Goal: Find specific page/section: Find specific page/section

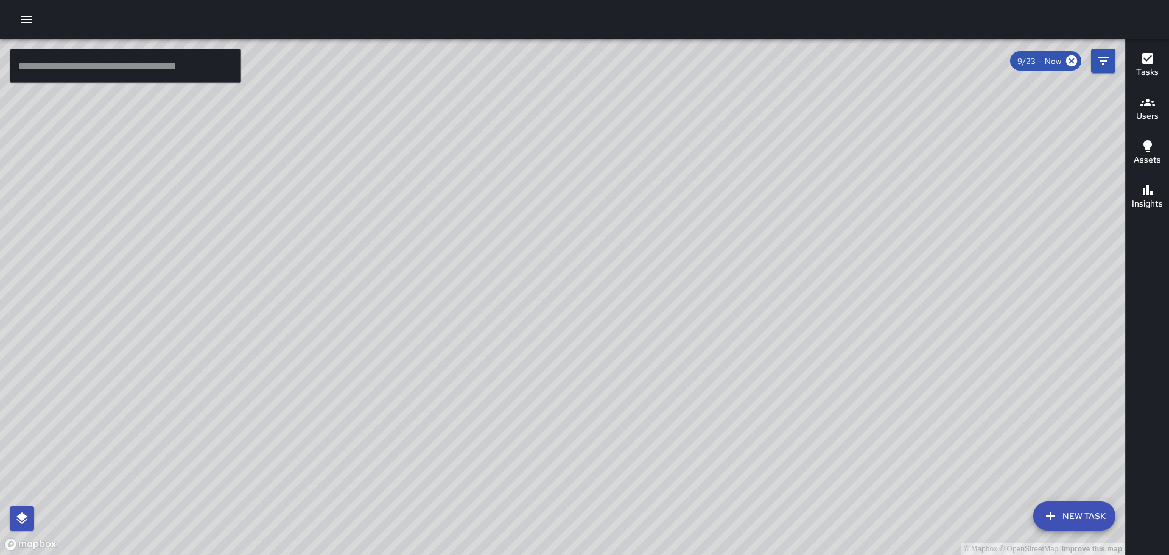
scroll to position [2837, 0]
drag, startPoint x: 464, startPoint y: 244, endPoint x: 589, endPoint y: 340, distance: 158.0
click at [589, 340] on div "© Mapbox © OpenStreetMap Improve this map" at bounding box center [562, 297] width 1125 height 516
drag, startPoint x: 338, startPoint y: 260, endPoint x: 911, endPoint y: 174, distance: 579.5
click at [871, 188] on div "© Mapbox © OpenStreetMap Improve this map" at bounding box center [562, 297] width 1125 height 516
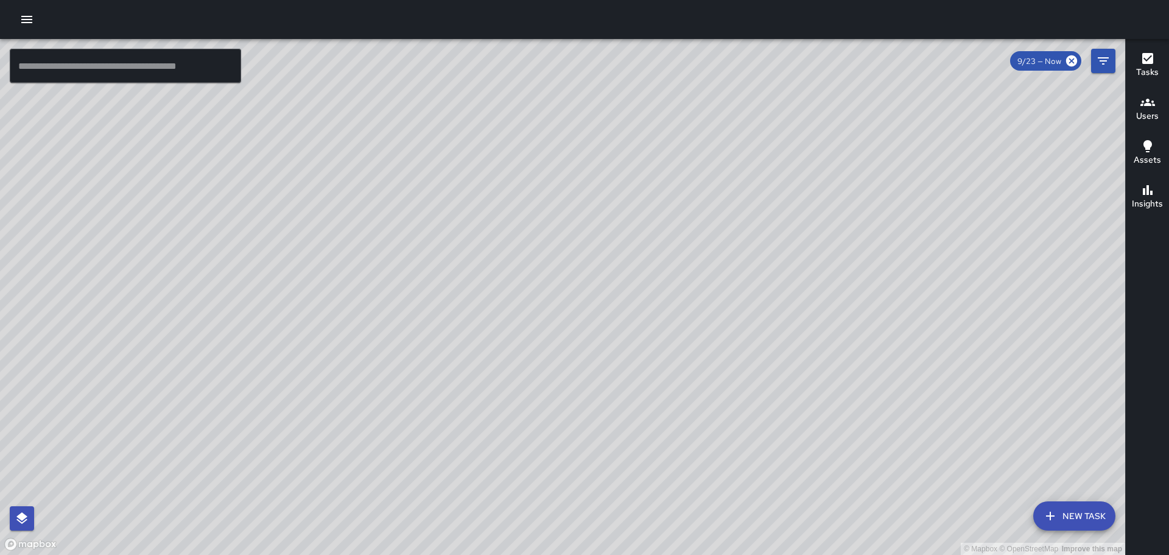
drag, startPoint x: 484, startPoint y: 306, endPoint x: 724, endPoint y: 362, distance: 246.4
click at [803, 495] on div "© Mapbox © OpenStreetMap Improve this map" at bounding box center [562, 297] width 1125 height 516
drag, startPoint x: 611, startPoint y: 327, endPoint x: 709, endPoint y: 315, distance: 98.1
click at [716, 322] on div "© Mapbox © OpenStreetMap Improve this map" at bounding box center [562, 297] width 1125 height 516
drag, startPoint x: 728, startPoint y: 287, endPoint x: 522, endPoint y: 205, distance: 221.7
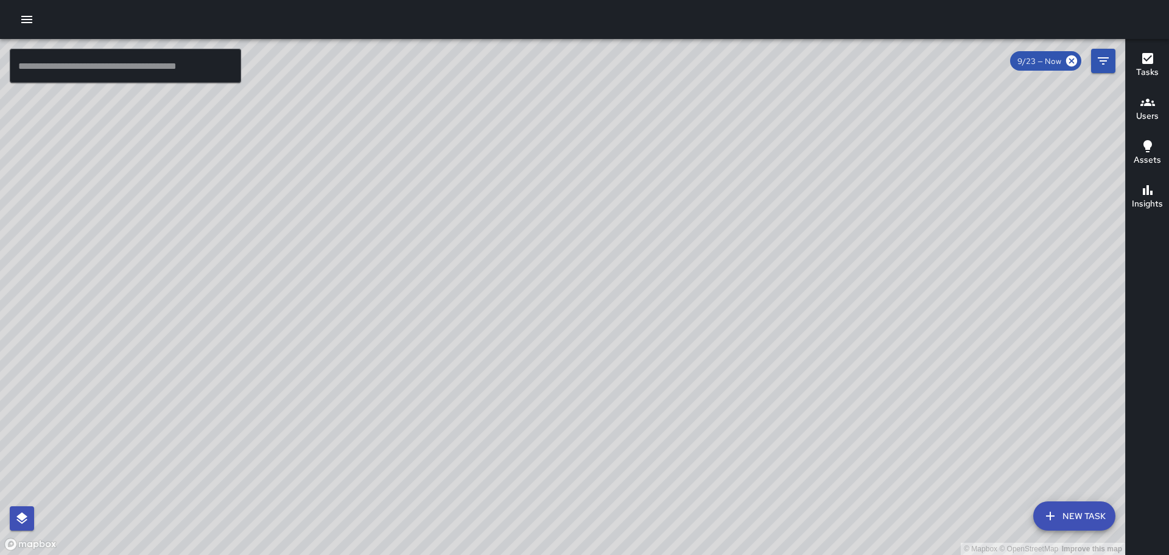
click at [524, 205] on div "© Mapbox © OpenStreetMap Improve this map" at bounding box center [562, 297] width 1125 height 516
drag, startPoint x: 974, startPoint y: 415, endPoint x: 778, endPoint y: 219, distance: 276.9
click at [778, 219] on div "© Mapbox © OpenStreetMap Improve this map" at bounding box center [562, 297] width 1125 height 516
drag, startPoint x: 890, startPoint y: 400, endPoint x: 798, endPoint y: 214, distance: 207.5
click at [798, 214] on div "© Mapbox © OpenStreetMap Improve this map" at bounding box center [562, 297] width 1125 height 516
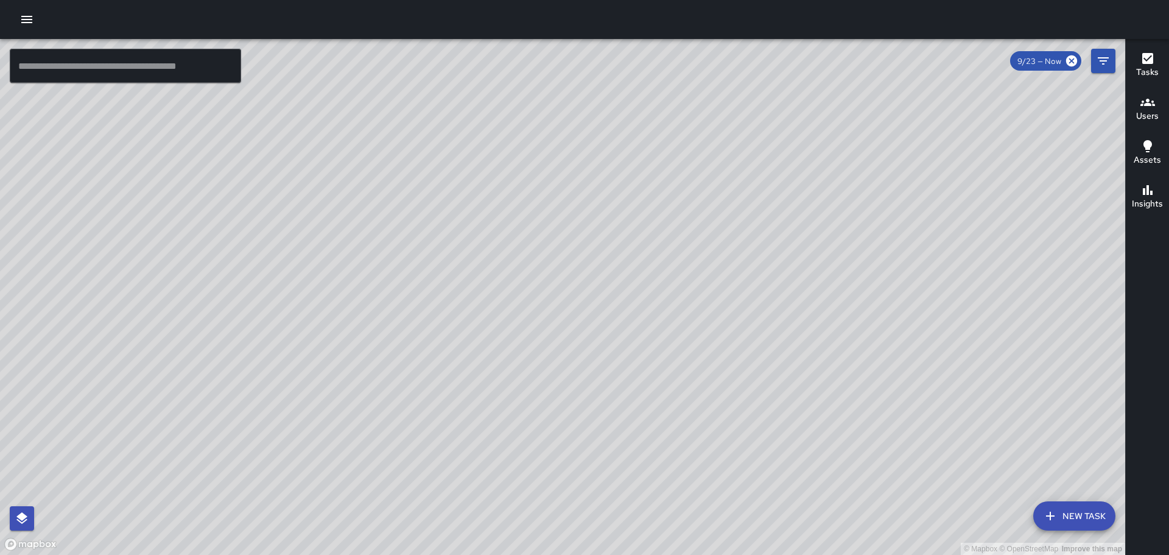
drag, startPoint x: 680, startPoint y: 206, endPoint x: 716, endPoint y: 397, distance: 194.6
click at [720, 402] on div "© Mapbox © OpenStreetMap Improve this map" at bounding box center [562, 297] width 1125 height 516
drag, startPoint x: 661, startPoint y: 194, endPoint x: 667, endPoint y: 292, distance: 98.2
click at [669, 301] on div "© Mapbox © OpenStreetMap Improve this map" at bounding box center [562, 297] width 1125 height 516
drag, startPoint x: 347, startPoint y: 162, endPoint x: 381, endPoint y: 268, distance: 111.3
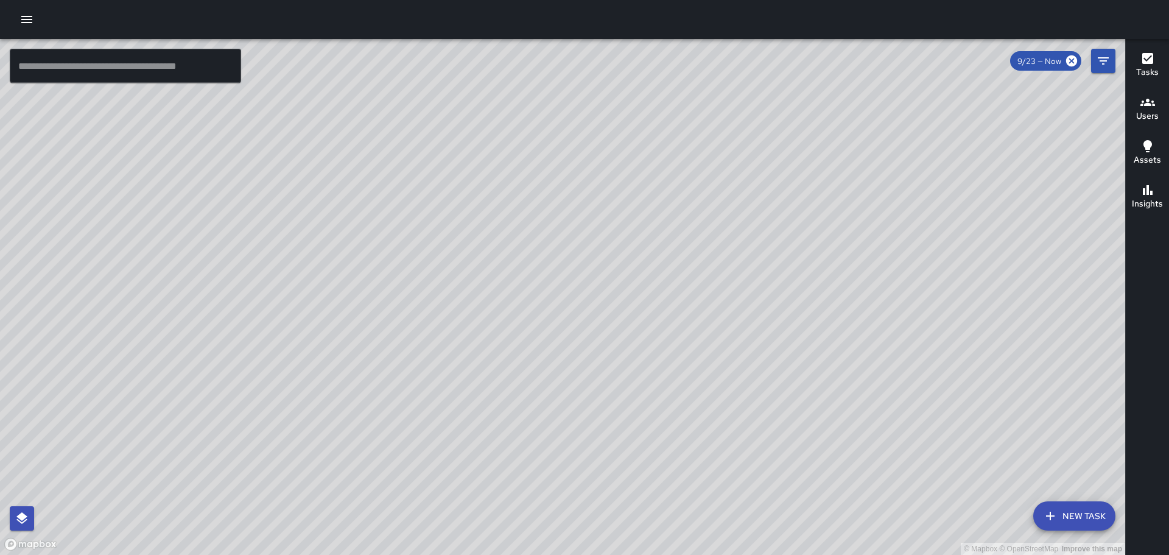
click at [381, 268] on div "© Mapbox © OpenStreetMap Improve this map" at bounding box center [562, 297] width 1125 height 516
drag, startPoint x: 219, startPoint y: 211, endPoint x: 432, endPoint y: 306, distance: 233.4
click at [453, 362] on div "© Mapbox © OpenStreetMap Improve this map" at bounding box center [562, 297] width 1125 height 516
drag, startPoint x: 273, startPoint y: 261, endPoint x: 384, endPoint y: 309, distance: 120.3
click at [392, 313] on div "© Mapbox © OpenStreetMap Improve this map" at bounding box center [562, 297] width 1125 height 516
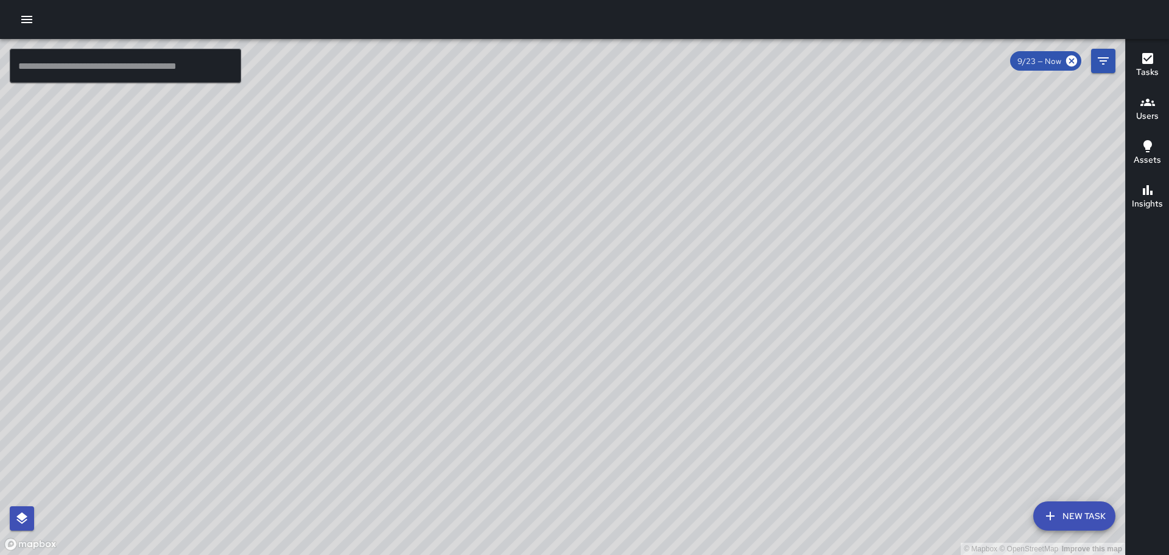
drag, startPoint x: 733, startPoint y: 300, endPoint x: 692, endPoint y: 69, distance: 234.3
click at [693, 72] on div "© Mapbox © OpenStreetMap Improve this map" at bounding box center [562, 297] width 1125 height 516
drag, startPoint x: 787, startPoint y: 325, endPoint x: 768, endPoint y: 222, distance: 104.2
click at [769, 220] on div "© Mapbox © OpenStreetMap Improve this map" at bounding box center [562, 297] width 1125 height 516
drag, startPoint x: 791, startPoint y: 293, endPoint x: 686, endPoint y: 86, distance: 231.2
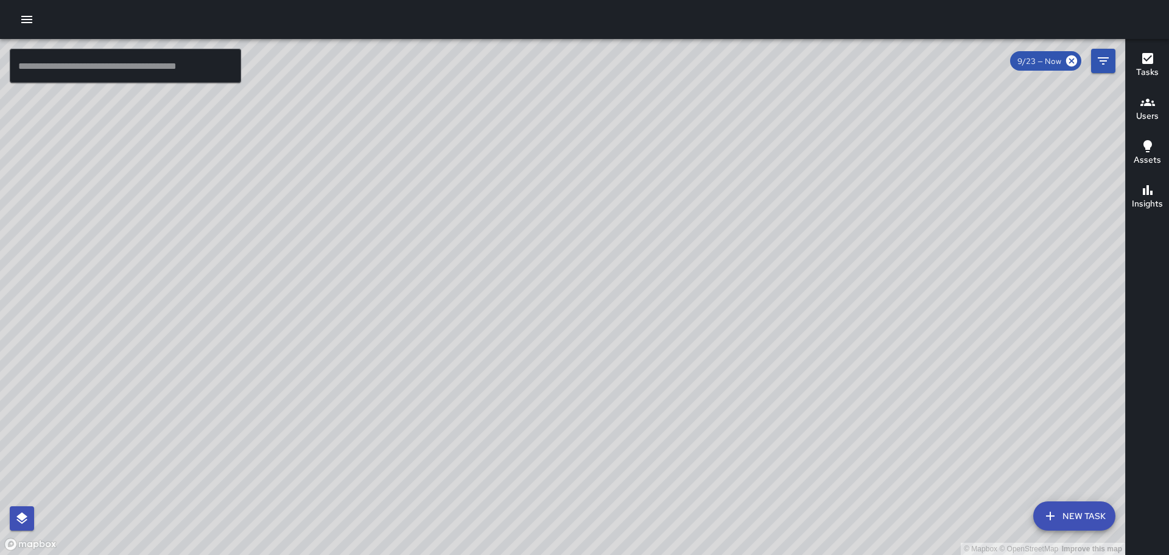
click at [688, 88] on div "© Mapbox © OpenStreetMap Improve this map" at bounding box center [562, 297] width 1125 height 516
drag, startPoint x: 615, startPoint y: 191, endPoint x: 552, endPoint y: 312, distance: 137.0
click at [563, 348] on div "© Mapbox © OpenStreetMap Improve this map" at bounding box center [562, 297] width 1125 height 516
drag, startPoint x: 574, startPoint y: 232, endPoint x: 583, endPoint y: 291, distance: 59.2
click at [588, 308] on div "© Mapbox © OpenStreetMap Improve this map" at bounding box center [562, 297] width 1125 height 516
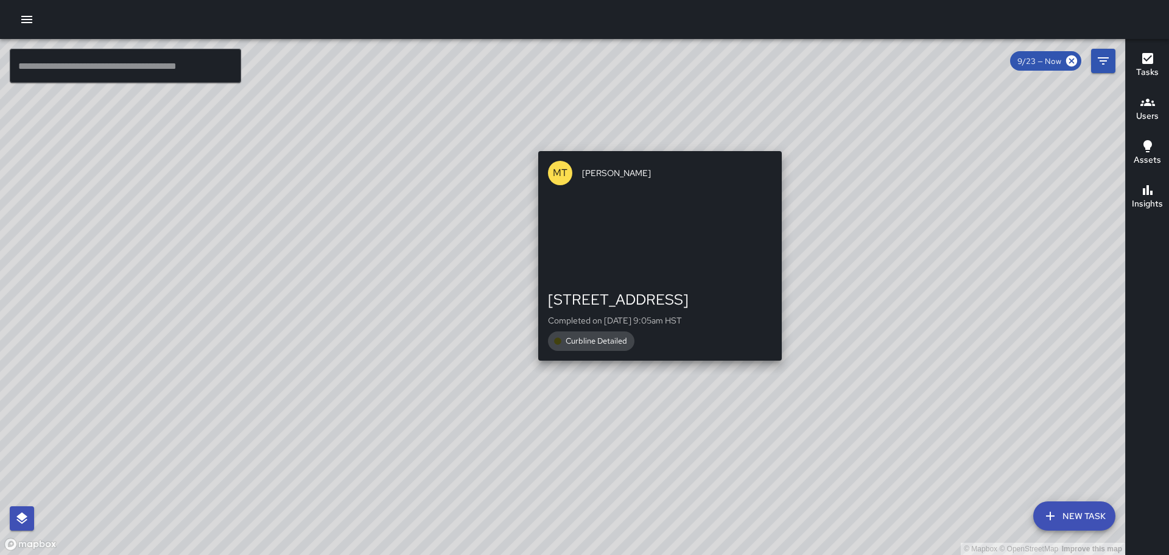
drag, startPoint x: 650, startPoint y: 192, endPoint x: 639, endPoint y: 337, distance: 145.3
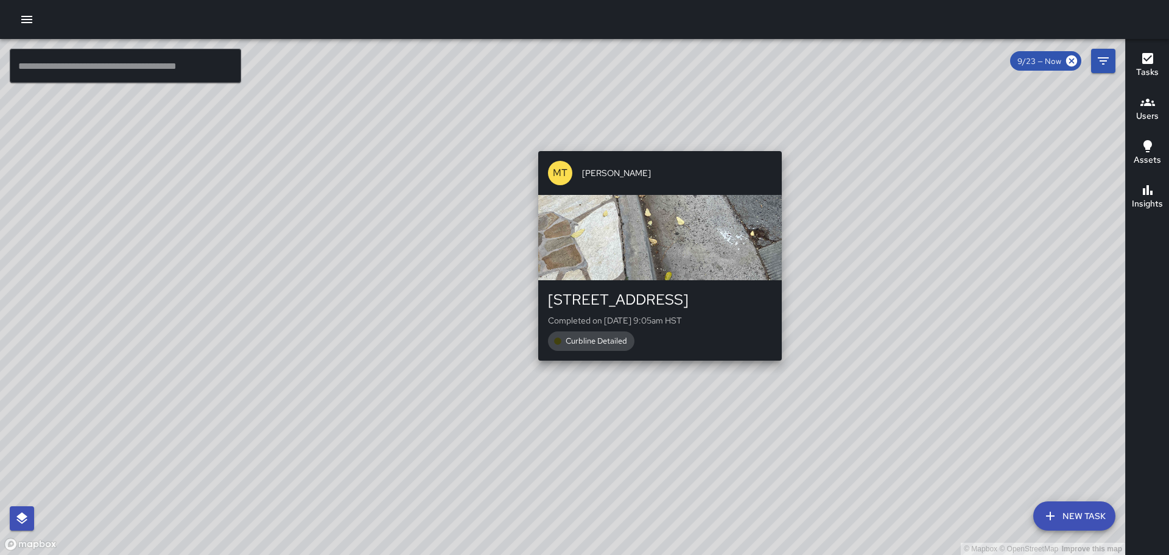
click at [639, 337] on div "© Mapbox © OpenStreetMap Improve this map MT [PERSON_NAME] [STREET_ADDRESS] Com…" at bounding box center [562, 297] width 1125 height 516
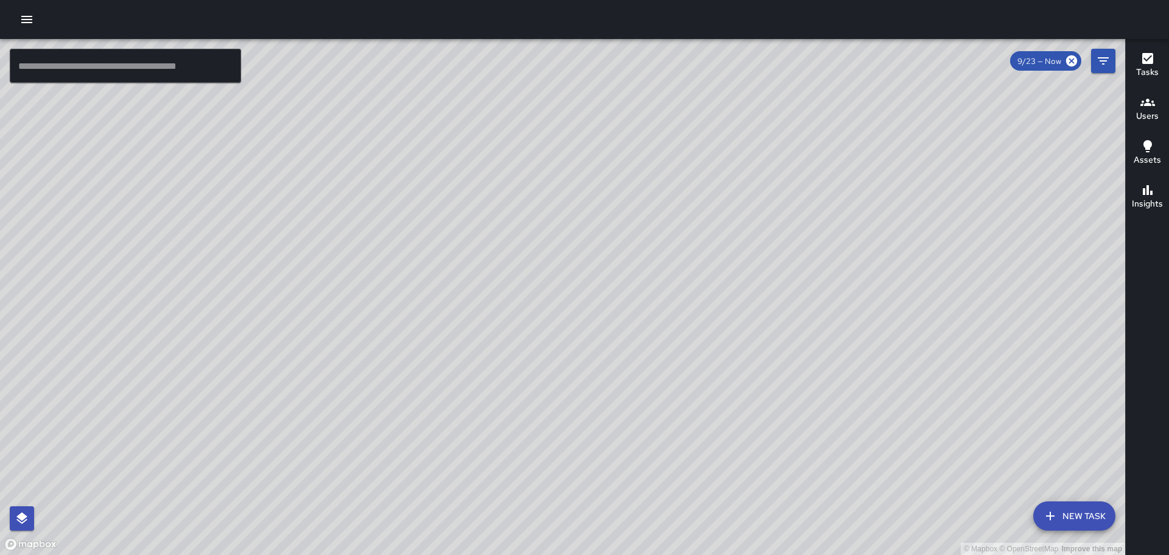
drag, startPoint x: 492, startPoint y: 194, endPoint x: 502, endPoint y: 252, distance: 59.3
click at [524, 284] on div "© Mapbox © OpenStreetMap Improve this map" at bounding box center [562, 297] width 1125 height 516
drag, startPoint x: 688, startPoint y: 331, endPoint x: 631, endPoint y: 201, distance: 141.8
click at [632, 202] on div "© Mapbox © OpenStreetMap Improve this map" at bounding box center [562, 297] width 1125 height 516
drag, startPoint x: 618, startPoint y: 186, endPoint x: 629, endPoint y: 348, distance: 162.4
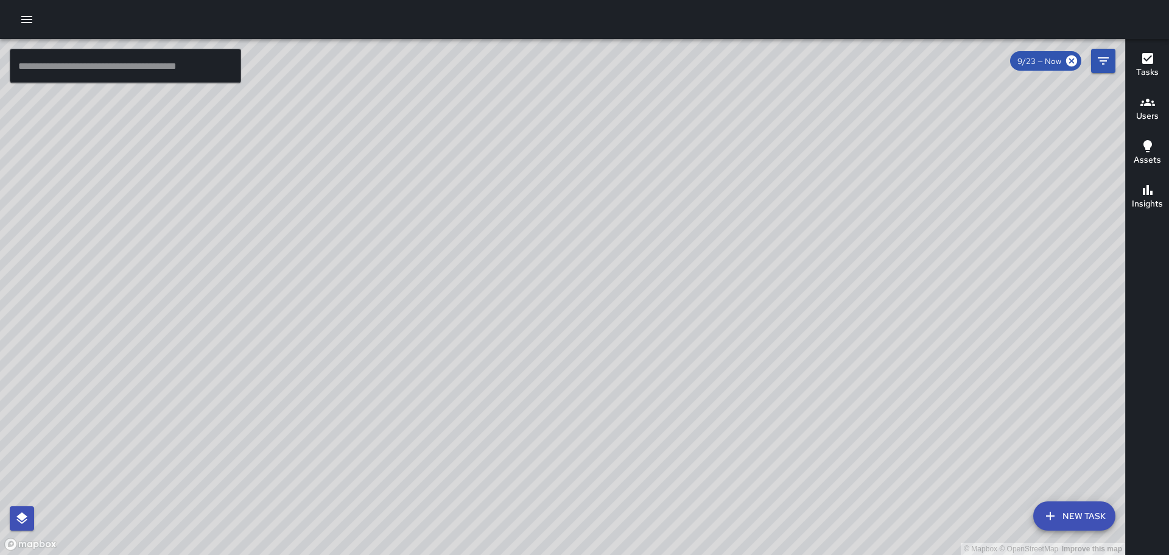
click at [638, 359] on div "© Mapbox © OpenStreetMap Improve this map" at bounding box center [562, 297] width 1125 height 516
drag, startPoint x: 526, startPoint y: 199, endPoint x: 658, endPoint y: 379, distance: 223.5
click at [678, 392] on div "© Mapbox © OpenStreetMap Improve this map" at bounding box center [562, 297] width 1125 height 516
drag, startPoint x: 818, startPoint y: 398, endPoint x: 711, endPoint y: 146, distance: 273.7
click at [716, 152] on div "© Mapbox © OpenStreetMap Improve this map" at bounding box center [562, 297] width 1125 height 516
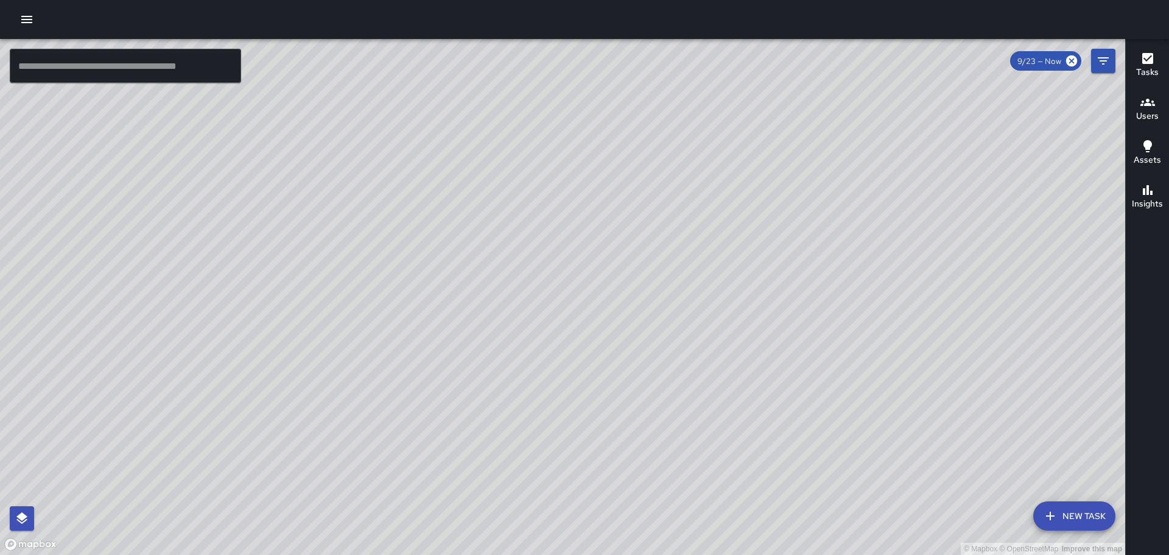
drag, startPoint x: 901, startPoint y: 443, endPoint x: 814, endPoint y: 268, distance: 195.3
click at [813, 269] on div "© Mapbox © OpenStreetMap Improve this map" at bounding box center [562, 297] width 1125 height 516
drag, startPoint x: 974, startPoint y: 453, endPoint x: 938, endPoint y: 390, distance: 72.3
click at [938, 390] on div "© Mapbox © OpenStreetMap Improve this map" at bounding box center [562, 297] width 1125 height 516
drag, startPoint x: 838, startPoint y: 446, endPoint x: 826, endPoint y: 368, distance: 79.4
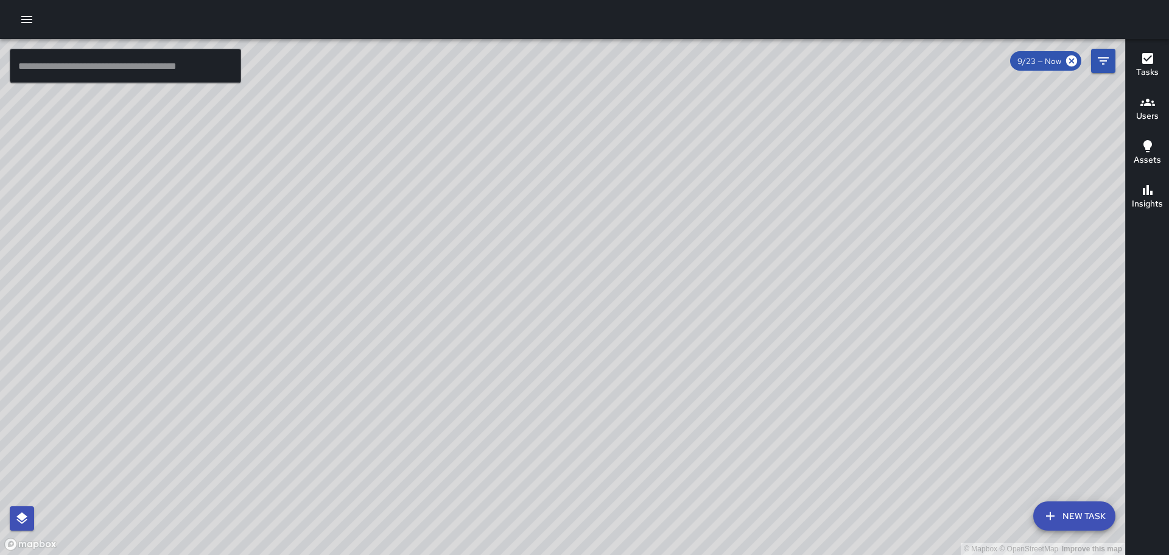
click at [826, 368] on div "© Mapbox © OpenStreetMap Improve this map" at bounding box center [562, 297] width 1125 height 516
drag, startPoint x: 708, startPoint y: 295, endPoint x: 661, endPoint y: 322, distance: 54.0
click at [632, 424] on div "© Mapbox © OpenStreetMap Improve this map" at bounding box center [562, 297] width 1125 height 516
drag, startPoint x: 576, startPoint y: 210, endPoint x: 666, endPoint y: 307, distance: 132.3
click at [718, 339] on div "© Mapbox © OpenStreetMap Improve this map" at bounding box center [562, 297] width 1125 height 516
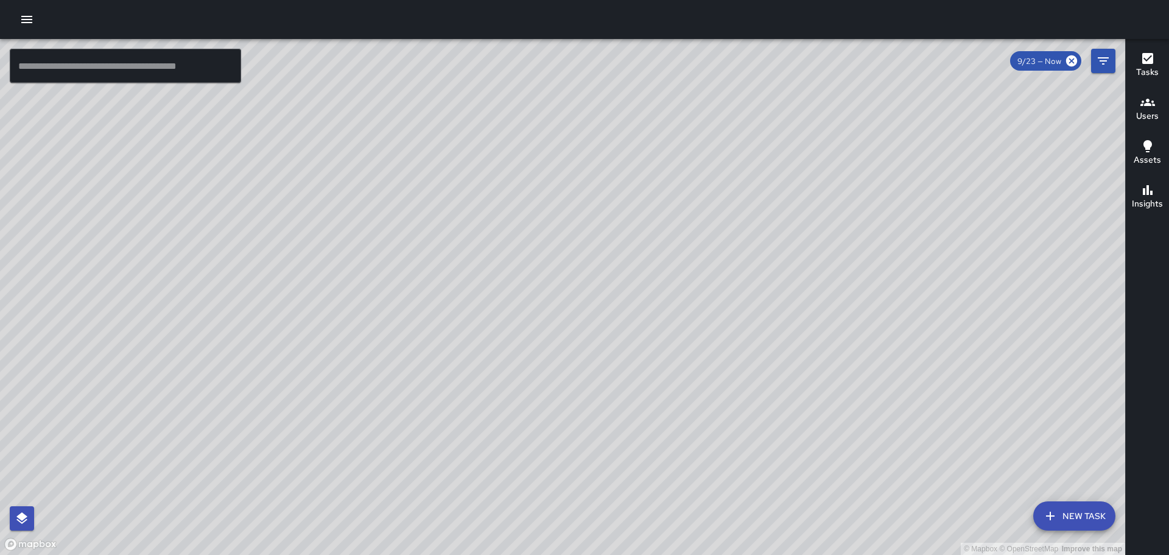
drag, startPoint x: 442, startPoint y: 219, endPoint x: 596, endPoint y: 528, distance: 345.6
click at [596, 528] on div "© Mapbox © OpenStreetMap Improve this map [PERSON_NAME] Ambassador Tasks 46 / 4…" at bounding box center [562, 297] width 1125 height 516
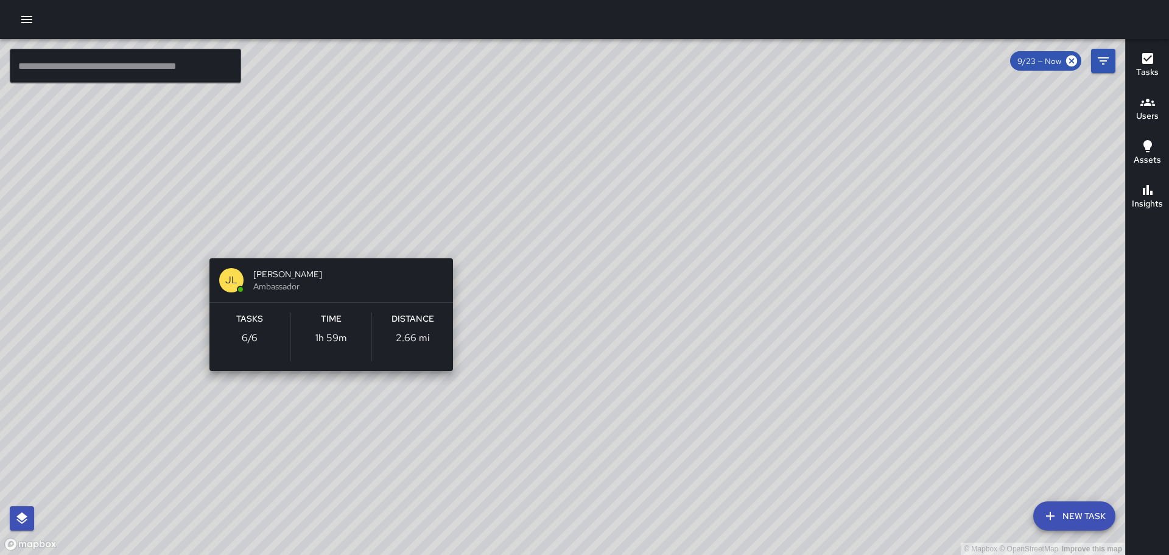
click at [329, 242] on div "© Mapbox © OpenStreetMap Improve this map [PERSON_NAME] [PERSON_NAME] Ambassado…" at bounding box center [562, 297] width 1125 height 516
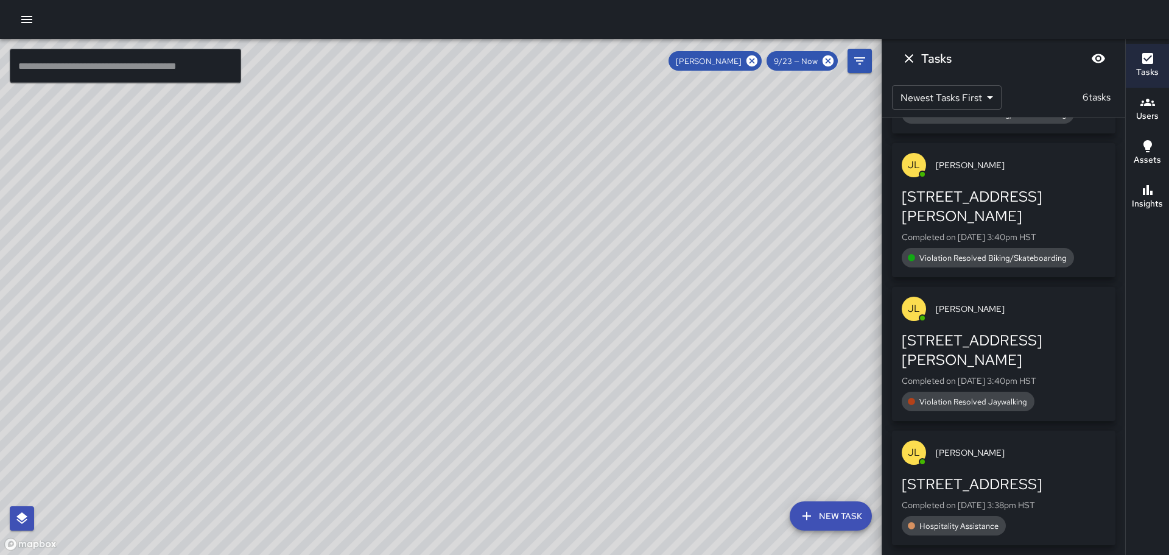
scroll to position [318, 0]
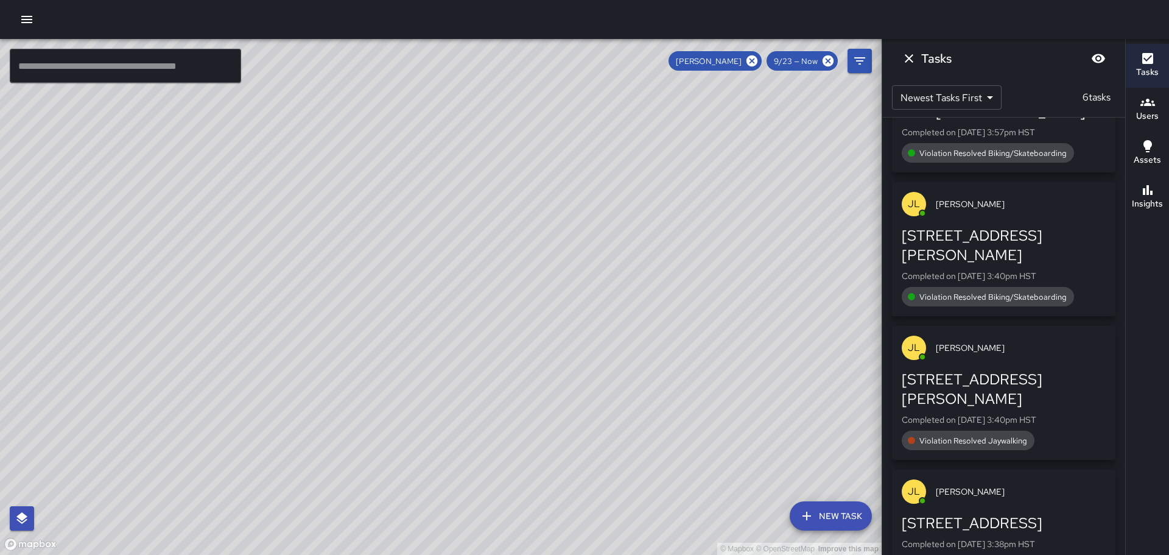
drag, startPoint x: 557, startPoint y: 215, endPoint x: 597, endPoint y: 212, distance: 40.3
click at [597, 212] on div "© Mapbox © OpenStreetMap Improve this map" at bounding box center [441, 297] width 882 height 516
drag, startPoint x: 431, startPoint y: 267, endPoint x: 580, endPoint y: 303, distance: 153.6
click at [580, 303] on div "© Mapbox © OpenStreetMap Improve this map" at bounding box center [441, 297] width 882 height 516
drag, startPoint x: 222, startPoint y: 241, endPoint x: 661, endPoint y: 343, distance: 450.9
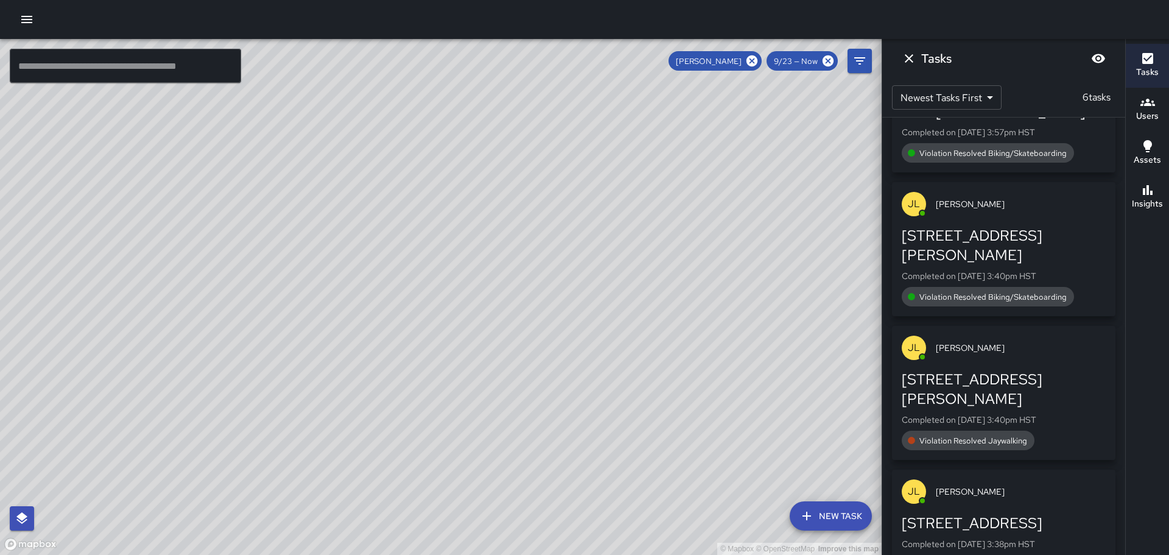
click at [661, 344] on div "© Mapbox © OpenStreetMap Improve this map" at bounding box center [441, 297] width 882 height 516
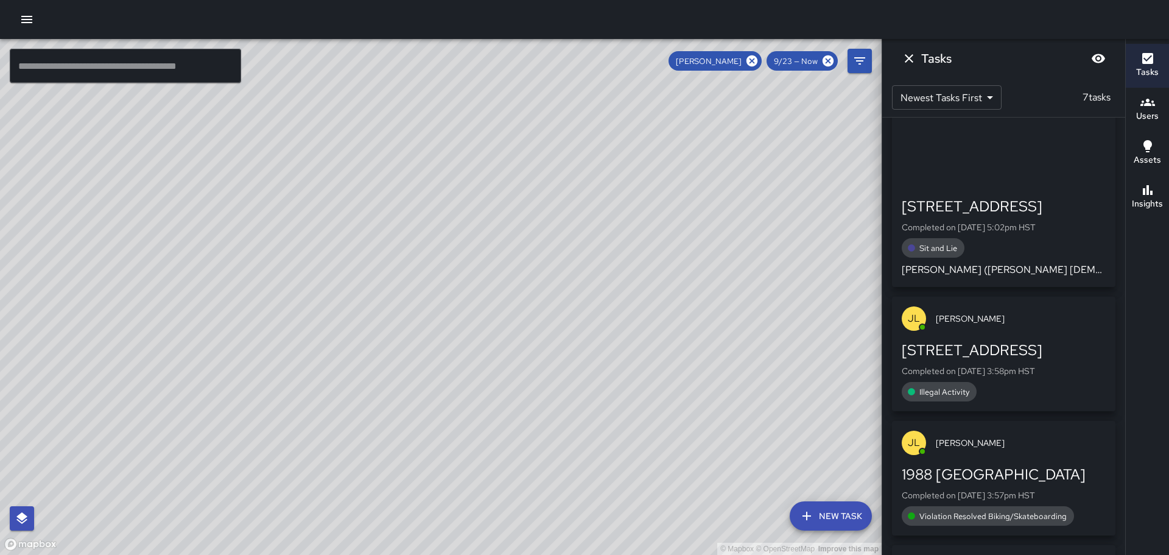
scroll to position [0, 0]
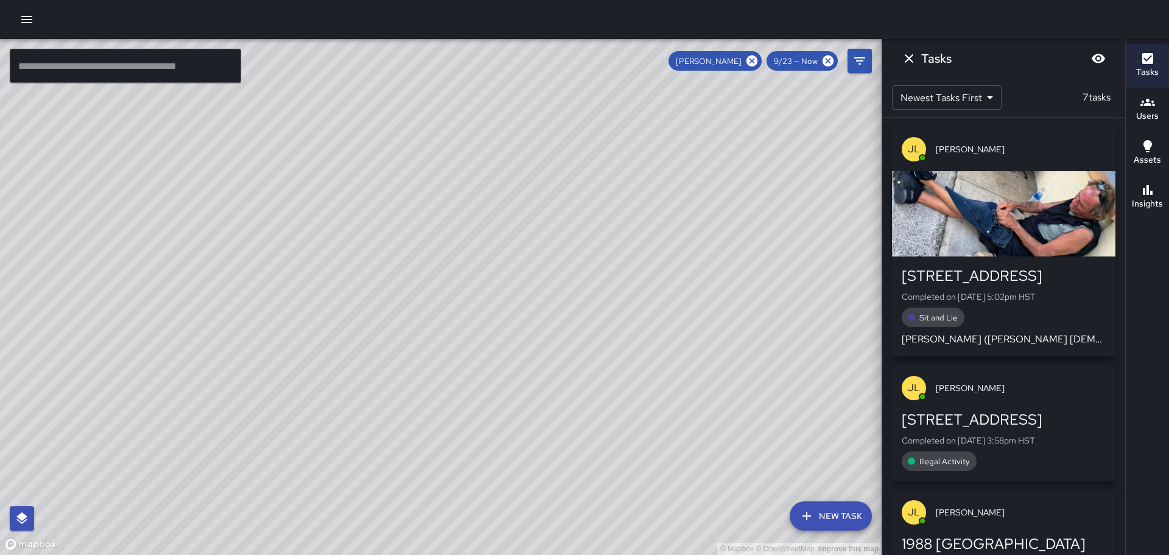
click at [988, 217] on div "button" at bounding box center [1004, 213] width 224 height 85
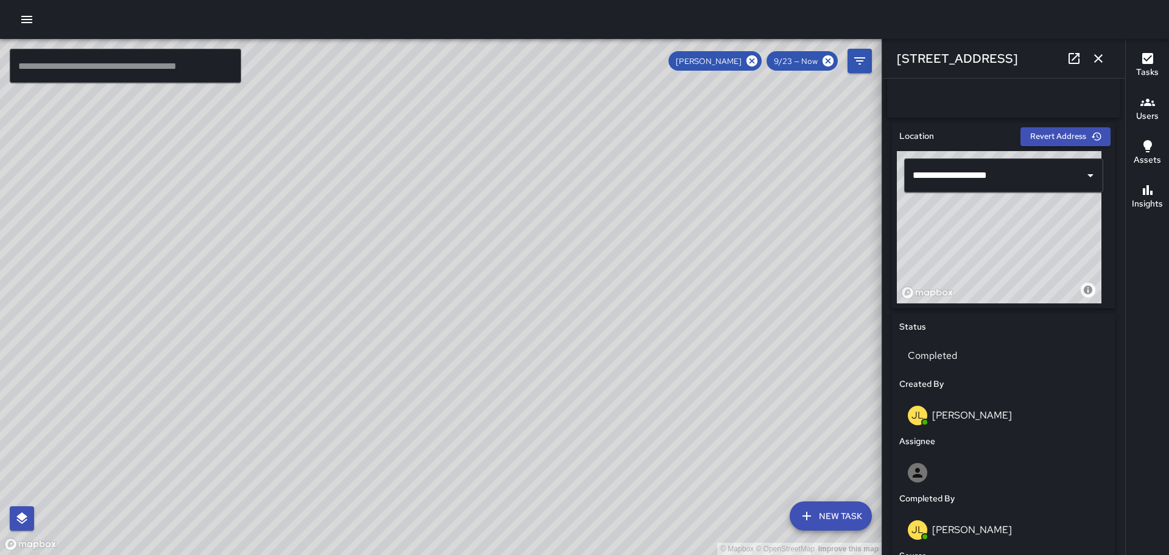
scroll to position [336, 0]
click at [1099, 54] on icon "button" at bounding box center [1098, 58] width 15 height 15
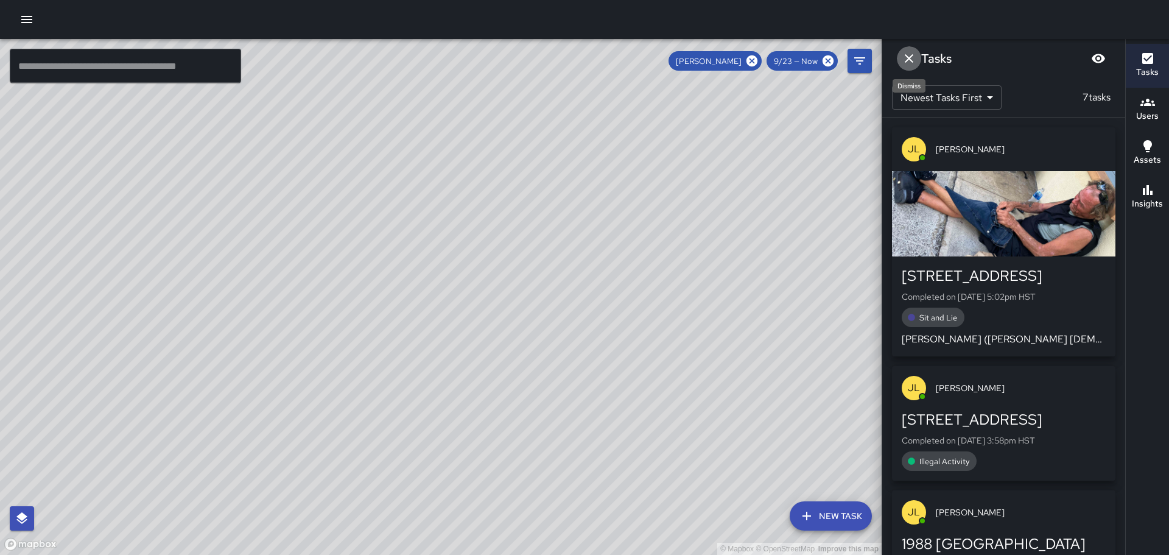
click at [910, 57] on icon "Dismiss" at bounding box center [909, 58] width 9 height 9
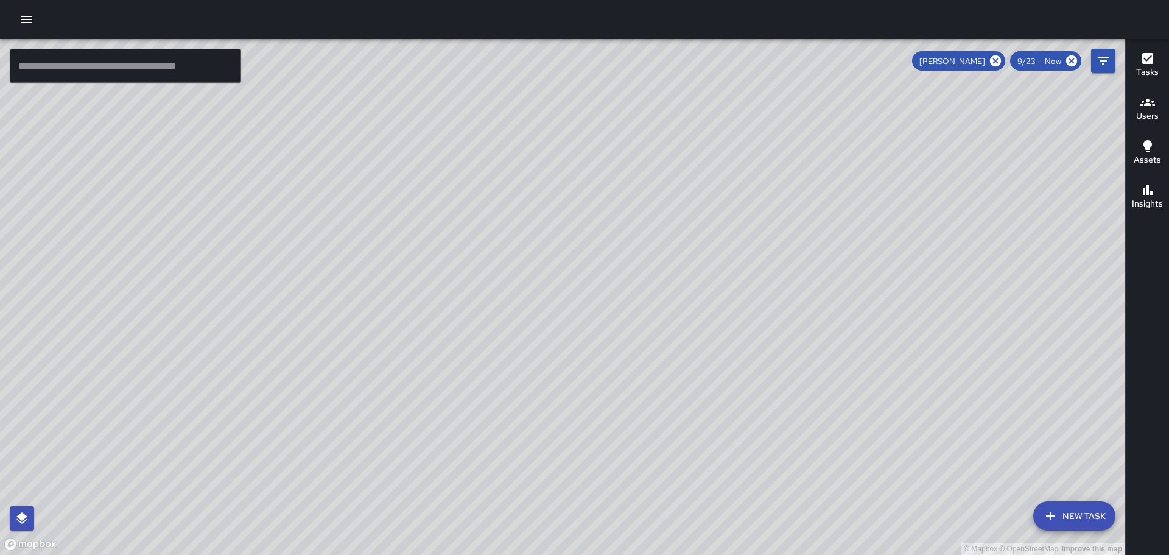
drag, startPoint x: 873, startPoint y: 291, endPoint x: 870, endPoint y: 283, distance: 9.1
click at [868, 286] on div "© Mapbox © OpenStreetMap Improve this map" at bounding box center [562, 297] width 1125 height 516
click at [998, 55] on icon at bounding box center [995, 60] width 13 height 13
drag, startPoint x: 872, startPoint y: 267, endPoint x: 799, endPoint y: 205, distance: 95.5
click at [799, 205] on div "© Mapbox © OpenStreetMap Improve this map" at bounding box center [562, 297] width 1125 height 516
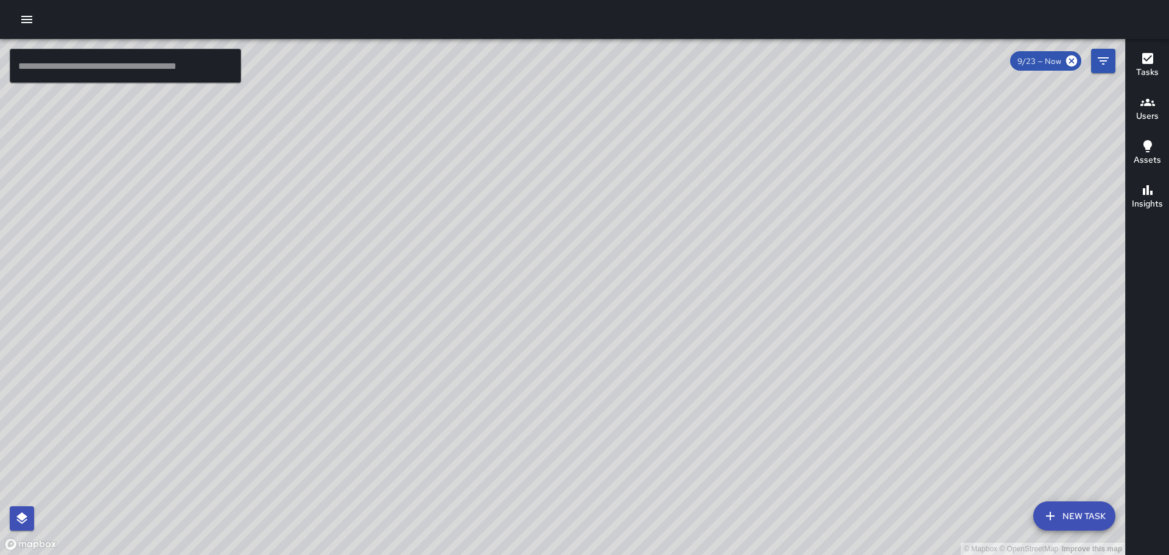
drag, startPoint x: 741, startPoint y: 343, endPoint x: 728, endPoint y: 197, distance: 147.3
click at [727, 193] on div "© Mapbox © OpenStreetMap Improve this map" at bounding box center [562, 297] width 1125 height 516
drag, startPoint x: 720, startPoint y: 320, endPoint x: 694, endPoint y: 256, distance: 68.9
click at [703, 261] on div "© Mapbox © OpenStreetMap Improve this map" at bounding box center [562, 297] width 1125 height 516
drag, startPoint x: 588, startPoint y: 182, endPoint x: 752, endPoint y: 271, distance: 186.4
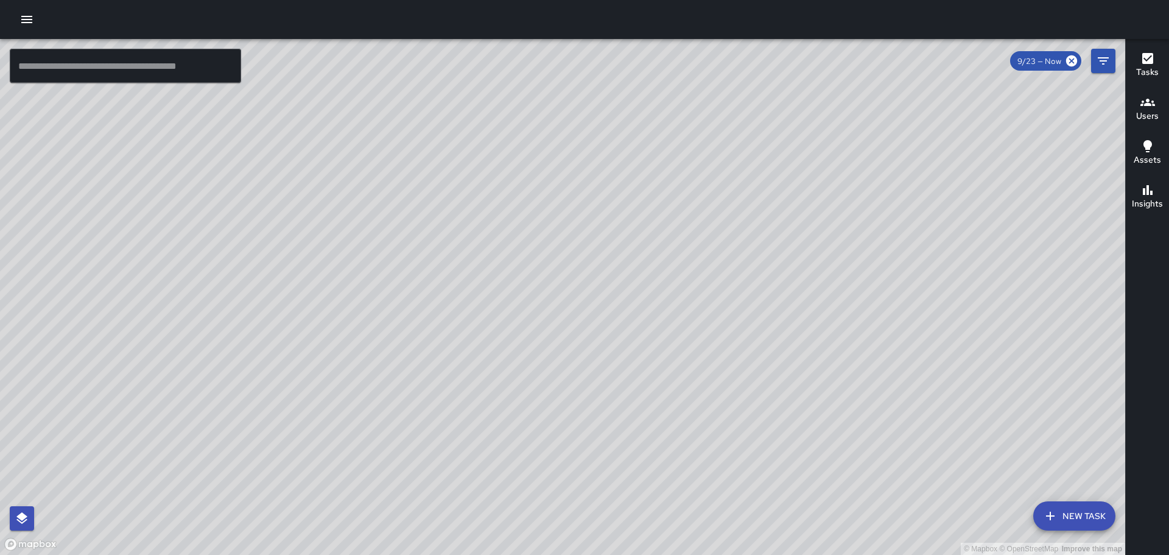
click at [752, 271] on div "© Mapbox © OpenStreetMap Improve this map" at bounding box center [562, 297] width 1125 height 516
drag, startPoint x: 504, startPoint y: 185, endPoint x: 469, endPoint y: 267, distance: 89.2
click at [477, 278] on div "© Mapbox © OpenStreetMap Improve this map" at bounding box center [562, 297] width 1125 height 516
drag, startPoint x: 364, startPoint y: 232, endPoint x: 498, endPoint y: 212, distance: 135.5
click at [482, 214] on div "© Mapbox © OpenStreetMap Improve this map" at bounding box center [562, 297] width 1125 height 516
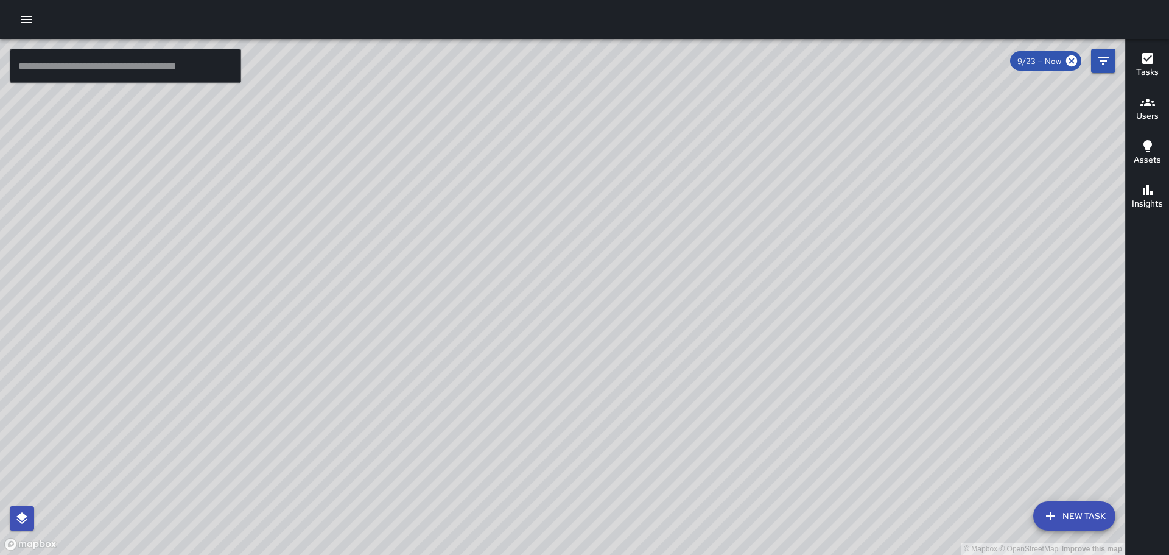
drag, startPoint x: 412, startPoint y: 223, endPoint x: 468, endPoint y: 222, distance: 56.6
click at [468, 222] on div "© Mapbox © OpenStreetMap Improve this map" at bounding box center [562, 297] width 1125 height 516
drag, startPoint x: 223, startPoint y: 254, endPoint x: 534, endPoint y: 360, distance: 328.2
click at [534, 360] on div "© Mapbox © OpenStreetMap Improve this map" at bounding box center [562, 297] width 1125 height 516
drag, startPoint x: 792, startPoint y: 292, endPoint x: 725, endPoint y: 228, distance: 92.6
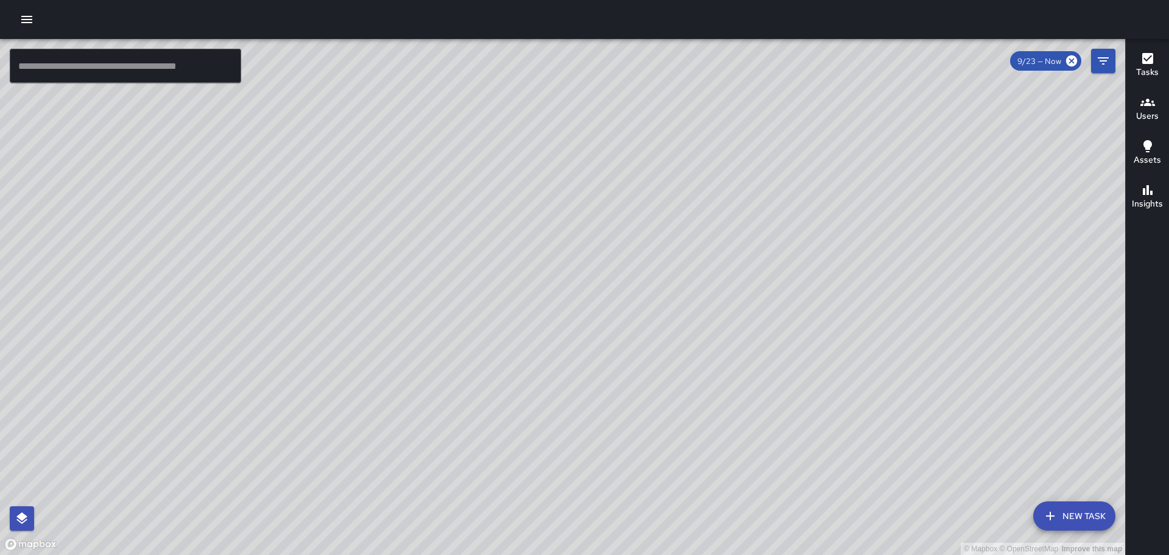
click at [734, 233] on div "© Mapbox © OpenStreetMap Improve this map" at bounding box center [562, 297] width 1125 height 516
drag, startPoint x: 806, startPoint y: 305, endPoint x: 608, endPoint y: 160, distance: 244.8
click at [625, 171] on div "© Mapbox © OpenStreetMap Improve this map" at bounding box center [562, 297] width 1125 height 516
drag, startPoint x: 873, startPoint y: 428, endPoint x: 792, endPoint y: 303, distance: 148.5
click at [792, 303] on div "© Mapbox © OpenStreetMap Improve this map" at bounding box center [562, 297] width 1125 height 516
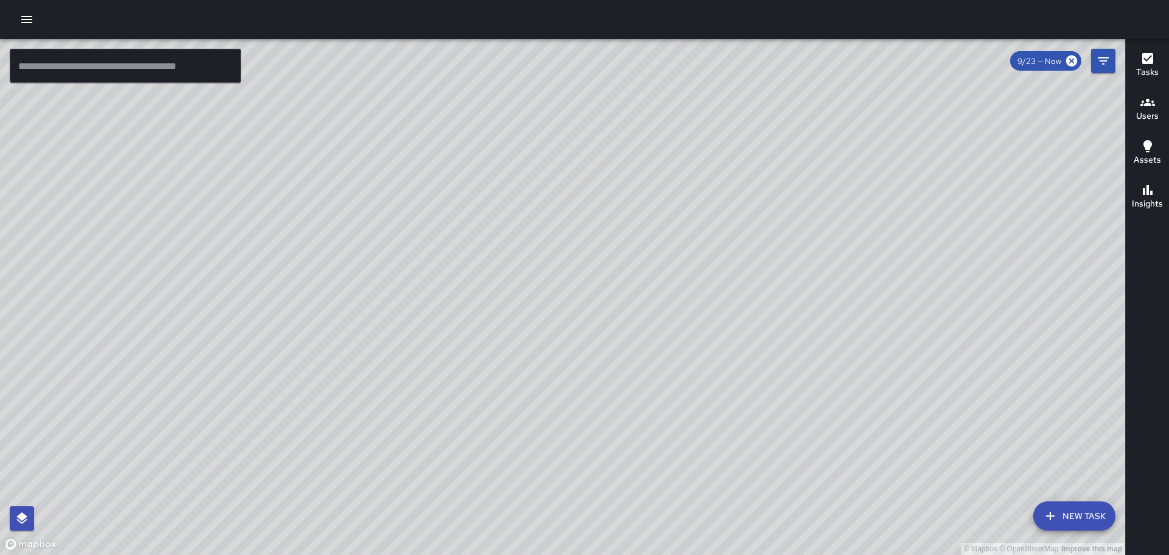
drag, startPoint x: 324, startPoint y: 238, endPoint x: 318, endPoint y: 376, distance: 138.4
click at [322, 380] on div "© Mapbox © OpenStreetMap Improve this map" at bounding box center [562, 297] width 1125 height 516
drag, startPoint x: 451, startPoint y: 194, endPoint x: 478, endPoint y: 360, distance: 167.9
click at [478, 360] on div "© Mapbox © OpenStreetMap Improve this map" at bounding box center [562, 297] width 1125 height 516
drag, startPoint x: 468, startPoint y: 373, endPoint x: 463, endPoint y: 306, distance: 67.2
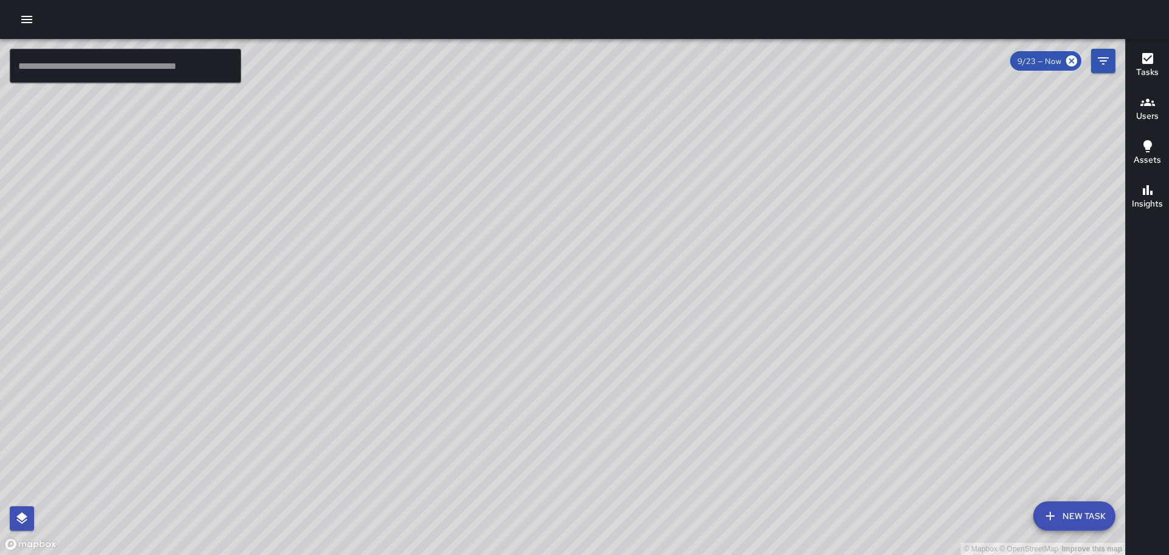
click at [463, 314] on div "© Mapbox © OpenStreetMap Improve this map" at bounding box center [562, 297] width 1125 height 516
drag, startPoint x: 524, startPoint y: 446, endPoint x: 548, endPoint y: 209, distance: 238.8
click at [525, 232] on div "© Mapbox © OpenStreetMap Improve this map" at bounding box center [562, 297] width 1125 height 516
drag, startPoint x: 308, startPoint y: 238, endPoint x: 584, endPoint y: 381, distance: 311.3
click at [626, 457] on div "© Mapbox © OpenStreetMap Improve this map" at bounding box center [562, 297] width 1125 height 516
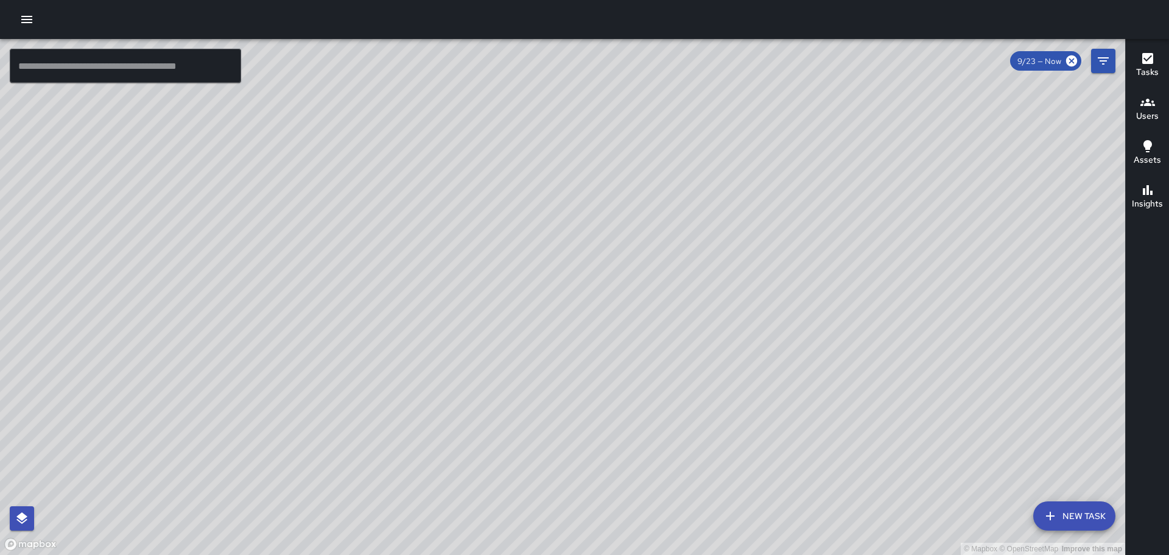
drag, startPoint x: 600, startPoint y: 247, endPoint x: 597, endPoint y: 240, distance: 7.6
drag, startPoint x: 597, startPoint y: 240, endPoint x: 597, endPoint y: 233, distance: 6.7
click at [597, 233] on div "© Mapbox © OpenStreetMap Improve this map" at bounding box center [562, 297] width 1125 height 516
drag, startPoint x: 597, startPoint y: 225, endPoint x: 538, endPoint y: 147, distance: 97.9
click at [538, 147] on div "© Mapbox © OpenStreetMap Improve this map" at bounding box center [562, 297] width 1125 height 516
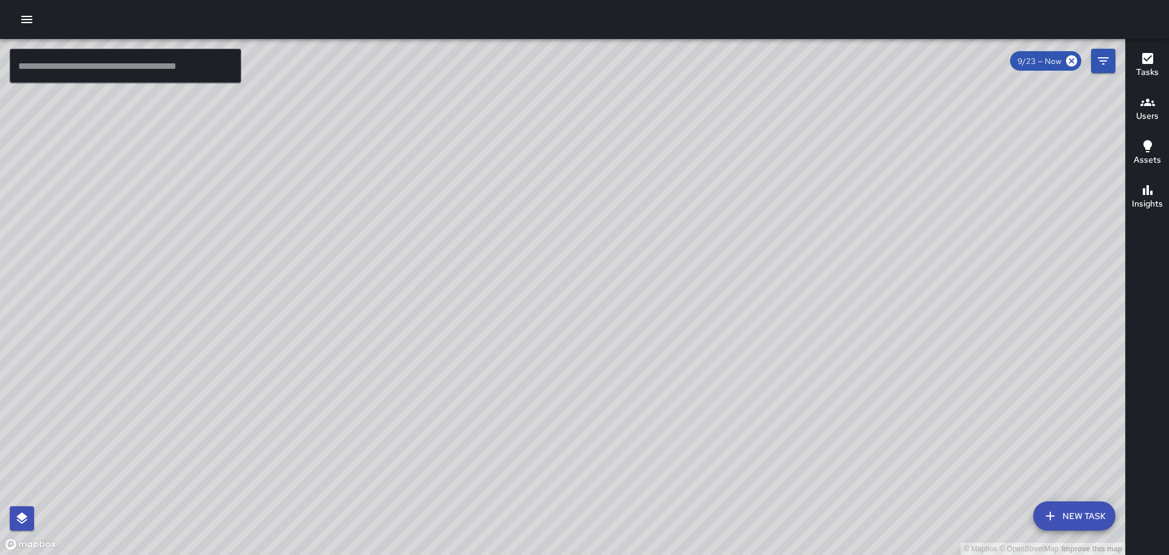
drag, startPoint x: 596, startPoint y: 164, endPoint x: 649, endPoint y: 234, distance: 87.8
click at [649, 234] on div "© Mapbox © OpenStreetMap Improve this map" at bounding box center [562, 297] width 1125 height 516
drag, startPoint x: 731, startPoint y: 377, endPoint x: 717, endPoint y: 370, distance: 15.0
click at [718, 371] on div "© Mapbox © OpenStreetMap Improve this map" at bounding box center [562, 297] width 1125 height 516
drag, startPoint x: 712, startPoint y: 374, endPoint x: 613, endPoint y: 75, distance: 314.9
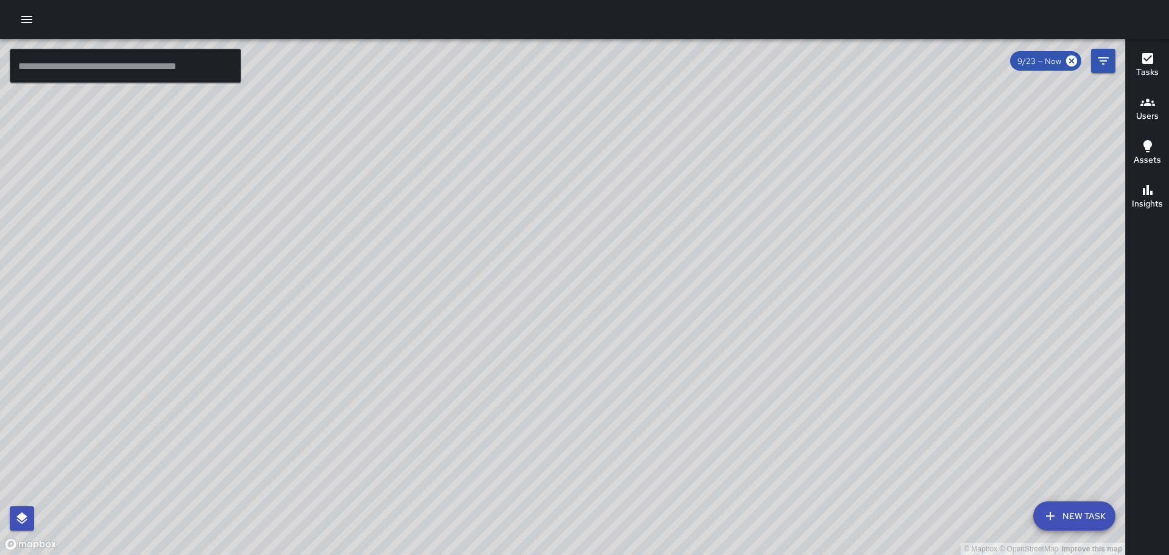
click at [613, 75] on div "© Mapbox © OpenStreetMap Improve this map" at bounding box center [562, 297] width 1125 height 516
drag, startPoint x: 455, startPoint y: 225, endPoint x: 646, endPoint y: 465, distance: 306.5
click at [646, 467] on div "© Mapbox © OpenStreetMap Improve this map" at bounding box center [562, 297] width 1125 height 516
drag, startPoint x: 472, startPoint y: 347, endPoint x: 552, endPoint y: 415, distance: 105.4
click at [552, 415] on div "© Mapbox © OpenStreetMap Improve this map" at bounding box center [562, 297] width 1125 height 516
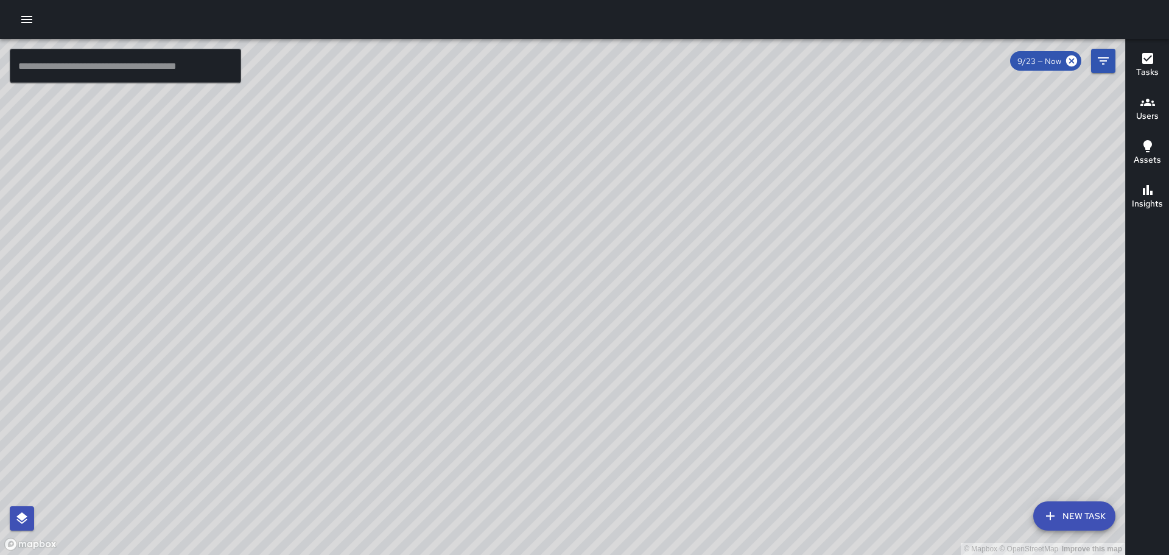
drag, startPoint x: 970, startPoint y: 307, endPoint x: 878, endPoint y: 225, distance: 123.4
click at [879, 225] on div "© Mapbox © OpenStreetMap Improve this map" at bounding box center [562, 297] width 1125 height 516
drag, startPoint x: 589, startPoint y: 356, endPoint x: 596, endPoint y: 343, distance: 14.4
click at [596, 343] on div "© Mapbox © OpenStreetMap Improve this map" at bounding box center [562, 297] width 1125 height 516
drag, startPoint x: 451, startPoint y: 244, endPoint x: 594, endPoint y: 378, distance: 195.6
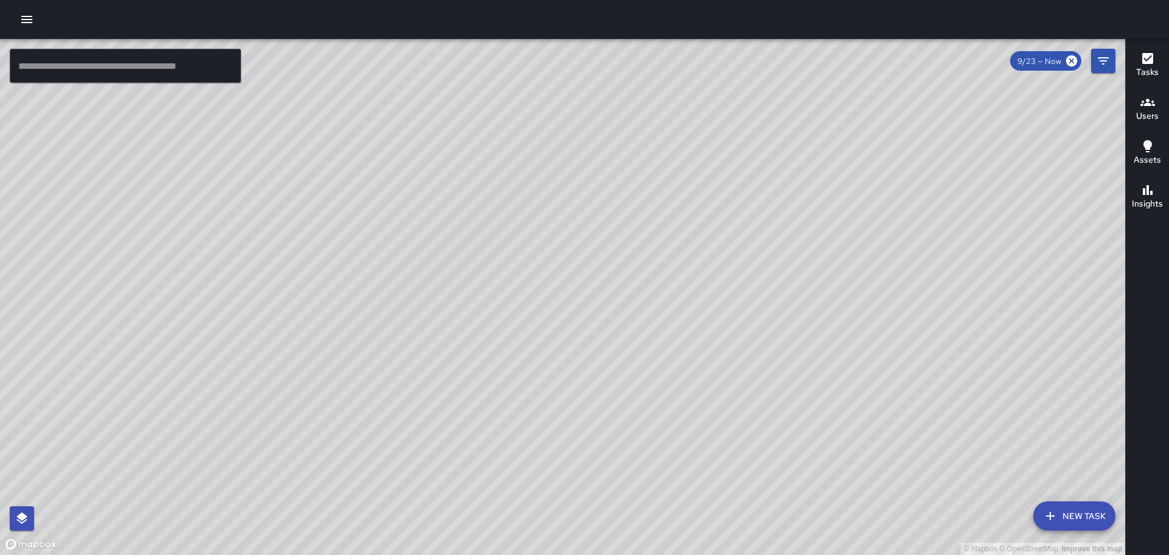
click at [594, 378] on div "© Mapbox © OpenStreetMap Improve this map" at bounding box center [562, 297] width 1125 height 516
drag, startPoint x: 472, startPoint y: 177, endPoint x: 667, endPoint y: 459, distance: 343.6
click at [672, 465] on div "© Mapbox © OpenStreetMap Improve this map" at bounding box center [562, 297] width 1125 height 516
drag, startPoint x: 555, startPoint y: 314, endPoint x: 594, endPoint y: 362, distance: 62.3
click at [628, 423] on div "© Mapbox © OpenStreetMap Improve this map" at bounding box center [562, 297] width 1125 height 516
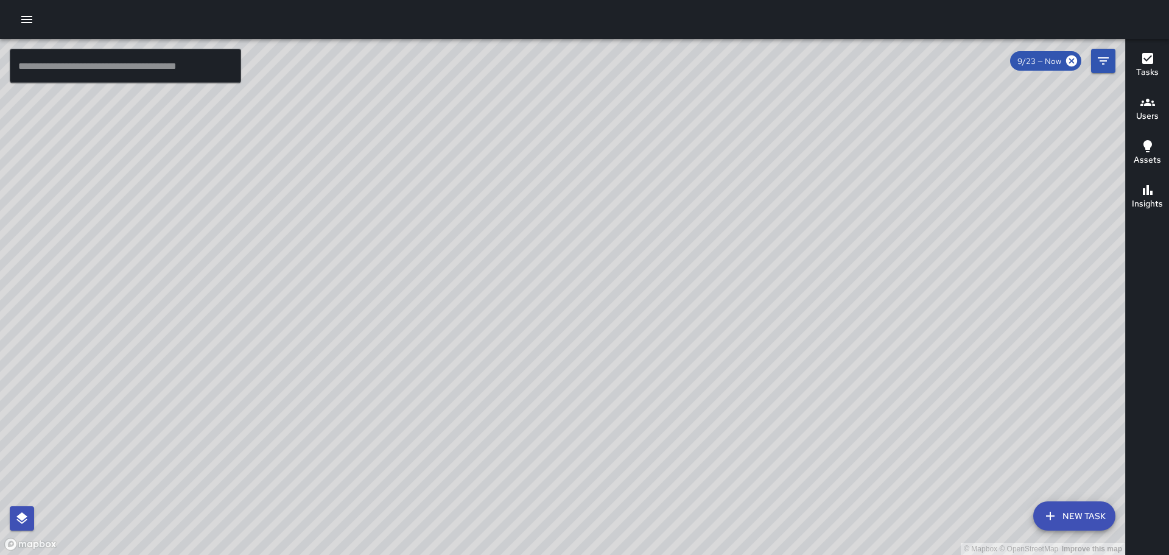
drag, startPoint x: 540, startPoint y: 309, endPoint x: 548, endPoint y: 318, distance: 11.2
click at [584, 348] on div "© Mapbox © OpenStreetMap Improve this map" at bounding box center [562, 297] width 1125 height 516
drag, startPoint x: 424, startPoint y: 330, endPoint x: 615, endPoint y: 400, distance: 202.9
click at [615, 401] on div "© Mapbox © OpenStreetMap Improve this map" at bounding box center [562, 297] width 1125 height 516
drag, startPoint x: 366, startPoint y: 357, endPoint x: 694, endPoint y: 410, distance: 331.9
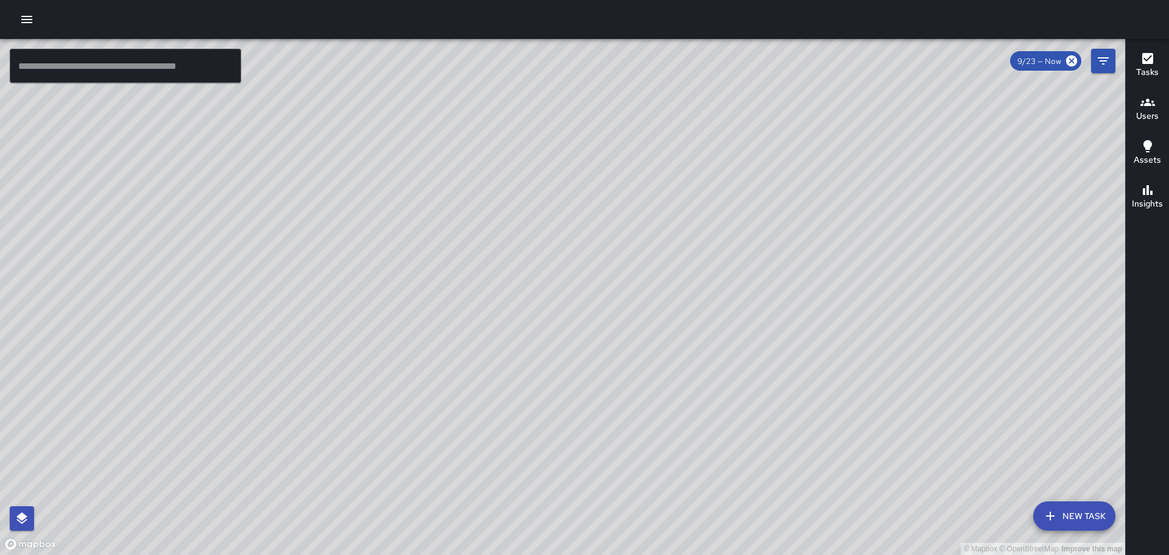
click at [694, 410] on div "© Mapbox © OpenStreetMap Improve this map" at bounding box center [562, 297] width 1125 height 516
drag, startPoint x: 928, startPoint y: 236, endPoint x: 789, endPoint y: 321, distance: 162.6
click at [834, 342] on div "© Mapbox © OpenStreetMap Improve this map" at bounding box center [562, 297] width 1125 height 516
drag, startPoint x: 695, startPoint y: 219, endPoint x: 637, endPoint y: 374, distance: 165.7
click at [637, 374] on div "© Mapbox © OpenStreetMap Improve this map" at bounding box center [562, 297] width 1125 height 516
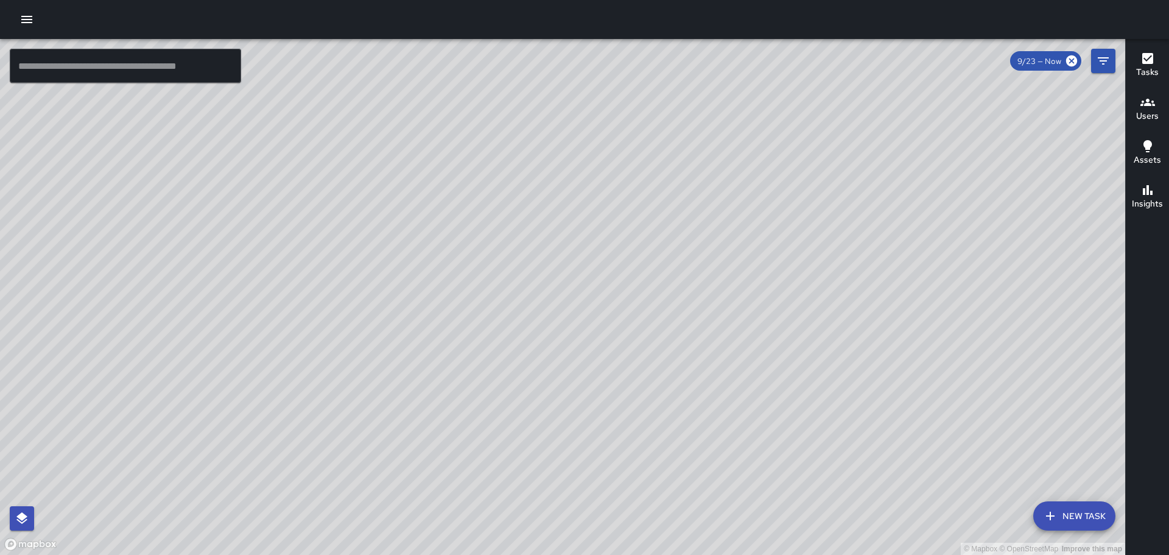
drag, startPoint x: 613, startPoint y: 229, endPoint x: 632, endPoint y: 291, distance: 64.9
click at [635, 294] on div "© Mapbox © OpenStreetMap Improve this map" at bounding box center [562, 297] width 1125 height 516
drag, startPoint x: 482, startPoint y: 383, endPoint x: 603, endPoint y: -29, distance: 429.7
click at [603, 0] on html "© Mapbox © OpenStreetMap Improve this map ​ New Task 9/23 — Now Map Layers Task…" at bounding box center [584, 277] width 1169 height 555
drag, startPoint x: 353, startPoint y: 276, endPoint x: 594, endPoint y: 215, distance: 248.3
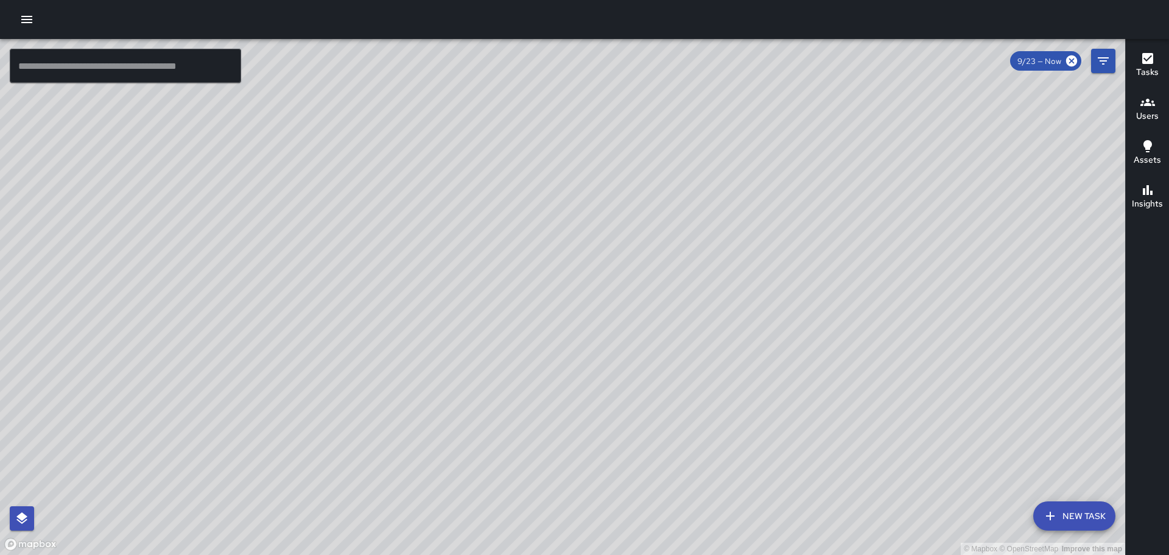
click at [593, 215] on div "© Mapbox © OpenStreetMap Improve this map" at bounding box center [562, 297] width 1125 height 516
drag, startPoint x: 349, startPoint y: 323, endPoint x: 523, endPoint y: 365, distance: 179.3
click at [520, 365] on div "© Mapbox © OpenStreetMap Improve this map" at bounding box center [562, 297] width 1125 height 516
drag, startPoint x: 857, startPoint y: 247, endPoint x: 830, endPoint y: 254, distance: 27.8
click at [831, 252] on div "© Mapbox © OpenStreetMap Improve this map" at bounding box center [562, 297] width 1125 height 516
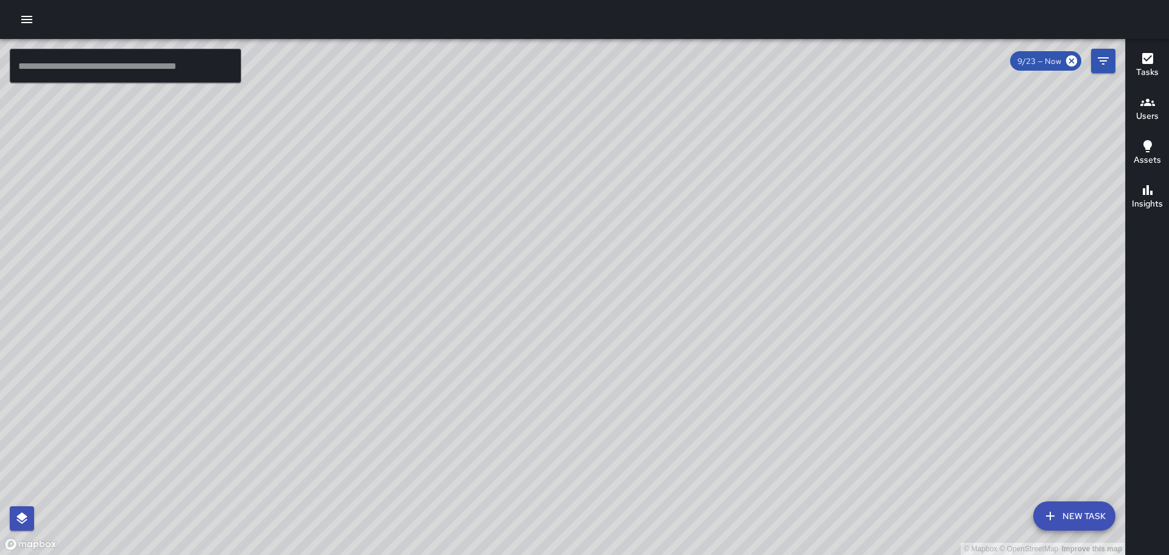
drag, startPoint x: 1034, startPoint y: 239, endPoint x: 711, endPoint y: 188, distance: 326.9
click at [720, 189] on div "© Mapbox © OpenStreetMap Improve this map" at bounding box center [562, 297] width 1125 height 516
drag, startPoint x: 795, startPoint y: 286, endPoint x: 790, endPoint y: 181, distance: 104.9
click at [776, 177] on div "© Mapbox © OpenStreetMap Improve this map" at bounding box center [562, 297] width 1125 height 516
drag, startPoint x: 848, startPoint y: 365, endPoint x: 610, endPoint y: 143, distance: 326.2
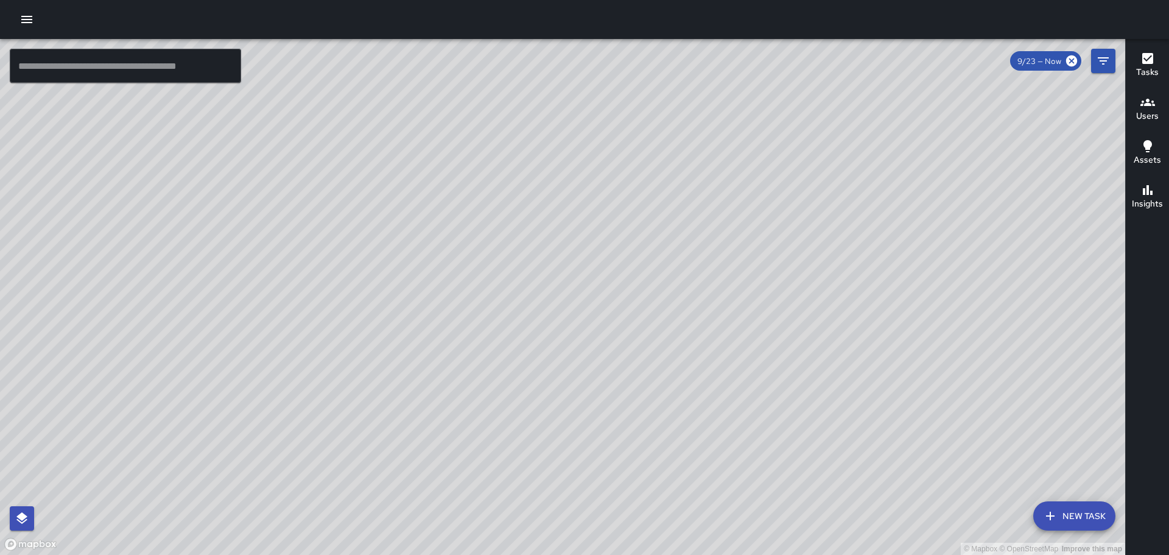
click at [614, 152] on div "© Mapbox © OpenStreetMap Improve this map" at bounding box center [562, 297] width 1125 height 516
drag, startPoint x: 767, startPoint y: 311, endPoint x: 680, endPoint y: 175, distance: 161.3
click at [680, 176] on div "© Mapbox © OpenStreetMap Improve this map" at bounding box center [562, 297] width 1125 height 516
drag, startPoint x: 692, startPoint y: 174, endPoint x: 708, endPoint y: 212, distance: 41.5
click at [776, 375] on div "© Mapbox © OpenStreetMap Improve this map" at bounding box center [562, 297] width 1125 height 516
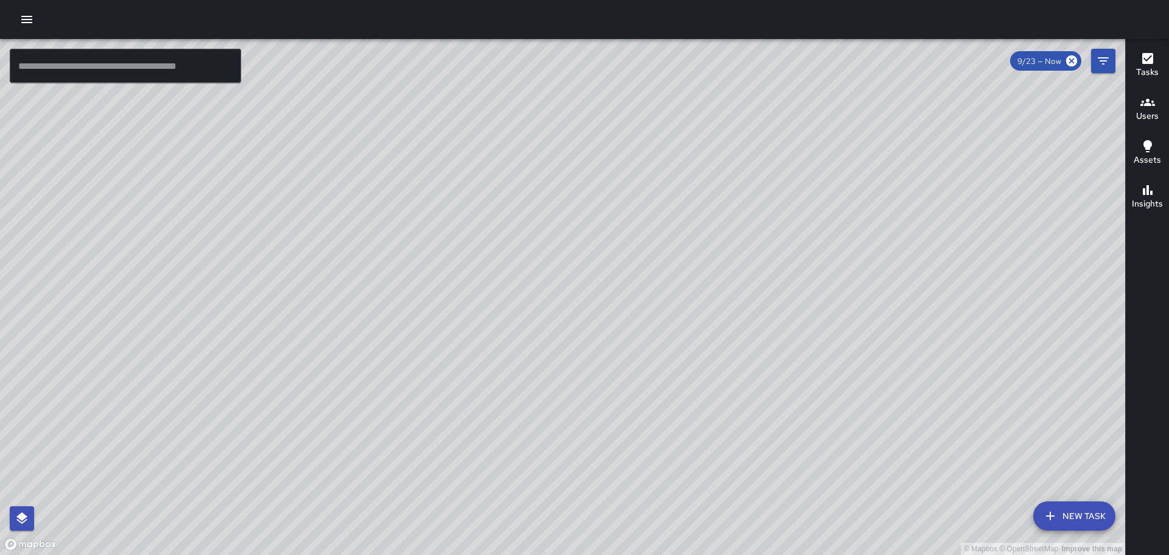
drag, startPoint x: 692, startPoint y: 155, endPoint x: 725, endPoint y: 236, distance: 86.9
click at [732, 242] on div "© Mapbox © OpenStreetMap Improve this map" at bounding box center [562, 297] width 1125 height 516
drag, startPoint x: 633, startPoint y: 182, endPoint x: 703, endPoint y: 245, distance: 94.0
click at [708, 256] on div "© Mapbox © OpenStreetMap Improve this map" at bounding box center [562, 297] width 1125 height 516
drag, startPoint x: 562, startPoint y: 188, endPoint x: 756, endPoint y: 295, distance: 221.1
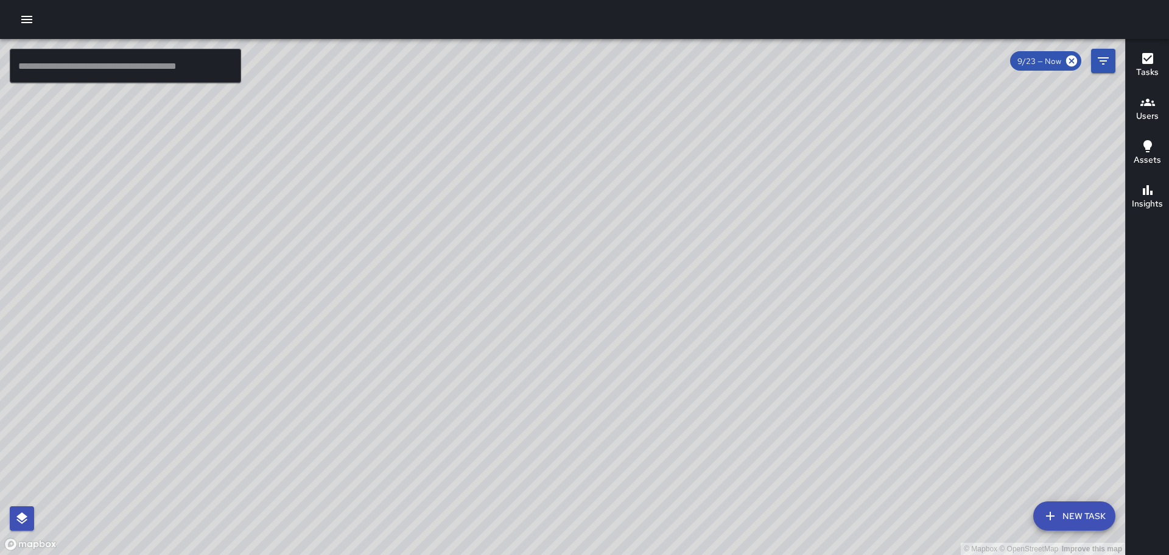
click at [765, 324] on div "© Mapbox © OpenStreetMap Improve this map" at bounding box center [562, 297] width 1125 height 516
drag, startPoint x: 716, startPoint y: 226, endPoint x: 745, endPoint y: 351, distance: 128.1
click at [764, 381] on div "© Mapbox © OpenStreetMap Improve this map" at bounding box center [562, 297] width 1125 height 516
drag, startPoint x: 615, startPoint y: 188, endPoint x: 484, endPoint y: 89, distance: 163.5
click at [484, 89] on div "© Mapbox © OpenStreetMap Improve this map" at bounding box center [562, 297] width 1125 height 516
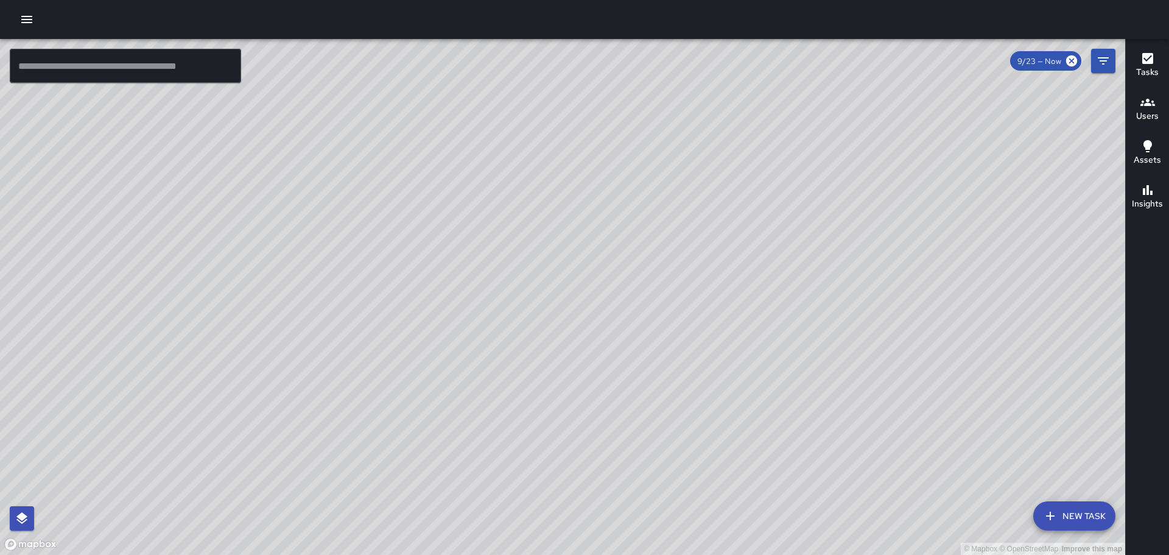
drag, startPoint x: 768, startPoint y: 324, endPoint x: 697, endPoint y: 212, distance: 132.8
click at [697, 213] on div "© Mapbox © OpenStreetMap Improve this map" at bounding box center [562, 297] width 1125 height 516
drag, startPoint x: 821, startPoint y: 347, endPoint x: 725, endPoint y: 184, distance: 188.6
click at [725, 180] on div "© Mapbox © OpenStreetMap Improve this map" at bounding box center [562, 297] width 1125 height 516
click at [1149, 110] on h6 "Users" at bounding box center [1147, 116] width 23 height 13
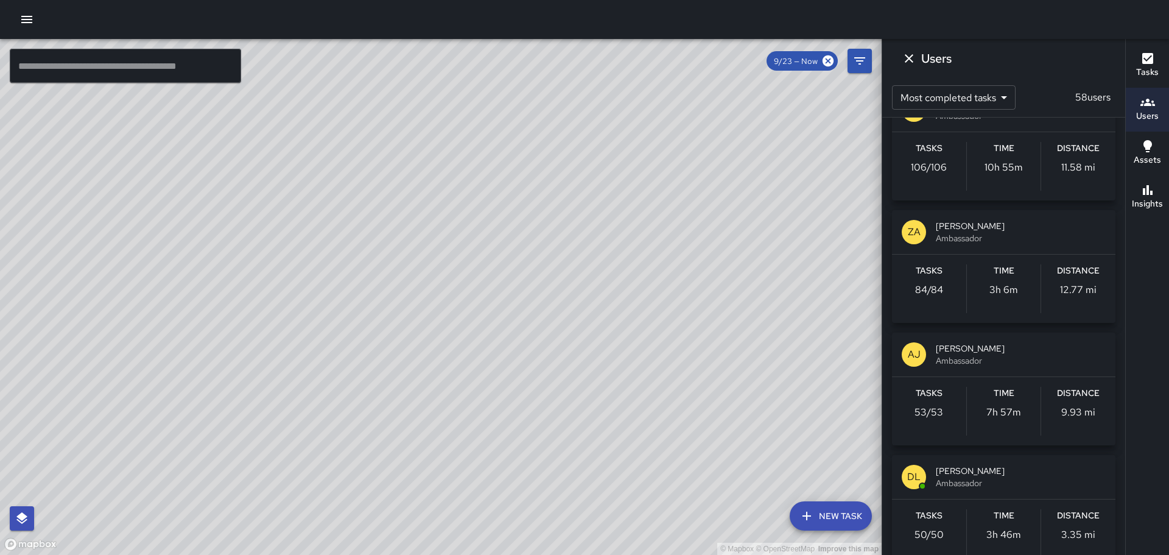
scroll to position [61, 0]
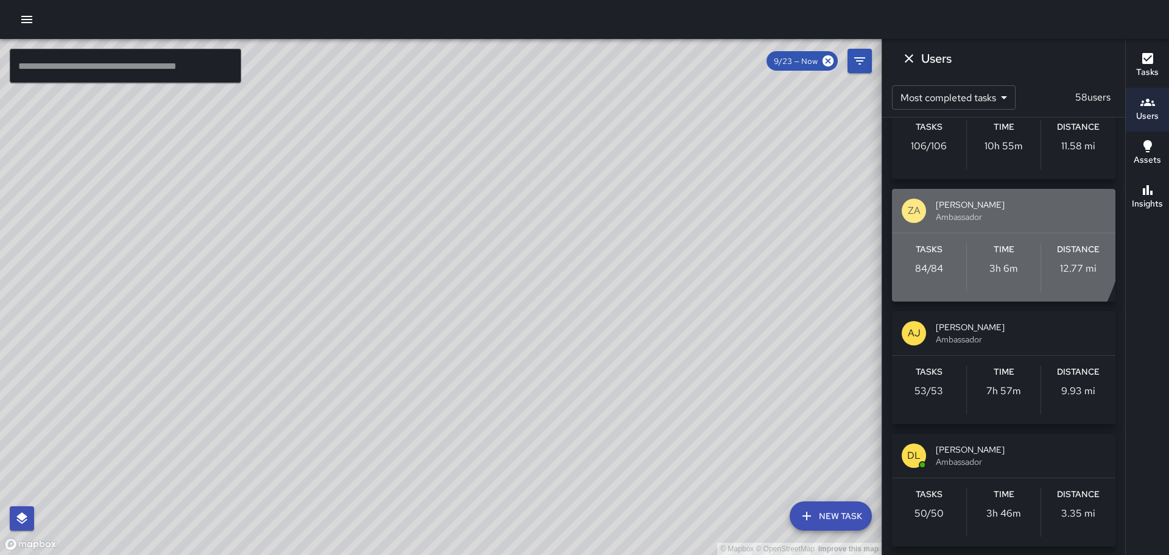
click at [915, 211] on p "ZA" at bounding box center [914, 210] width 13 height 15
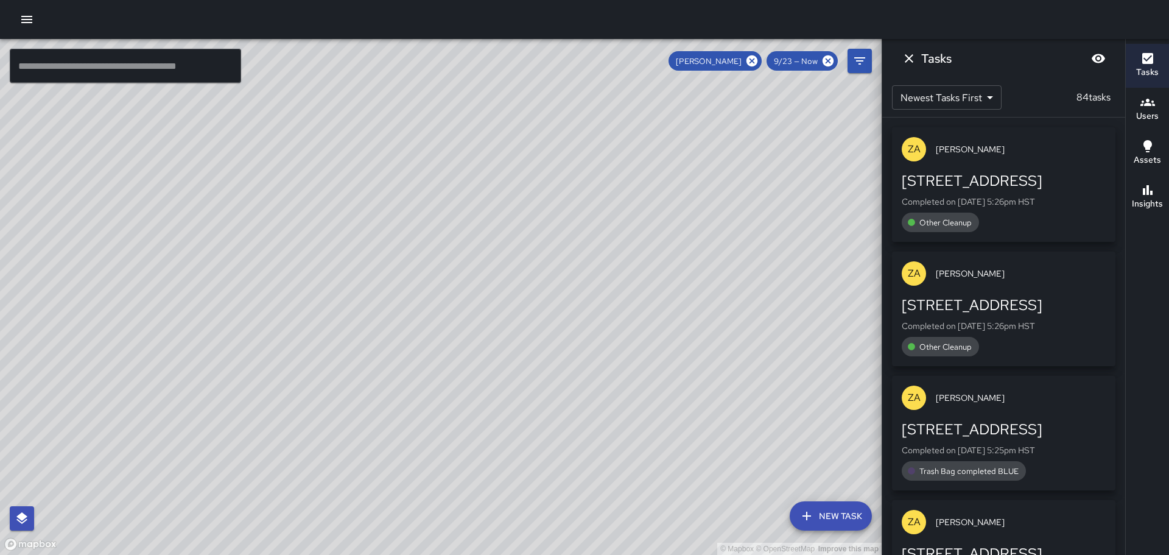
drag, startPoint x: 616, startPoint y: 303, endPoint x: 662, endPoint y: 243, distance: 75.6
click at [661, 243] on div "© Mapbox © OpenStreetMap Improve this map" at bounding box center [441, 297] width 882 height 516
drag, startPoint x: 390, startPoint y: 206, endPoint x: 521, endPoint y: 296, distance: 158.5
click at [611, 392] on div "© Mapbox © OpenStreetMap Improve this map" at bounding box center [441, 297] width 882 height 516
drag, startPoint x: 438, startPoint y: 192, endPoint x: 473, endPoint y: 300, distance: 113.8
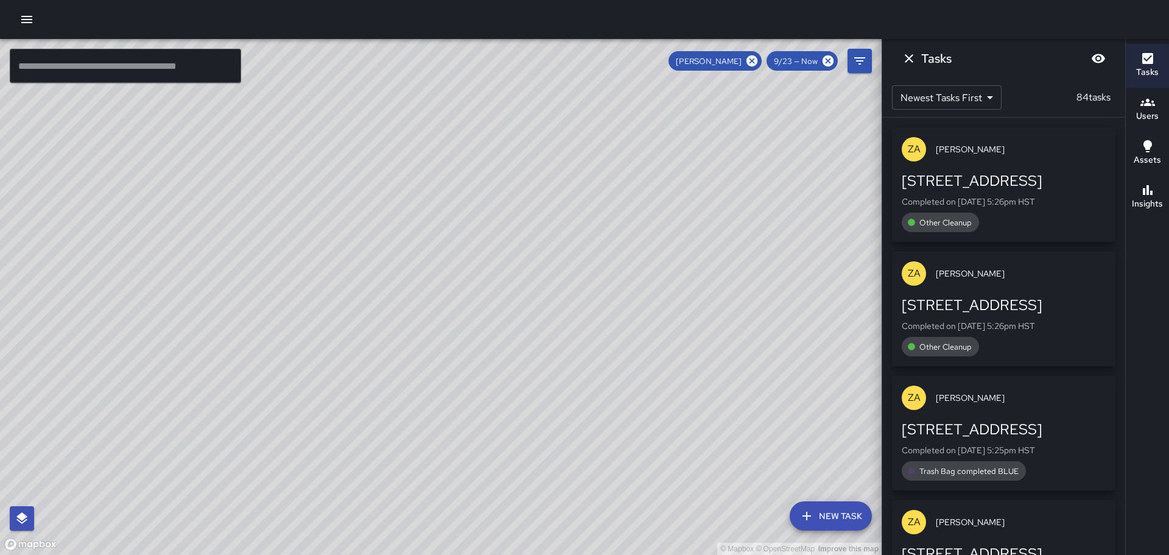
click at [509, 333] on div "© Mapbox © OpenStreetMap Improve this map" at bounding box center [441, 297] width 882 height 516
drag, startPoint x: 596, startPoint y: 352, endPoint x: 555, endPoint y: 247, distance: 112.4
click at [555, 247] on div "© Mapbox © OpenStreetMap Improve this map" at bounding box center [441, 297] width 882 height 516
drag, startPoint x: 645, startPoint y: 385, endPoint x: 594, endPoint y: 177, distance: 213.9
click at [594, 177] on div "© Mapbox © OpenStreetMap Improve this map" at bounding box center [441, 297] width 882 height 516
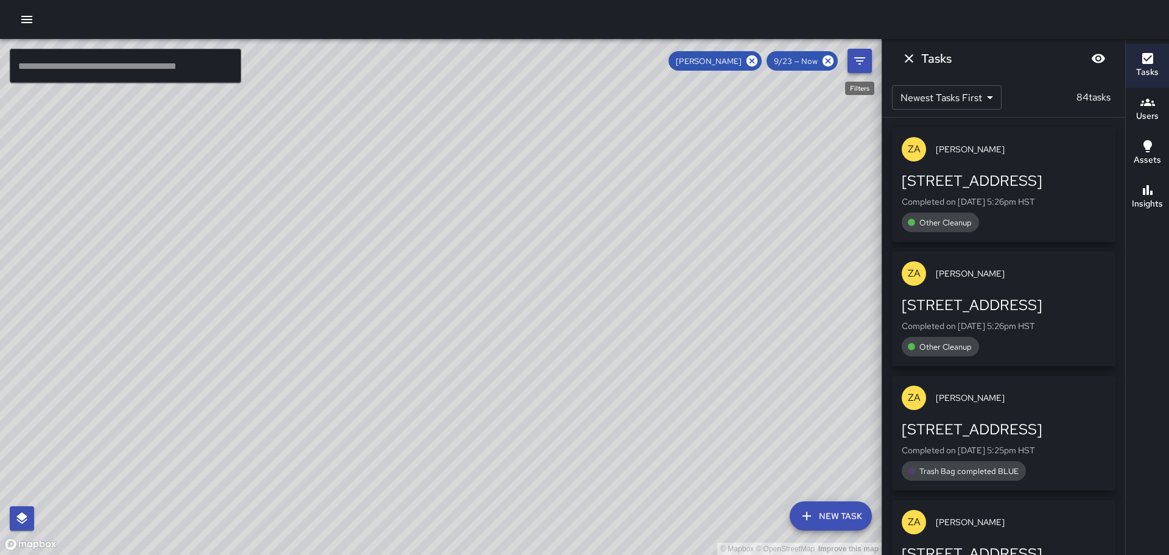
click at [859, 58] on icon "Filters" at bounding box center [859, 60] width 11 height 7
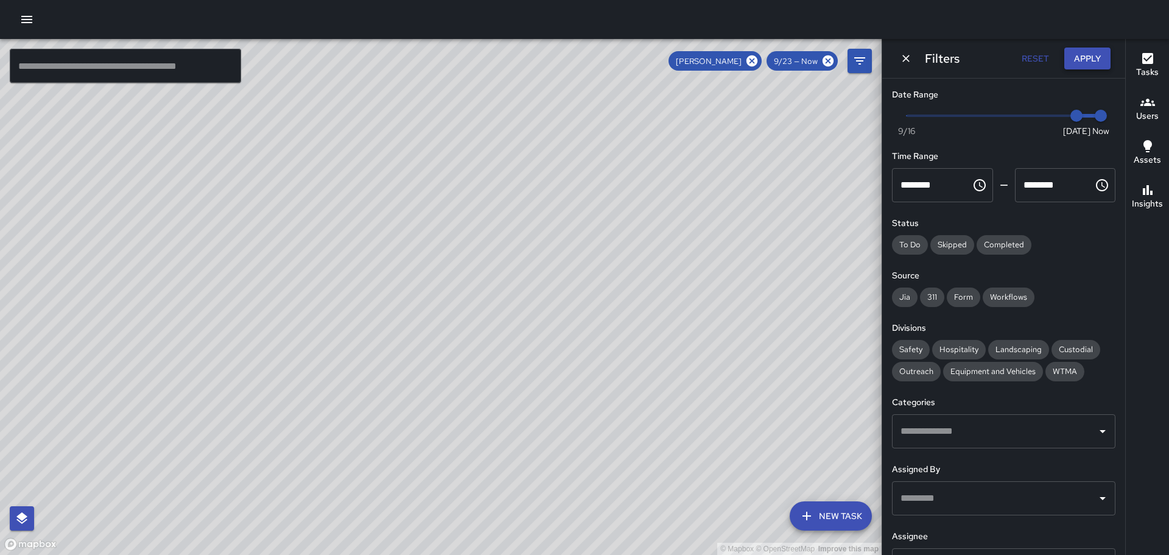
click at [1088, 55] on button "Apply" at bounding box center [1088, 59] width 46 height 23
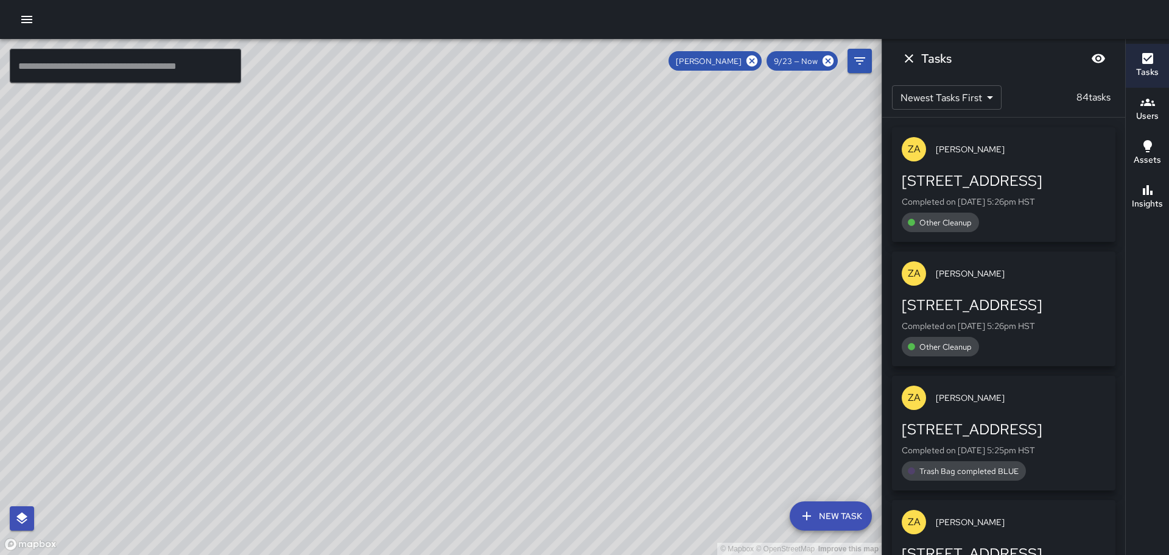
drag, startPoint x: 486, startPoint y: 241, endPoint x: 482, endPoint y: 211, distance: 29.5
click at [582, 357] on div "© Mapbox © OpenStreetMap Improve this map" at bounding box center [441, 297] width 882 height 516
drag, startPoint x: 505, startPoint y: 261, endPoint x: 632, endPoint y: 343, distance: 151.5
click at [632, 343] on div "© Mapbox © OpenStreetMap Improve this map" at bounding box center [441, 297] width 882 height 516
drag, startPoint x: 647, startPoint y: 314, endPoint x: 644, endPoint y: 297, distance: 18.0
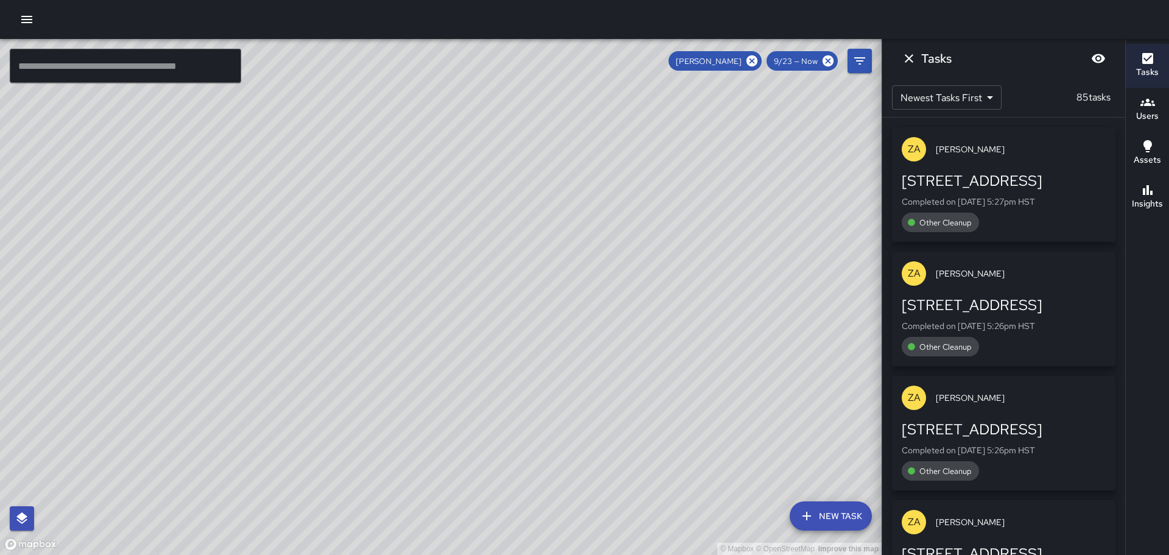
click at [644, 297] on div "© Mapbox © OpenStreetMap Improve this map" at bounding box center [441, 297] width 882 height 516
drag, startPoint x: 548, startPoint y: 180, endPoint x: 579, endPoint y: 509, distance: 330.9
click at [585, 523] on div "© Mapbox © OpenStreetMap Improve this map" at bounding box center [441, 297] width 882 height 516
drag, startPoint x: 723, startPoint y: 382, endPoint x: 683, endPoint y: 262, distance: 126.9
click at [685, 266] on div "© Mapbox © OpenStreetMap Improve this map" at bounding box center [441, 297] width 882 height 516
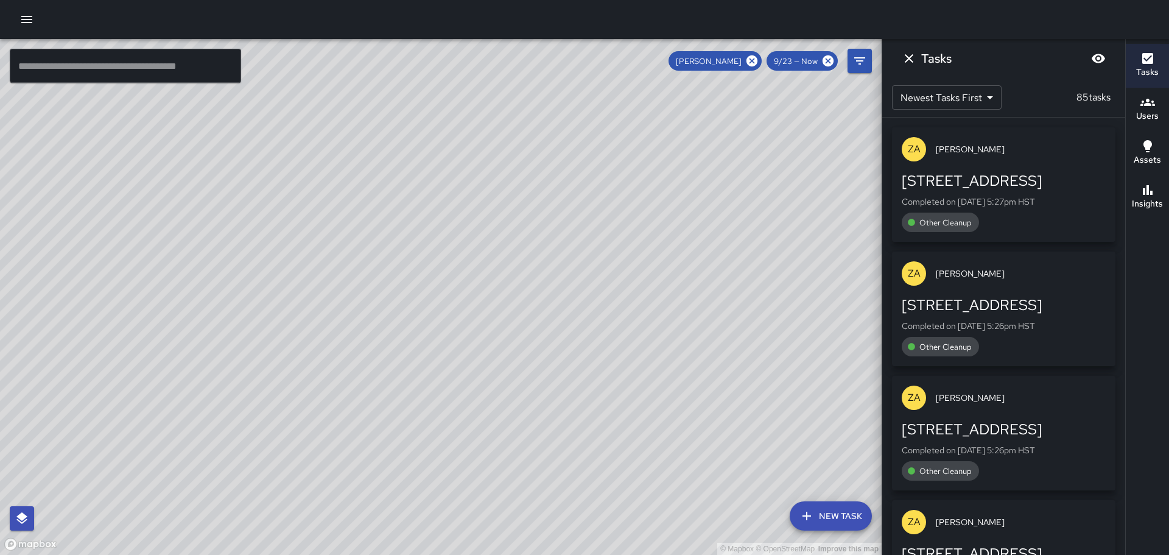
drag, startPoint x: 627, startPoint y: 402, endPoint x: 551, endPoint y: 263, distance: 158.6
click at [551, 263] on div "© Mapbox © OpenStreetMap Improve this map" at bounding box center [441, 297] width 882 height 516
drag, startPoint x: 607, startPoint y: 415, endPoint x: 523, endPoint y: 255, distance: 181.1
click at [523, 255] on div "© Mapbox © OpenStreetMap Improve this map" at bounding box center [441, 297] width 882 height 516
drag, startPoint x: 529, startPoint y: 396, endPoint x: 532, endPoint y: 206, distance: 190.6
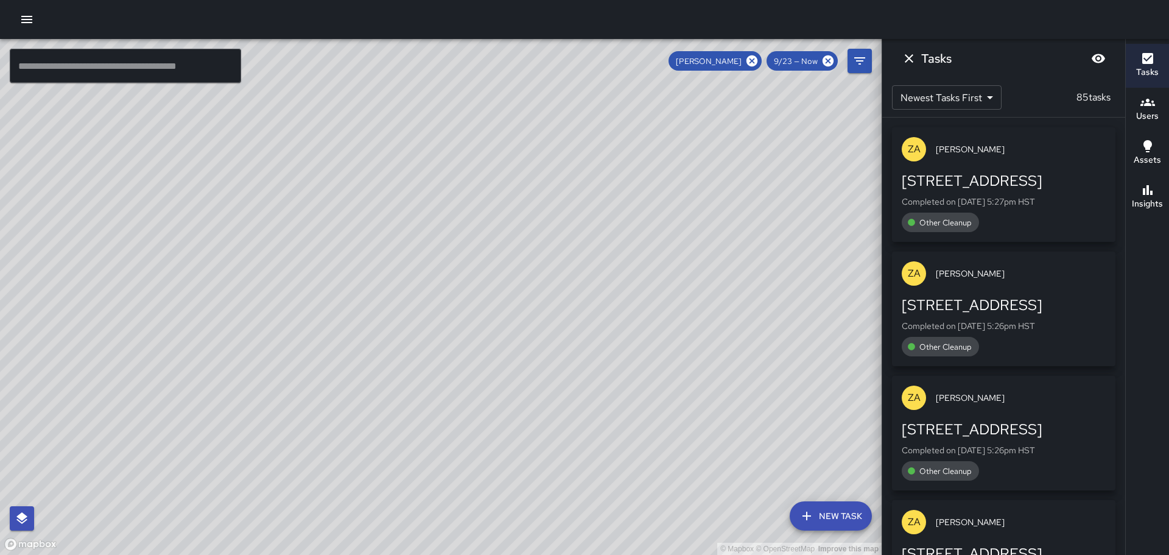
click at [532, 206] on div "© Mapbox © OpenStreetMap Improve this map" at bounding box center [441, 297] width 882 height 516
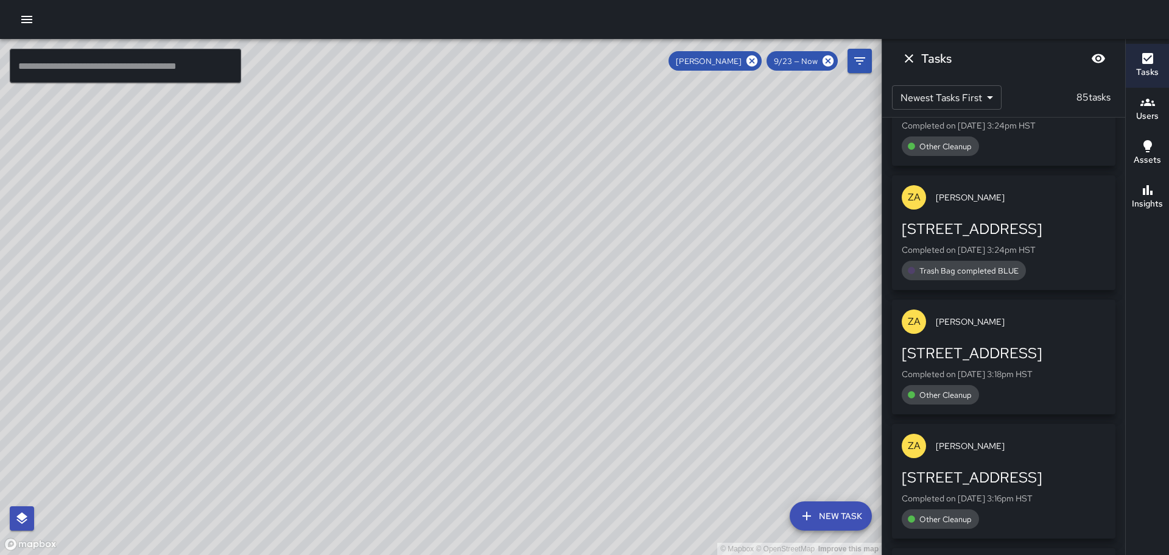
scroll to position [8903, 0]
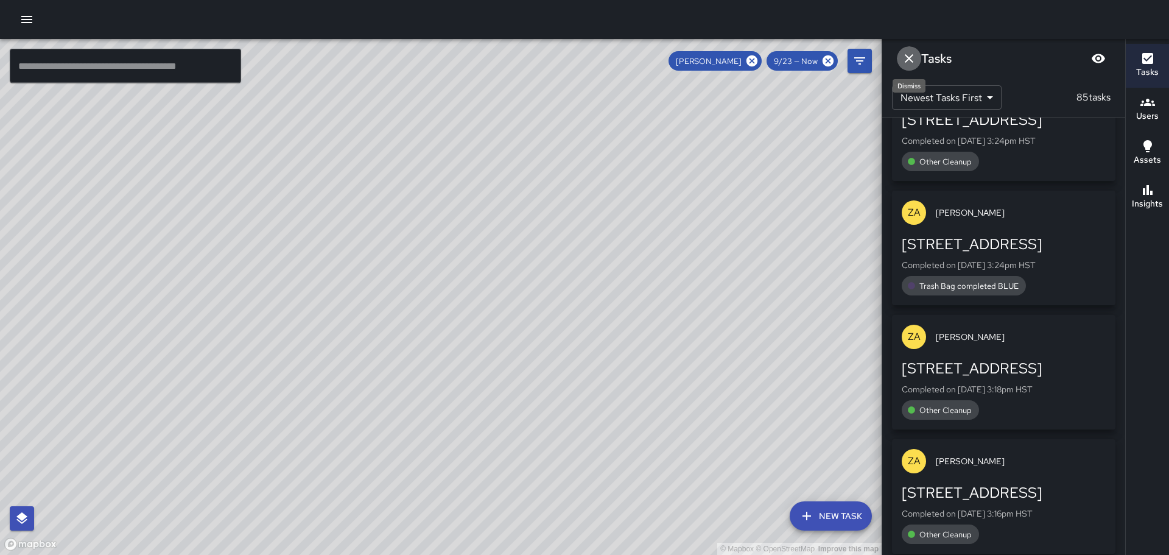
click at [907, 59] on icon "Dismiss" at bounding box center [909, 58] width 15 height 15
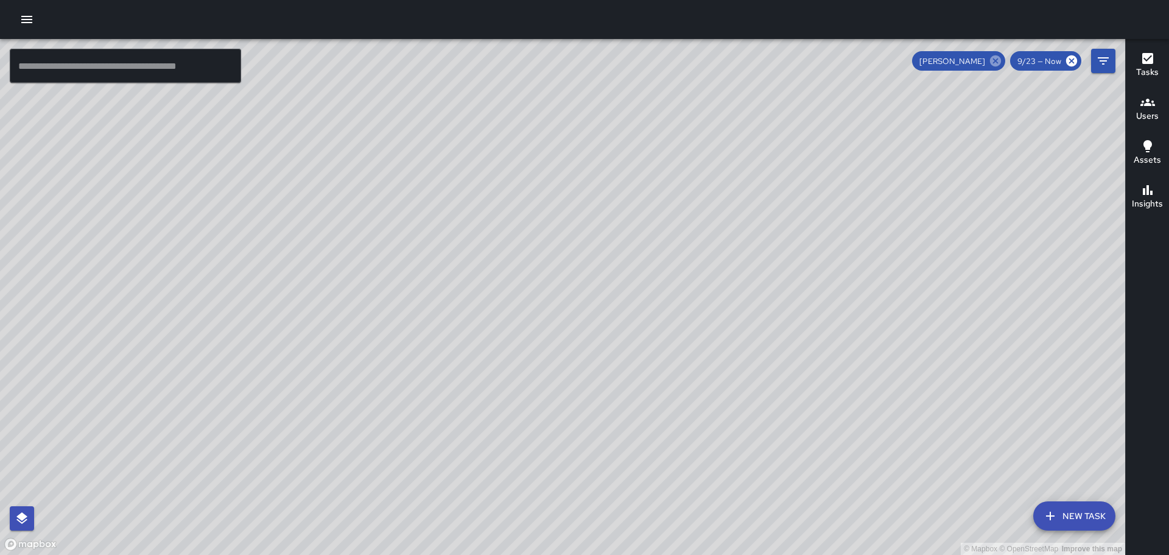
click at [993, 62] on icon at bounding box center [995, 60] width 11 height 11
drag, startPoint x: 929, startPoint y: 318, endPoint x: 892, endPoint y: 255, distance: 73.4
click at [906, 273] on div "© Mapbox © OpenStreetMap Improve this map" at bounding box center [562, 297] width 1125 height 516
drag, startPoint x: 881, startPoint y: 365, endPoint x: 787, endPoint y: 268, distance: 135.2
click at [787, 268] on div "© Mapbox © OpenStreetMap Improve this map" at bounding box center [562, 297] width 1125 height 516
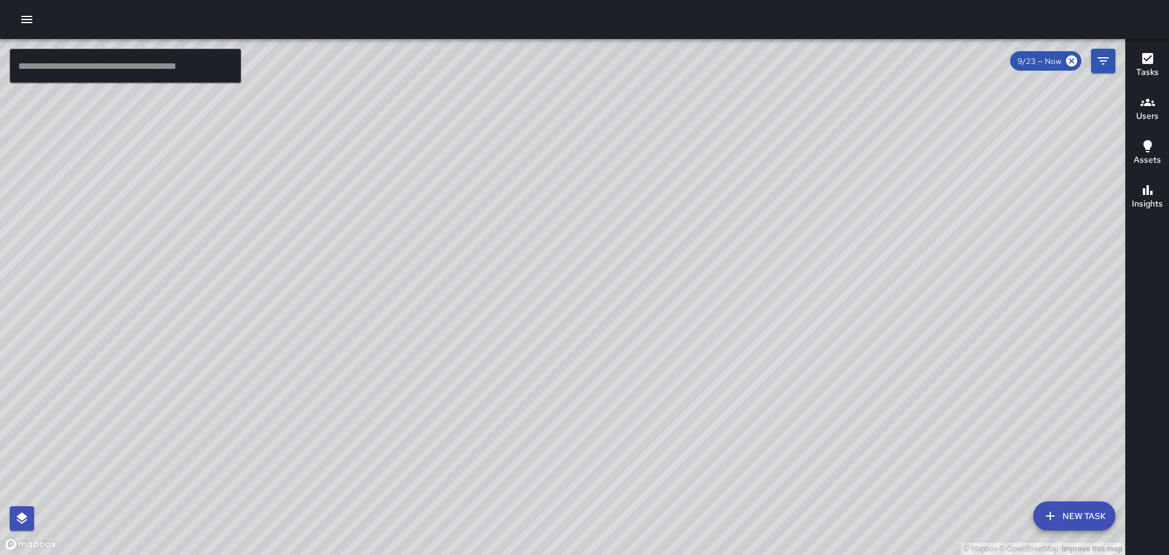
drag, startPoint x: 808, startPoint y: 308, endPoint x: 739, endPoint y: 228, distance: 105.4
click at [739, 229] on div "© Mapbox © OpenStreetMap Improve this map SW [PERSON_NAME] Ambassador Tasks 0 /…" at bounding box center [562, 297] width 1125 height 516
drag, startPoint x: 924, startPoint y: 444, endPoint x: 819, endPoint y: 275, distance: 199.4
click at [819, 275] on div "© Mapbox © OpenStreetMap Improve this map" at bounding box center [562, 297] width 1125 height 516
drag, startPoint x: 835, startPoint y: 284, endPoint x: 864, endPoint y: 467, distance: 185.0
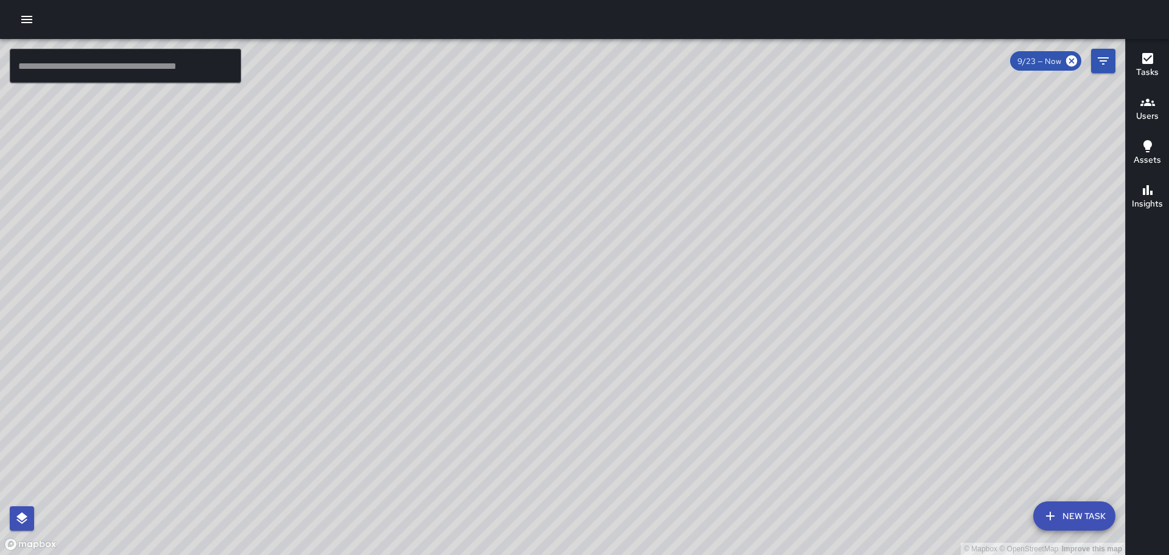
click at [863, 467] on div "© Mapbox © OpenStreetMap Improve this map" at bounding box center [562, 297] width 1125 height 516
drag, startPoint x: 729, startPoint y: 267, endPoint x: 680, endPoint y: 387, distance: 130.1
click at [680, 387] on div "© Mapbox © OpenStreetMap Improve this map" at bounding box center [562, 297] width 1125 height 516
drag, startPoint x: 909, startPoint y: 393, endPoint x: 838, endPoint y: 415, distance: 74.6
click at [838, 415] on div "© Mapbox © OpenStreetMap Improve this map" at bounding box center [562, 297] width 1125 height 516
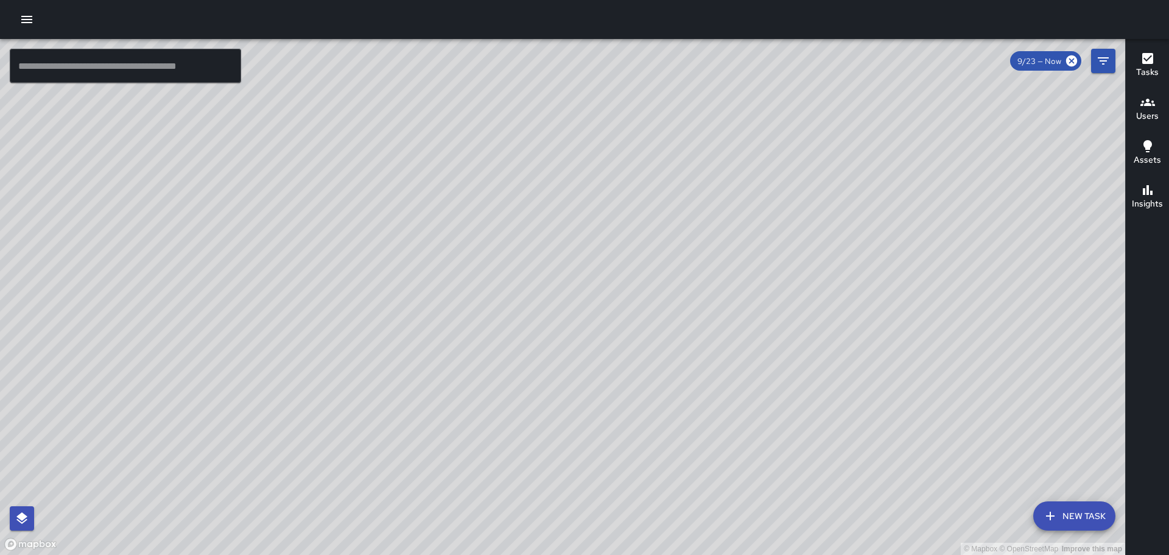
drag, startPoint x: 301, startPoint y: 306, endPoint x: 705, endPoint y: 204, distance: 416.4
click at [688, 206] on div "© Mapbox © OpenStreetMap Improve this map" at bounding box center [562, 297] width 1125 height 516
drag, startPoint x: 354, startPoint y: 278, endPoint x: 476, endPoint y: 259, distance: 123.3
click at [476, 259] on div "© Mapbox © OpenStreetMap Improve this map" at bounding box center [562, 297] width 1125 height 516
drag, startPoint x: 723, startPoint y: 415, endPoint x: 657, endPoint y: 111, distance: 311.1
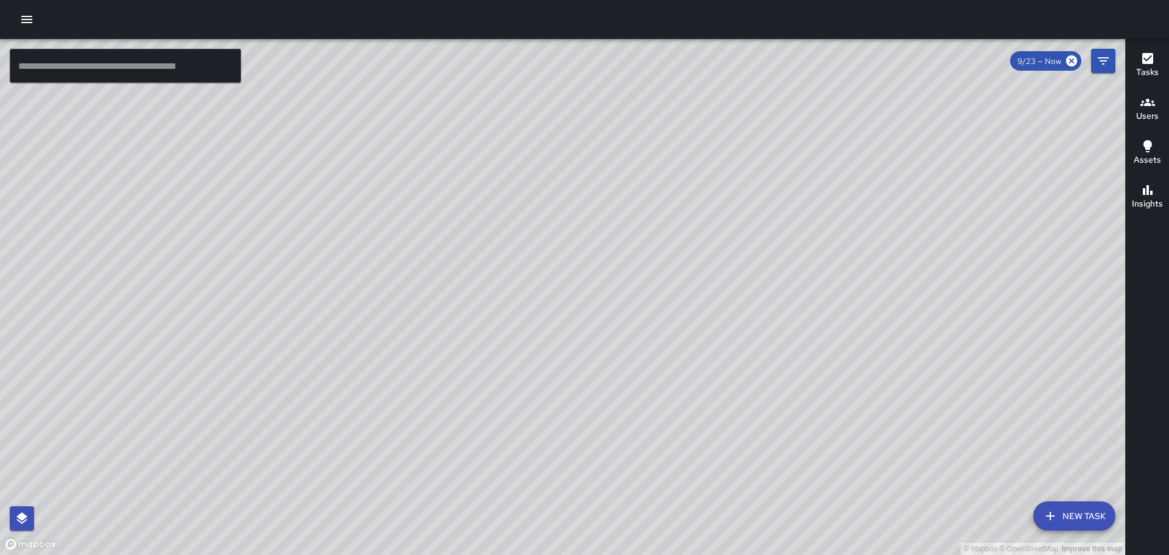
click at [659, 116] on div "© Mapbox © OpenStreetMap Improve this map" at bounding box center [562, 297] width 1125 height 516
drag, startPoint x: 879, startPoint y: 284, endPoint x: 691, endPoint y: -37, distance: 371.8
click at [691, 0] on html "© Mapbox © OpenStreetMap Improve this map ​ New Task 9/23 — Now Map Layers Task…" at bounding box center [584, 277] width 1169 height 555
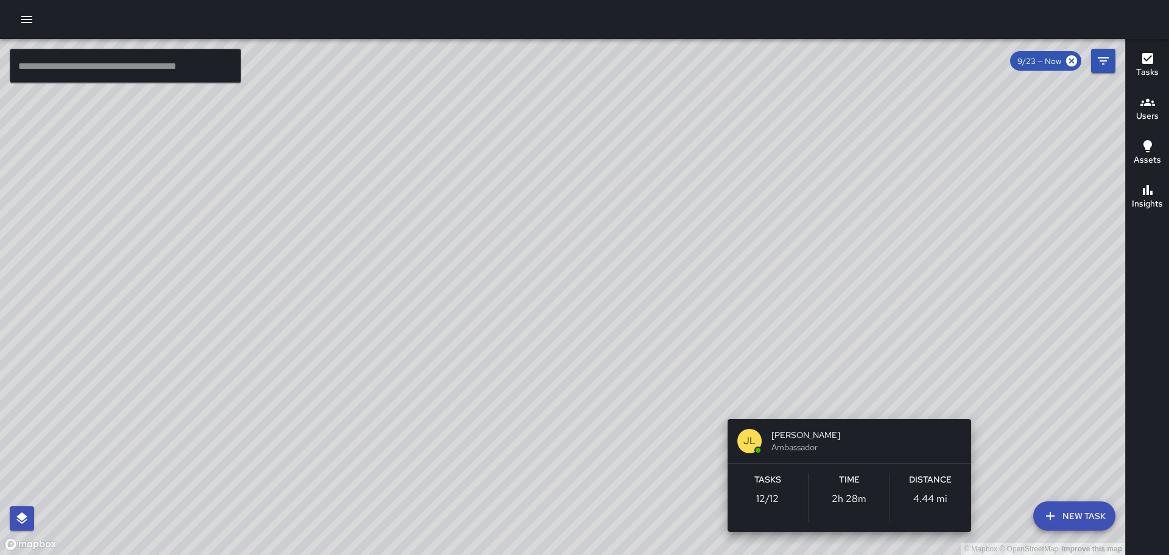
click at [844, 407] on div "© Mapbox © OpenStreetMap Improve this map [PERSON_NAME] [PERSON_NAME] Ambassado…" at bounding box center [562, 297] width 1125 height 516
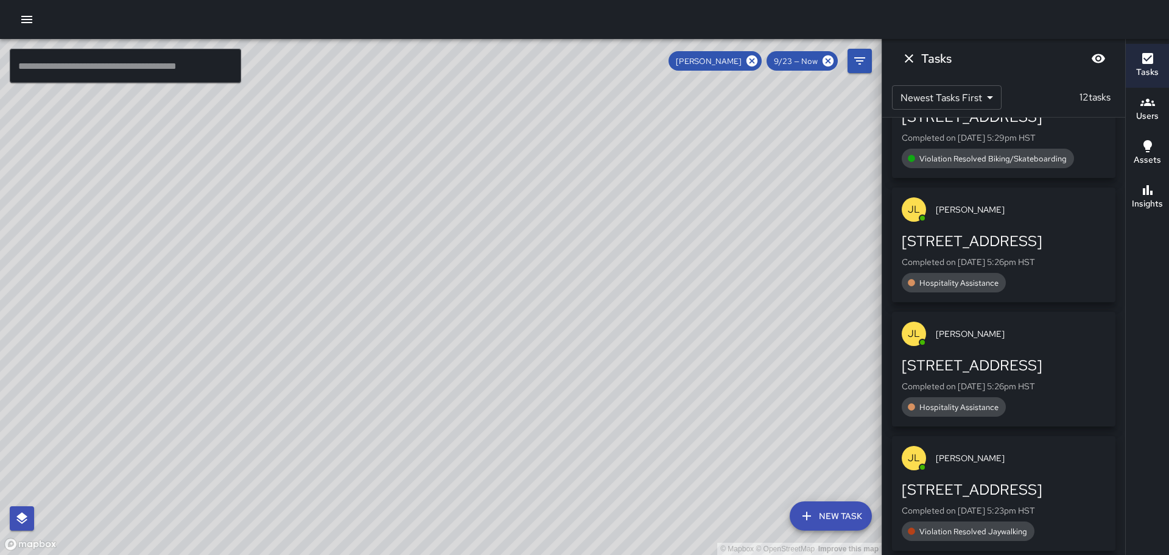
scroll to position [0, 0]
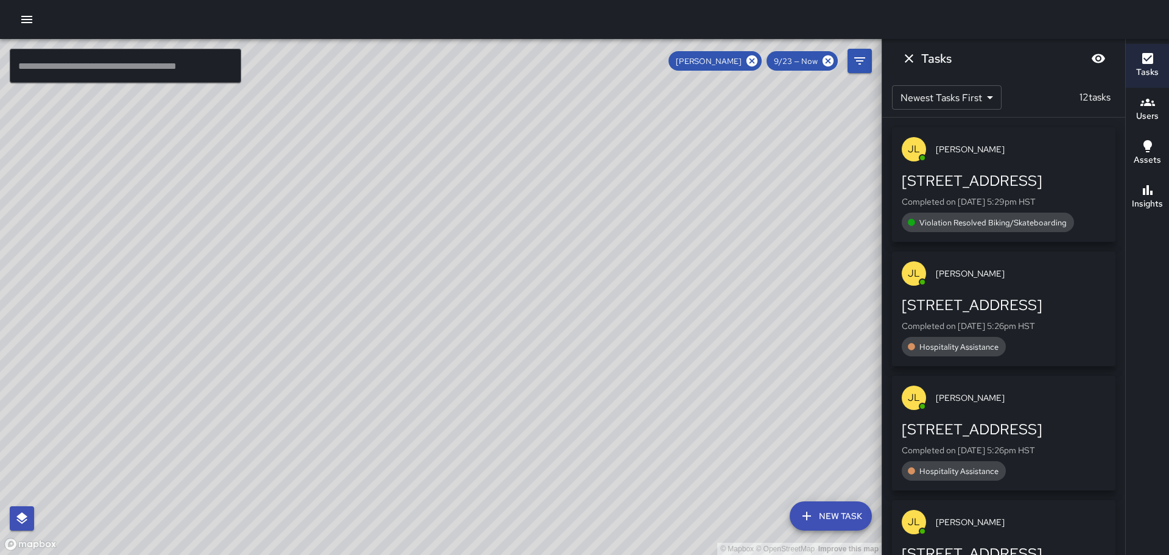
drag, startPoint x: 465, startPoint y: 264, endPoint x: 468, endPoint y: 333, distance: 68.9
click at [471, 348] on div "© Mapbox © OpenStreetMap Improve this map" at bounding box center [441, 297] width 882 height 516
drag, startPoint x: 435, startPoint y: 204, endPoint x: 392, endPoint y: 172, distance: 53.6
click at [392, 172] on div "© Mapbox © OpenStreetMap Improve this map" at bounding box center [441, 297] width 882 height 516
drag, startPoint x: 481, startPoint y: 325, endPoint x: 514, endPoint y: 286, distance: 50.9
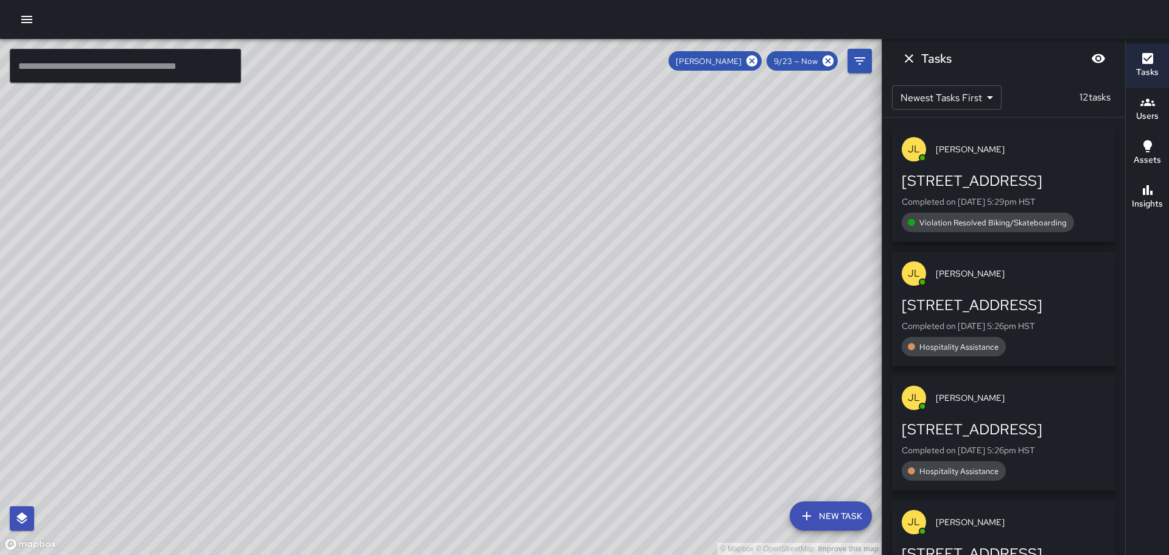
click at [447, 215] on div "© Mapbox © OpenStreetMap Improve this map" at bounding box center [441, 297] width 882 height 516
drag, startPoint x: 538, startPoint y: 337, endPoint x: 498, endPoint y: 258, distance: 88.8
click at [498, 258] on div "© Mapbox © OpenStreetMap Improve this map" at bounding box center [441, 297] width 882 height 516
drag, startPoint x: 386, startPoint y: 250, endPoint x: 664, endPoint y: 281, distance: 280.1
click at [664, 281] on div "© Mapbox © OpenStreetMap Improve this map" at bounding box center [441, 297] width 882 height 516
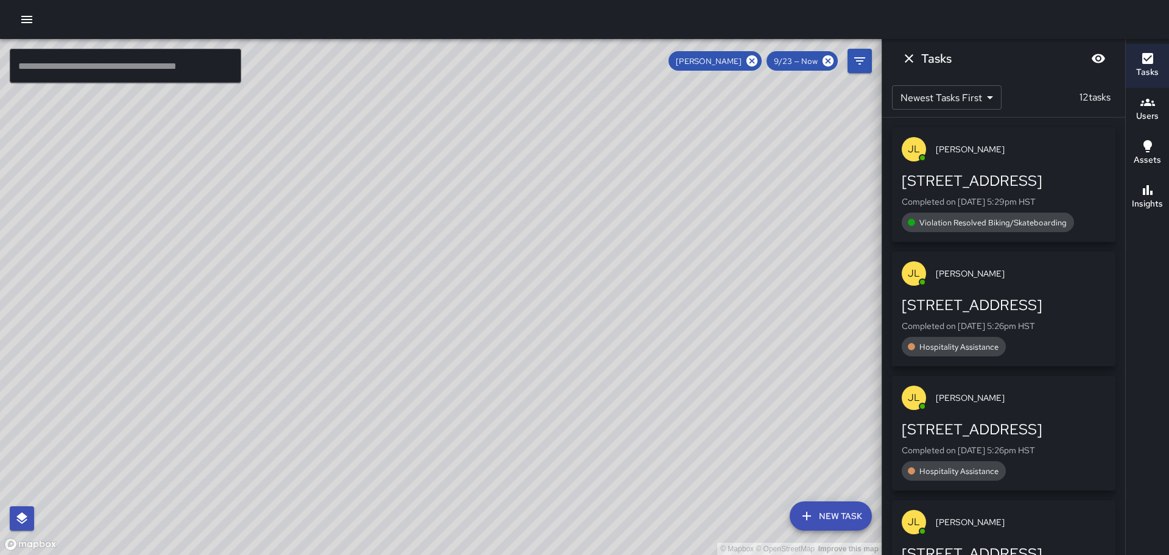
drag, startPoint x: 683, startPoint y: 296, endPoint x: 576, endPoint y: 212, distance: 136.7
click at [577, 213] on div "© Mapbox © OpenStreetMap Improve this map" at bounding box center [441, 297] width 882 height 516
drag, startPoint x: 441, startPoint y: 162, endPoint x: 625, endPoint y: 380, distance: 285.2
click at [625, 380] on div "© Mapbox © OpenStreetMap Improve this map" at bounding box center [441, 297] width 882 height 516
drag, startPoint x: 424, startPoint y: 121, endPoint x: 517, endPoint y: 192, distance: 117.2
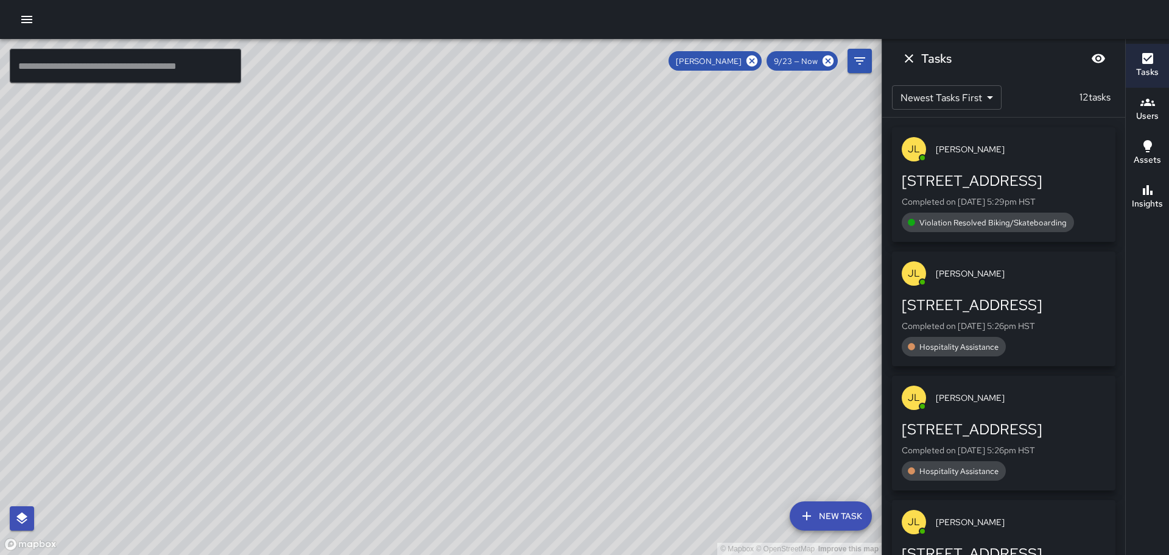
click at [485, 203] on div "© Mapbox © OpenStreetMap Improve this map" at bounding box center [441, 297] width 882 height 516
drag, startPoint x: 558, startPoint y: 153, endPoint x: 599, endPoint y: 216, distance: 75.2
click at [599, 216] on div "© Mapbox © OpenStreetMap Improve this map" at bounding box center [441, 297] width 882 height 516
drag, startPoint x: 312, startPoint y: 266, endPoint x: 473, endPoint y: 278, distance: 161.3
click at [473, 278] on div "© Mapbox © OpenStreetMap Improve this map" at bounding box center [441, 297] width 882 height 516
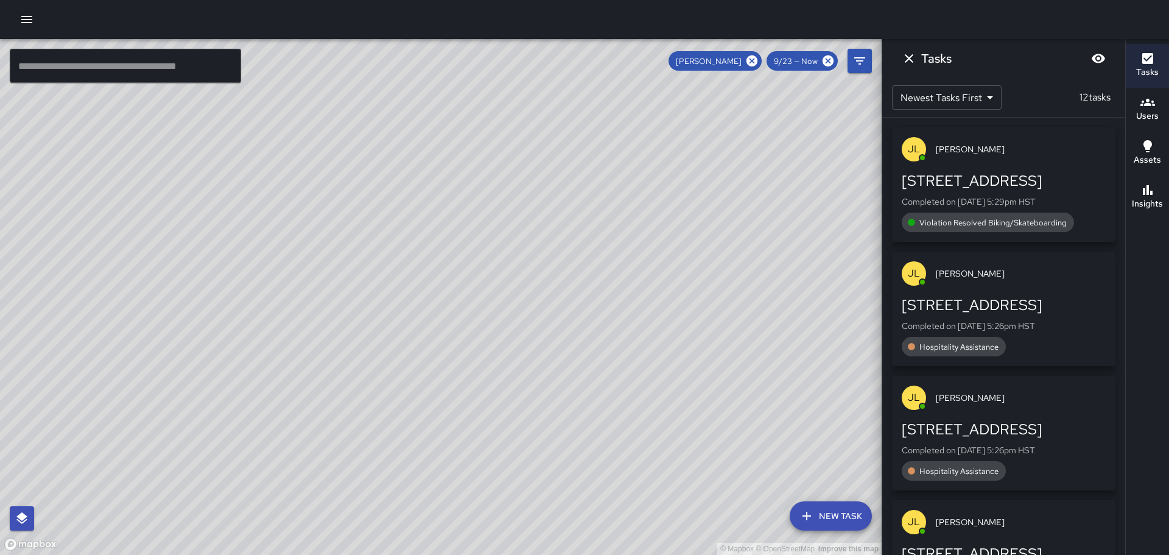
drag, startPoint x: 364, startPoint y: 305, endPoint x: 540, endPoint y: 426, distance: 212.9
click at [559, 470] on div "© Mapbox © OpenStreetMap Improve this map" at bounding box center [441, 297] width 882 height 516
drag, startPoint x: 822, startPoint y: 497, endPoint x: 695, endPoint y: 281, distance: 250.4
click at [692, 277] on div "© Mapbox © OpenStreetMap Improve this map" at bounding box center [441, 297] width 882 height 516
drag, startPoint x: 722, startPoint y: 339, endPoint x: 707, endPoint y: 308, distance: 34.6
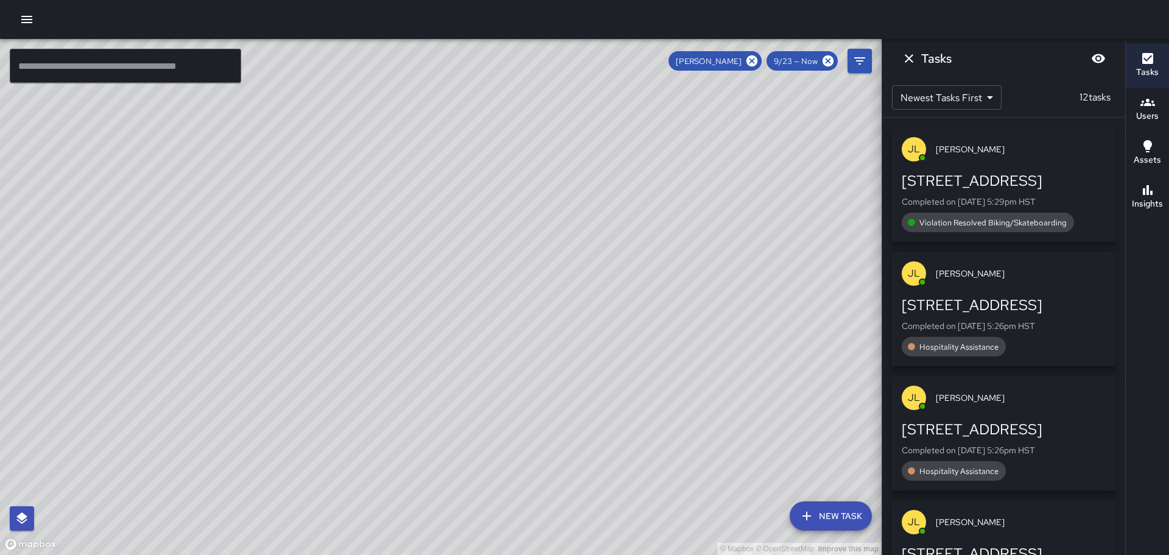
click at [707, 308] on div "© Mapbox © OpenStreetMap Improve this map" at bounding box center [441, 297] width 882 height 516
click at [907, 58] on icon "Dismiss" at bounding box center [909, 58] width 15 height 15
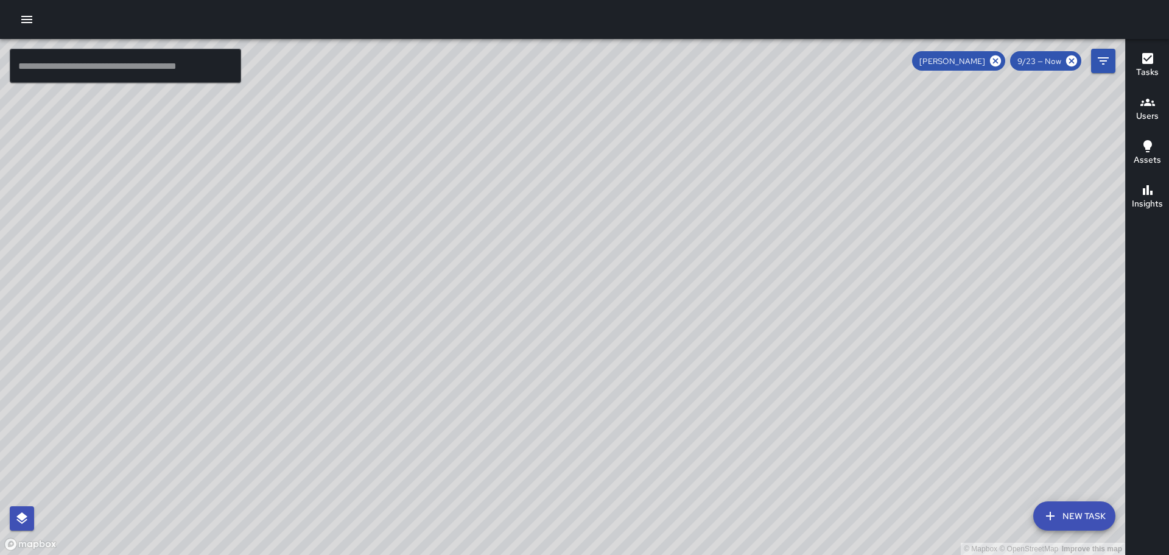
drag, startPoint x: 783, startPoint y: 161, endPoint x: 778, endPoint y: 324, distance: 163.3
click at [783, 360] on div "© Mapbox © OpenStreetMap Improve this map" at bounding box center [562, 297] width 1125 height 516
drag, startPoint x: 783, startPoint y: 241, endPoint x: 685, endPoint y: 284, distance: 106.6
click at [689, 293] on div "© Mapbox © OpenStreetMap Improve this map" at bounding box center [562, 297] width 1125 height 516
click at [1148, 98] on icon "button" at bounding box center [1148, 102] width 15 height 15
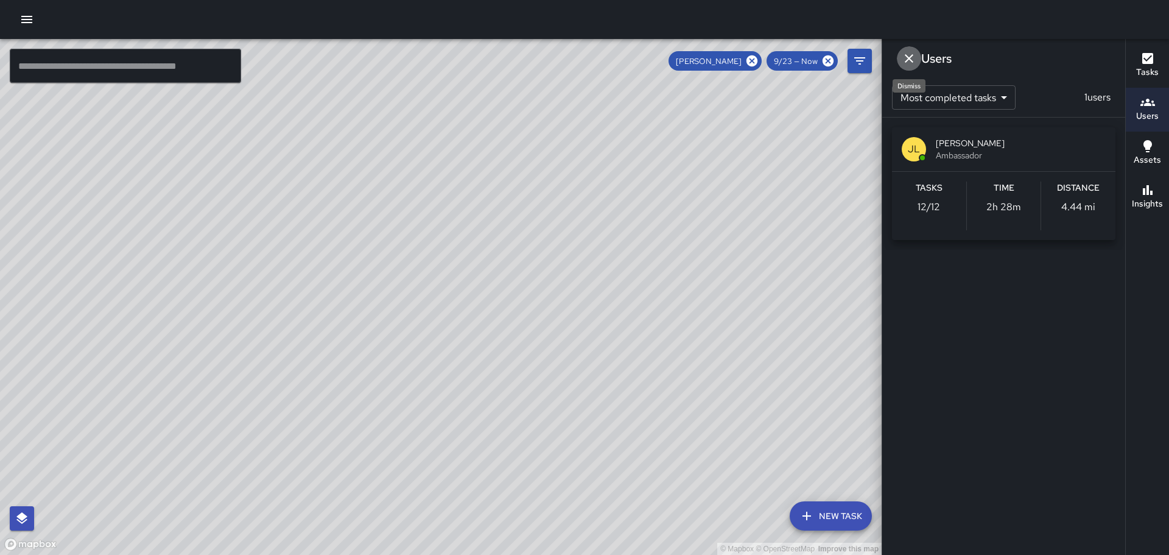
click at [900, 57] on button "Dismiss" at bounding box center [909, 58] width 24 height 24
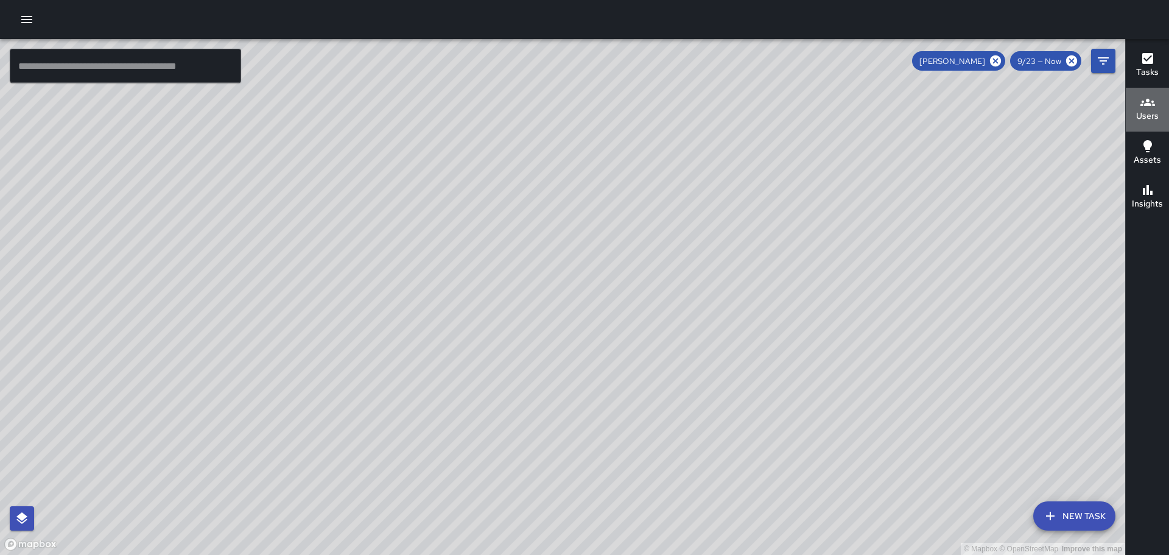
click at [1146, 104] on icon "button" at bounding box center [1148, 102] width 15 height 7
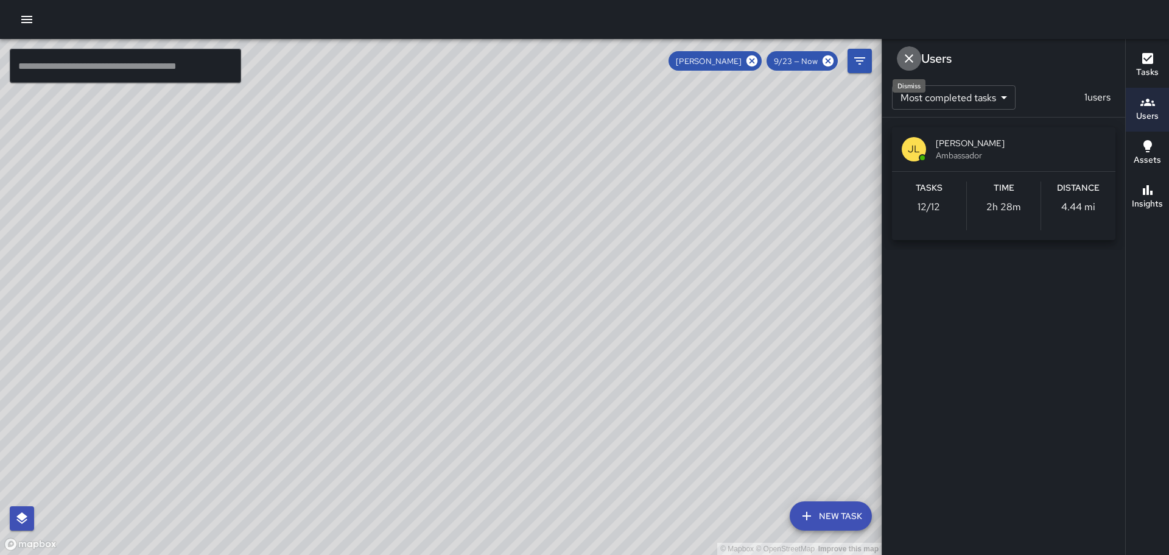
click at [911, 57] on icon "Dismiss" at bounding box center [909, 58] width 9 height 9
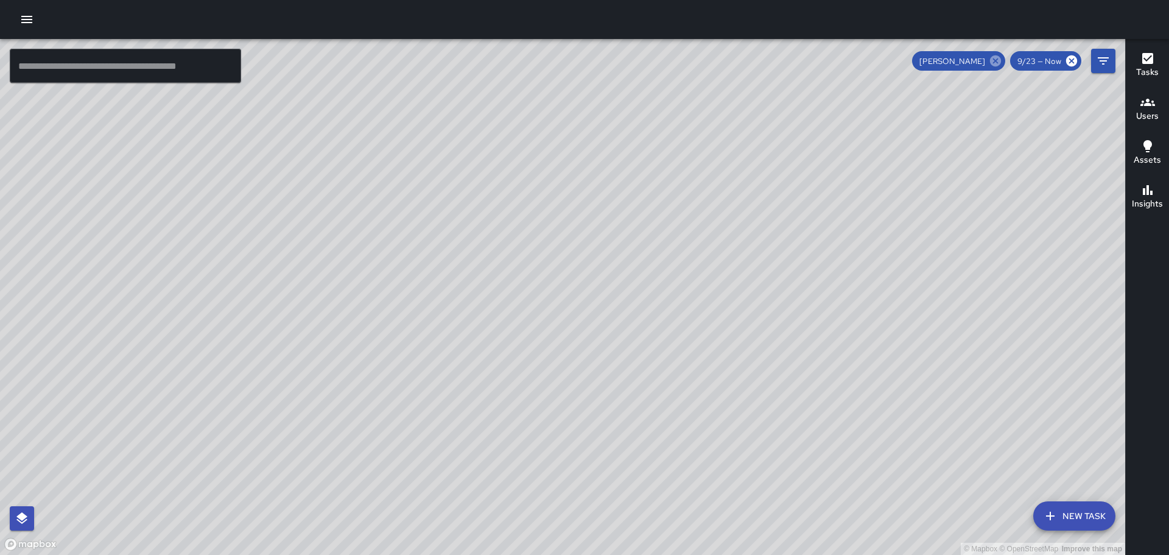
click at [993, 55] on icon at bounding box center [995, 60] width 13 height 13
drag, startPoint x: 882, startPoint y: 287, endPoint x: 735, endPoint y: 95, distance: 242.0
click at [718, 60] on div "© Mapbox © OpenStreetMap Improve this map" at bounding box center [562, 297] width 1125 height 516
drag, startPoint x: 335, startPoint y: 228, endPoint x: 604, endPoint y: 414, distance: 327.1
click at [607, 425] on div "© Mapbox © OpenStreetMap Improve this map" at bounding box center [562, 297] width 1125 height 516
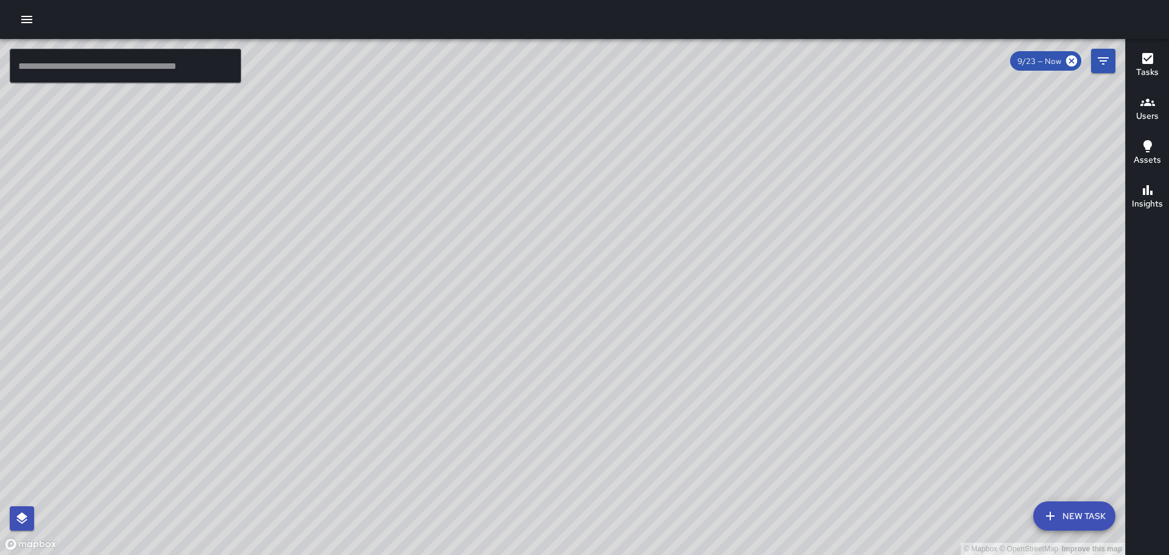
drag, startPoint x: 348, startPoint y: 254, endPoint x: 445, endPoint y: 274, distance: 98.3
click at [444, 274] on div "© Mapbox © OpenStreetMap Improve this map" at bounding box center [562, 297] width 1125 height 516
drag, startPoint x: 173, startPoint y: 308, endPoint x: 321, endPoint y: 375, distance: 162.4
click at [319, 375] on div "© Mapbox © OpenStreetMap Improve this map" at bounding box center [562, 297] width 1125 height 516
drag, startPoint x: 207, startPoint y: 376, endPoint x: 353, endPoint y: 364, distance: 146.1
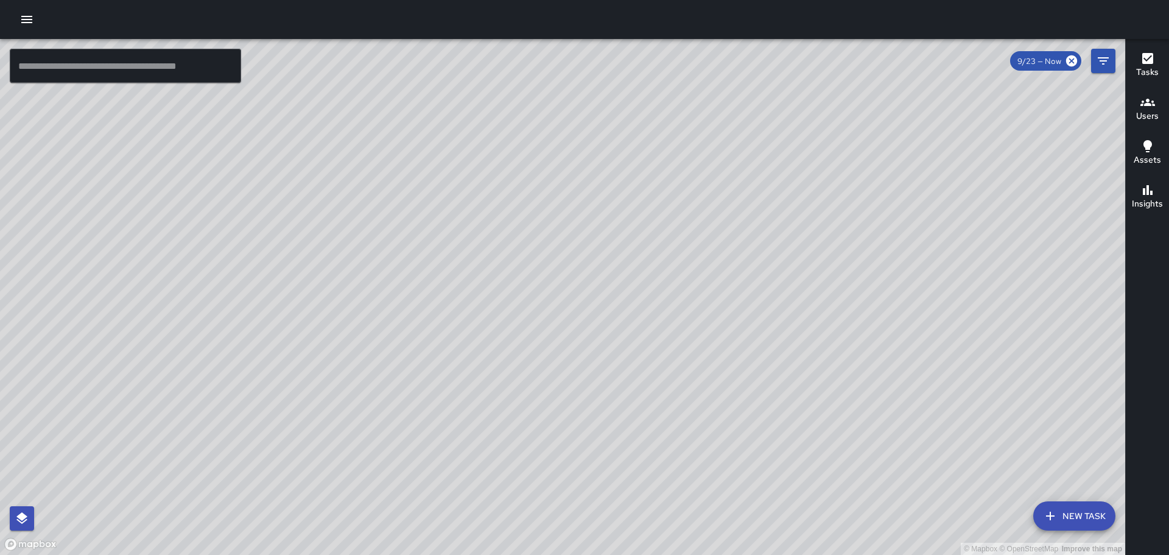
click at [353, 364] on div "© Mapbox © OpenStreetMap Improve this map" at bounding box center [562, 297] width 1125 height 516
drag, startPoint x: 599, startPoint y: 361, endPoint x: 656, endPoint y: 234, distance: 138.8
click at [651, 238] on div "© Mapbox © OpenStreetMap Improve this map" at bounding box center [562, 297] width 1125 height 516
drag, startPoint x: 299, startPoint y: 298, endPoint x: 366, endPoint y: 255, distance: 79.7
click at [366, 255] on div "© Mapbox © OpenStreetMap Improve this map" at bounding box center [562, 297] width 1125 height 516
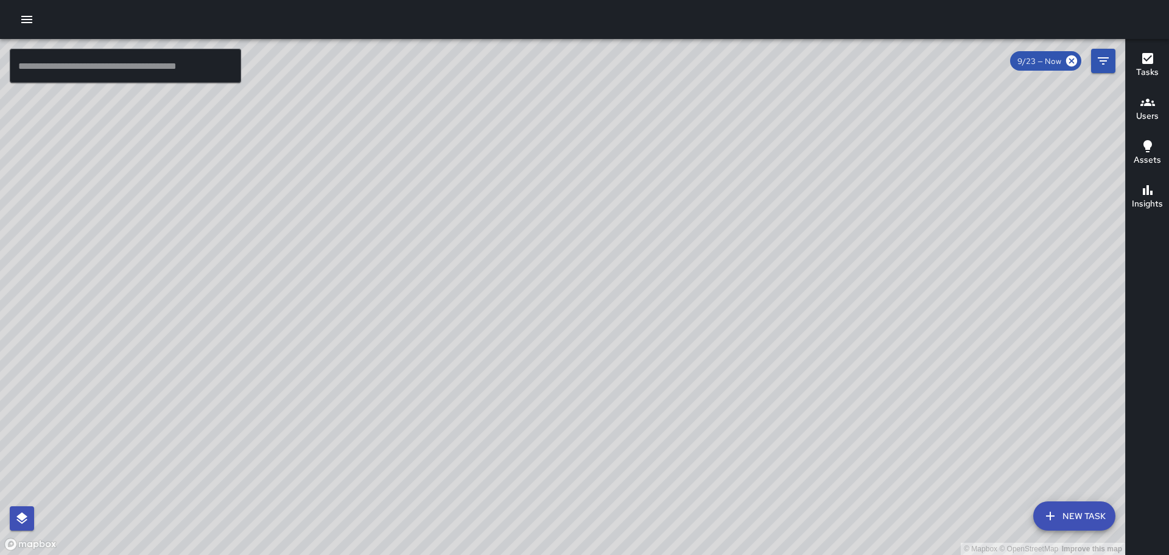
drag, startPoint x: 256, startPoint y: 298, endPoint x: 463, endPoint y: 353, distance: 213.5
click at [463, 353] on div "© Mapbox © OpenStreetMap Improve this map" at bounding box center [562, 297] width 1125 height 516
drag, startPoint x: 613, startPoint y: 421, endPoint x: 590, endPoint y: 273, distance: 149.8
click at [590, 273] on div "© Mapbox © OpenStreetMap Improve this map" at bounding box center [562, 297] width 1125 height 516
drag, startPoint x: 487, startPoint y: 195, endPoint x: 502, endPoint y: 330, distance: 136.1
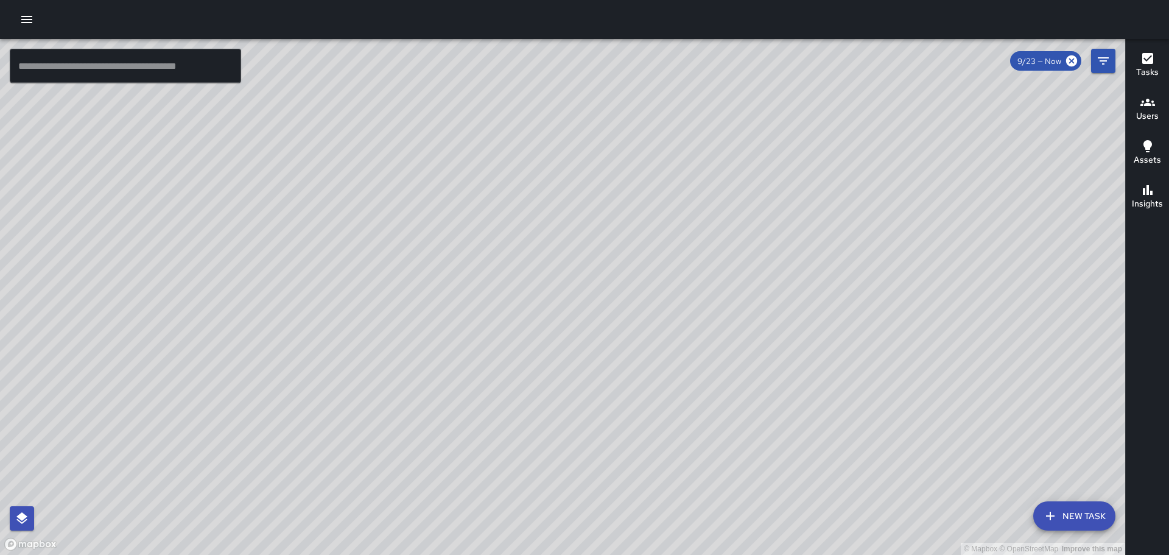
click at [501, 330] on div "© Mapbox © OpenStreetMap Improve this map" at bounding box center [562, 297] width 1125 height 516
drag, startPoint x: 490, startPoint y: 237, endPoint x: 519, endPoint y: 305, distance: 74.0
click at [515, 346] on div "© Mapbox © OpenStreetMap Improve this map" at bounding box center [562, 297] width 1125 height 516
drag, startPoint x: 498, startPoint y: 245, endPoint x: 529, endPoint y: 274, distance: 42.2
click at [525, 282] on div "© Mapbox © OpenStreetMap Improve this map" at bounding box center [562, 297] width 1125 height 516
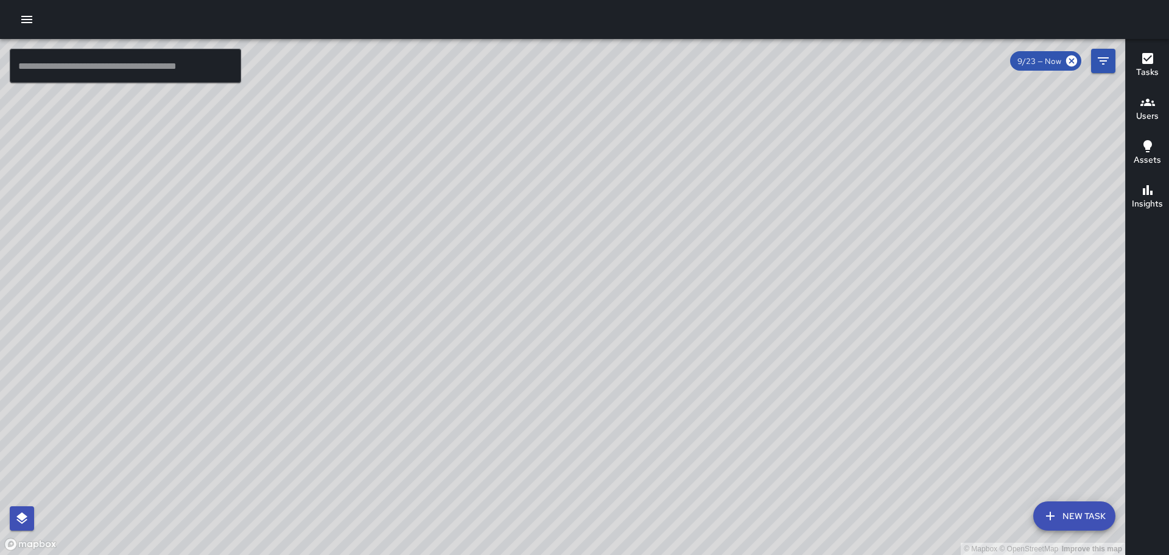
drag, startPoint x: 551, startPoint y: 231, endPoint x: 653, endPoint y: 253, distance: 104.5
click at [649, 253] on div "© Mapbox © OpenStreetMap Improve this map" at bounding box center [562, 297] width 1125 height 516
drag, startPoint x: 738, startPoint y: 270, endPoint x: 783, endPoint y: 406, distance: 143.7
click at [783, 406] on div "© Mapbox © OpenStreetMap Improve this map" at bounding box center [562, 297] width 1125 height 516
drag, startPoint x: 787, startPoint y: 293, endPoint x: 707, endPoint y: 234, distance: 99.8
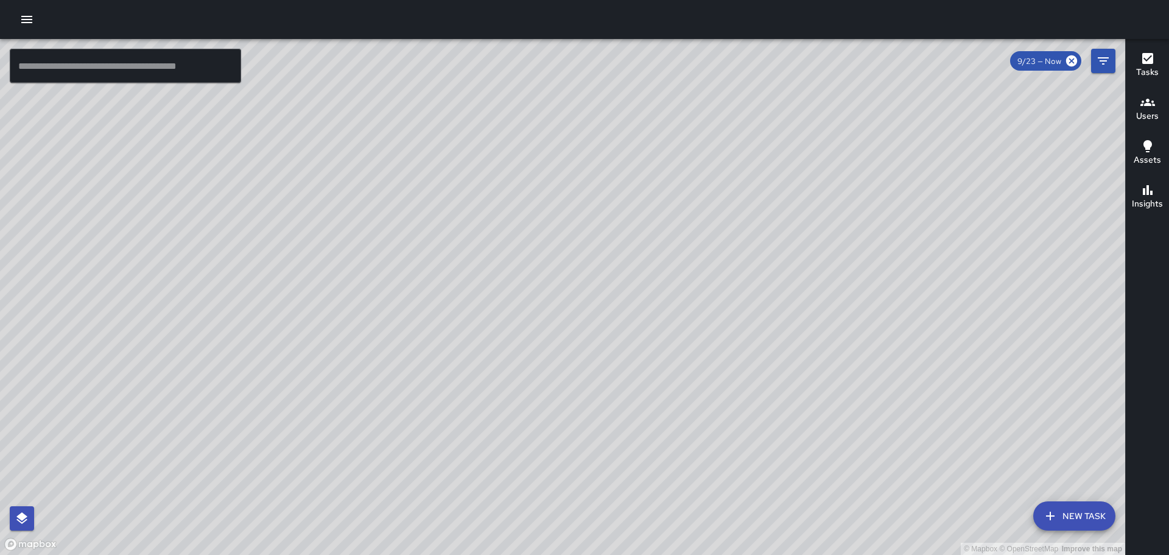
click at [753, 216] on div "© Mapbox © OpenStreetMap Improve this map" at bounding box center [562, 297] width 1125 height 516
drag, startPoint x: 444, startPoint y: 223, endPoint x: 629, endPoint y: 132, distance: 206.5
click at [625, 132] on div "© Mapbox © OpenStreetMap Improve this map" at bounding box center [562, 297] width 1125 height 516
drag, startPoint x: 515, startPoint y: 203, endPoint x: 686, endPoint y: 121, distance: 190.4
click at [649, 136] on div "© Mapbox © OpenStreetMap Improve this map" at bounding box center [562, 297] width 1125 height 516
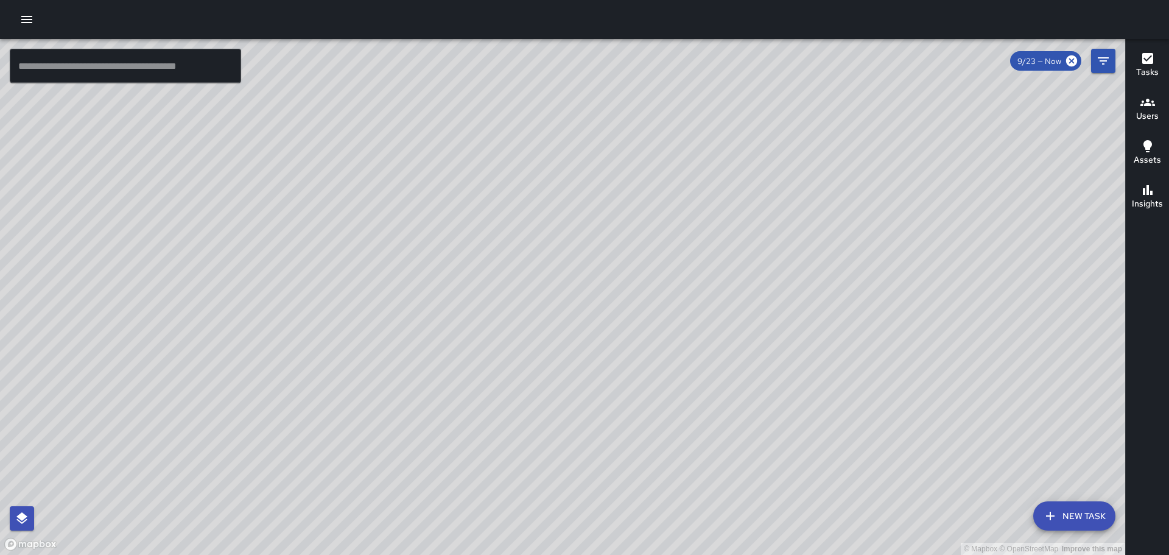
drag, startPoint x: 391, startPoint y: 289, endPoint x: 569, endPoint y: 319, distance: 180.4
click at [574, 316] on div "© Mapbox © OpenStreetMap Improve this map" at bounding box center [562, 297] width 1125 height 516
click at [1153, 148] on icon "button" at bounding box center [1148, 146] width 15 height 15
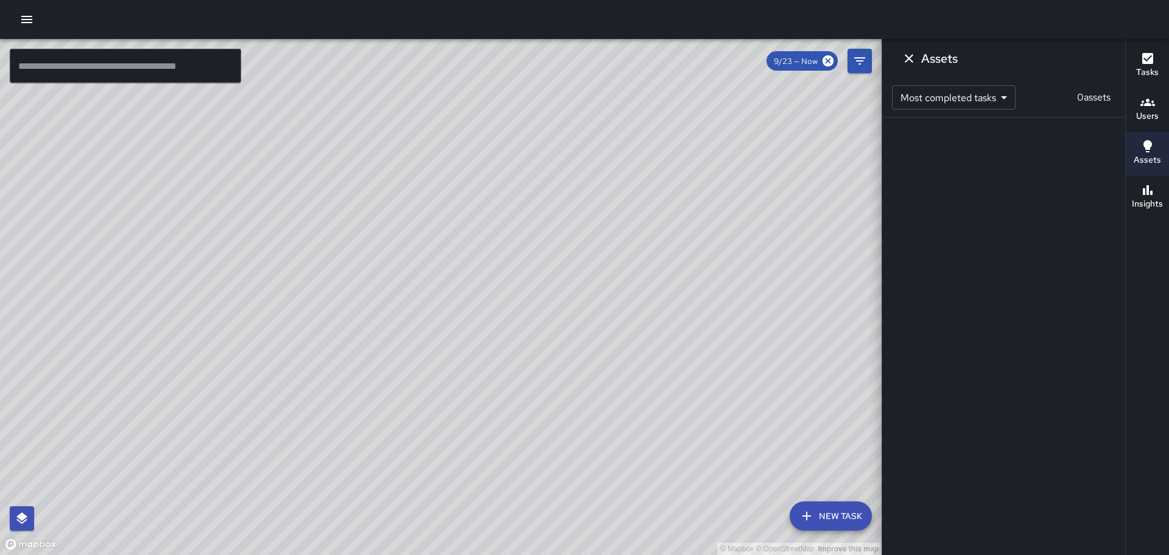
click at [718, 245] on div "© Mapbox © OpenStreetMap Improve this map" at bounding box center [441, 297] width 882 height 516
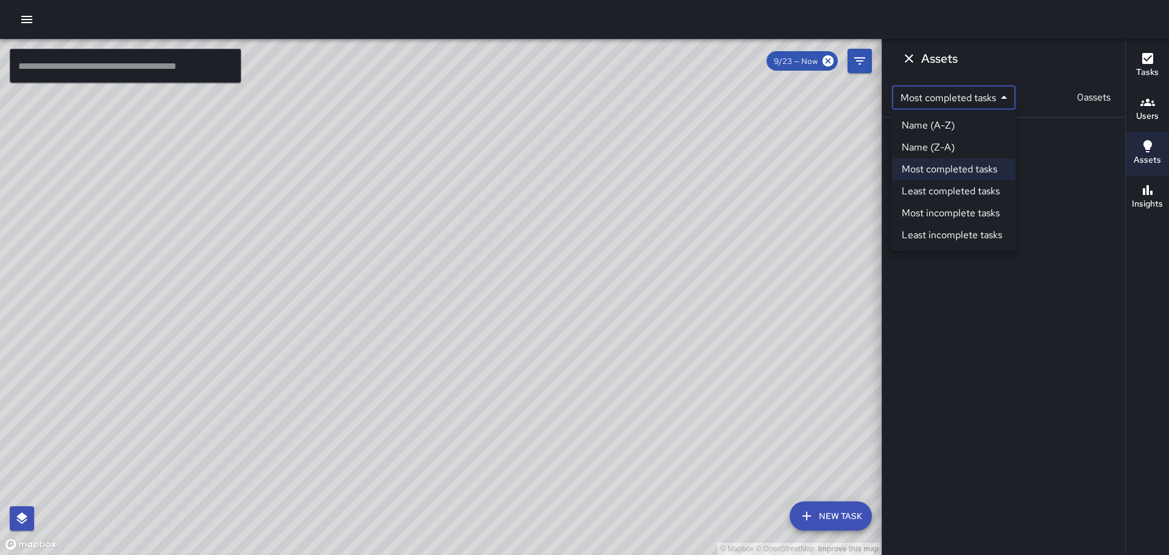
click at [1004, 94] on body "© Mapbox © OpenStreetMap Improve this map ​ New Task 9/23 — Now Map Layers Task…" at bounding box center [584, 277] width 1169 height 555
click at [910, 57] on div at bounding box center [584, 277] width 1169 height 555
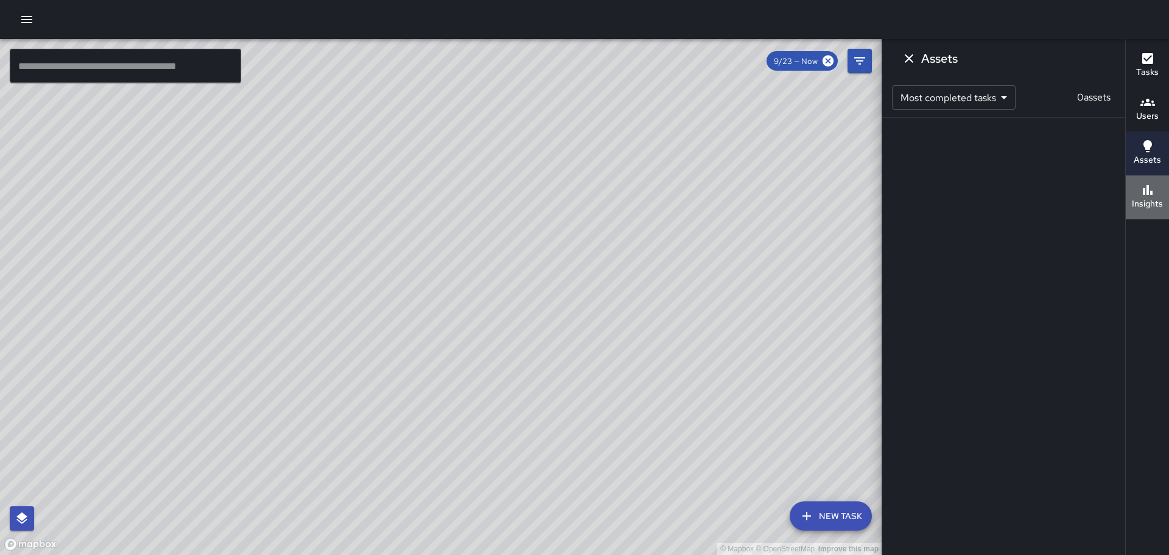
click at [1147, 194] on icon "button" at bounding box center [1148, 190] width 15 height 15
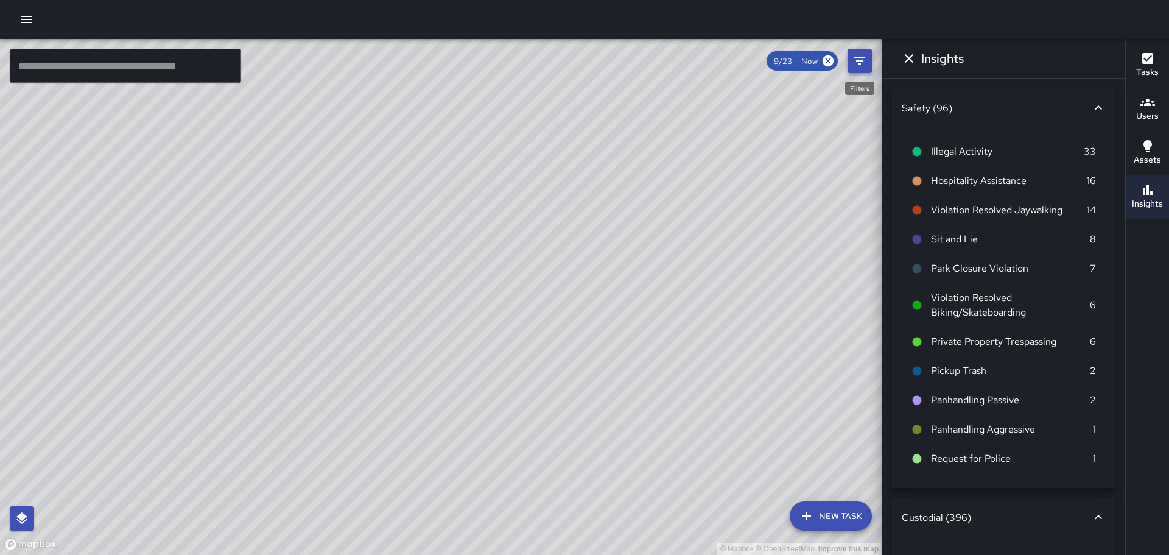
click at [859, 56] on icon "Filters" at bounding box center [860, 61] width 15 height 15
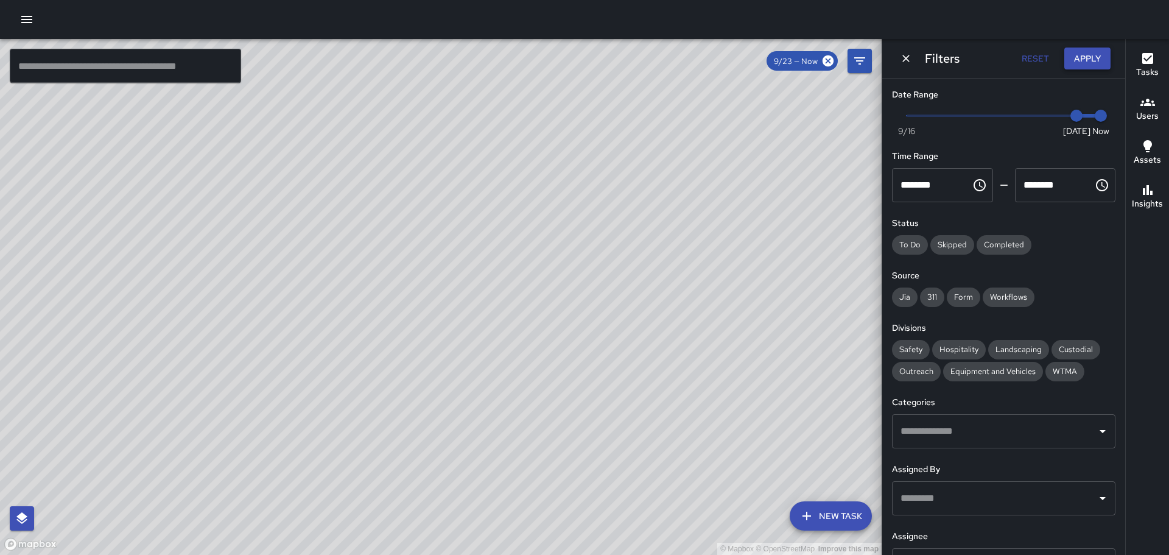
click at [1093, 57] on button "Apply" at bounding box center [1088, 59] width 46 height 23
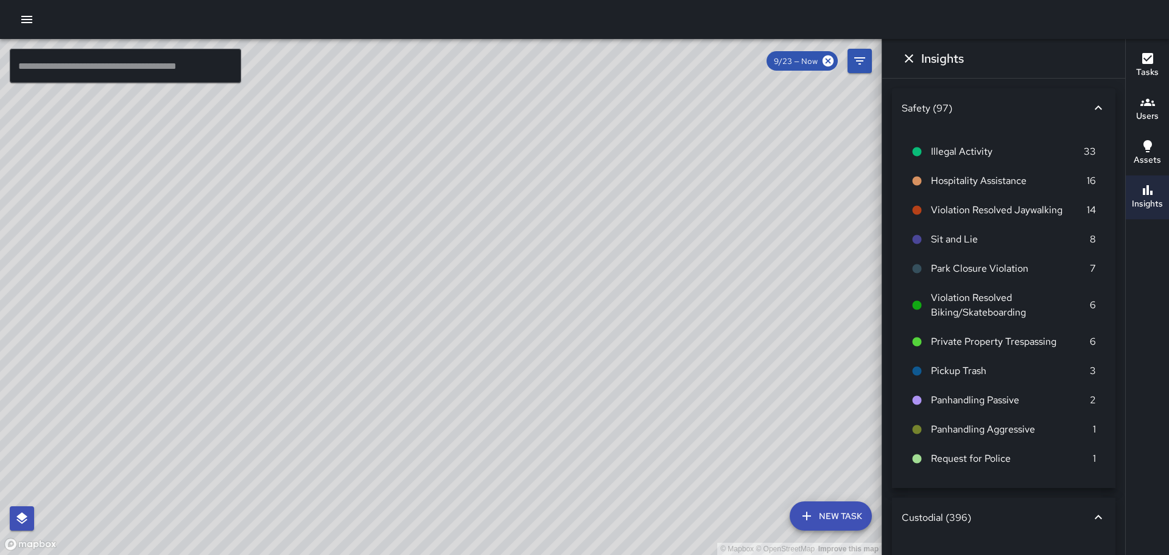
click at [915, 239] on icon at bounding box center [917, 239] width 9 height 9
click at [917, 238] on icon at bounding box center [917, 239] width 9 height 9
click at [917, 267] on icon at bounding box center [917, 268] width 9 height 9
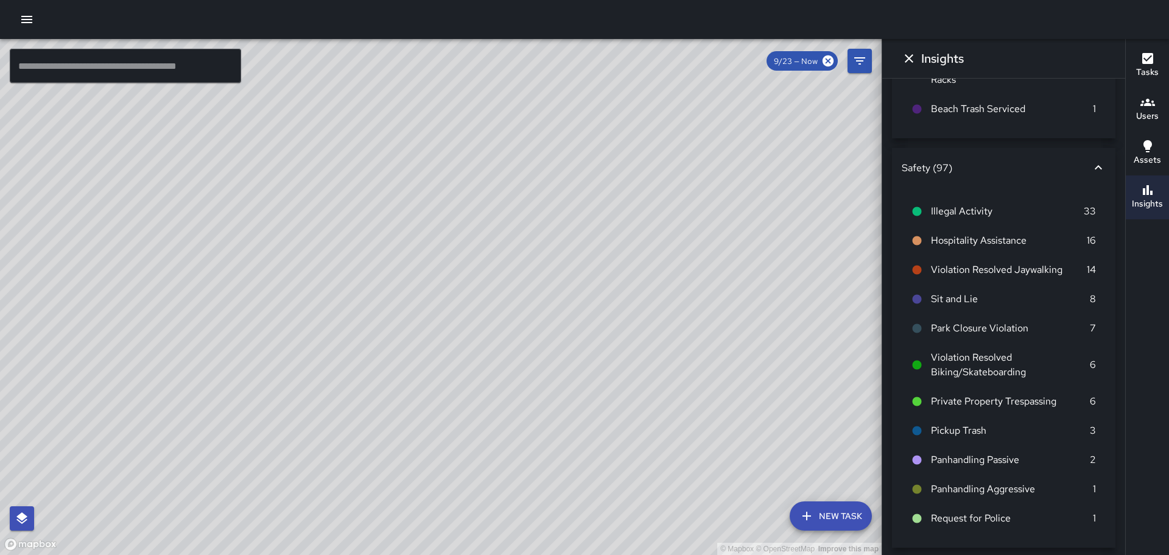
scroll to position [853, 0]
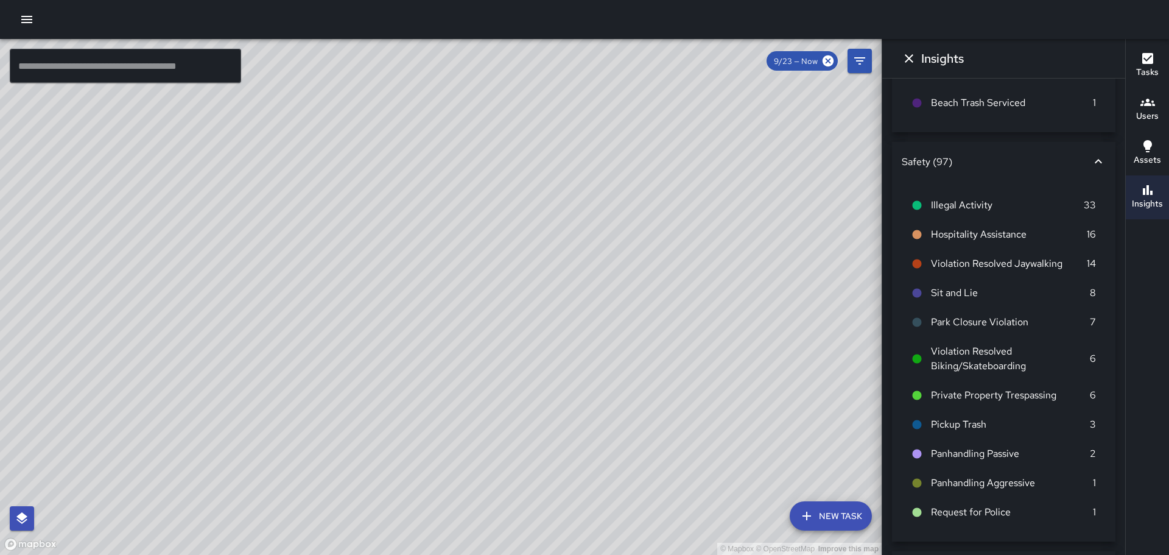
click at [1091, 159] on icon at bounding box center [1098, 161] width 15 height 15
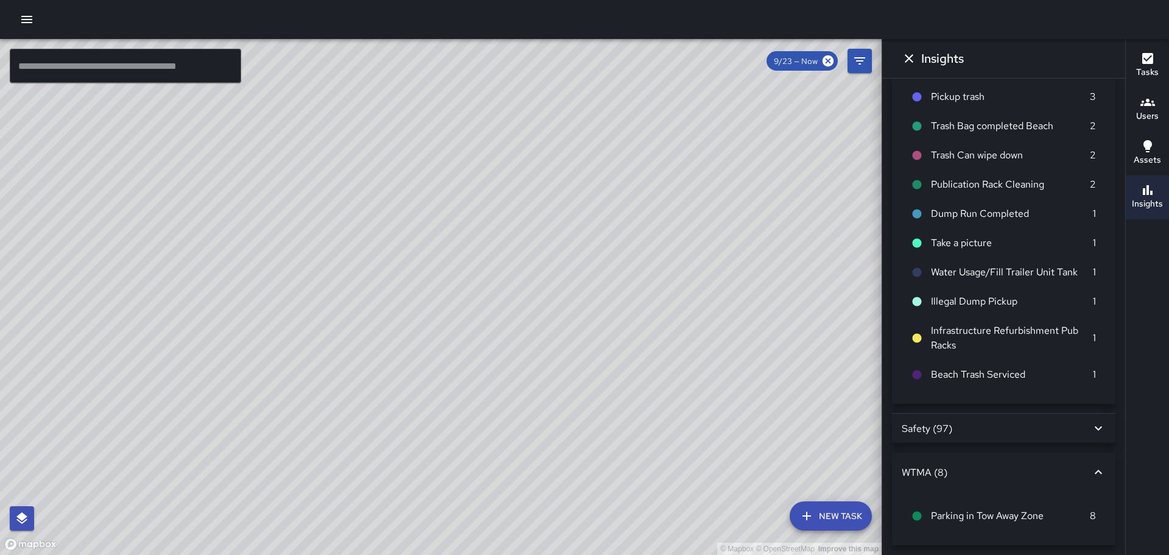
scroll to position [581, 0]
click at [1095, 427] on icon at bounding box center [1098, 428] width 7 height 4
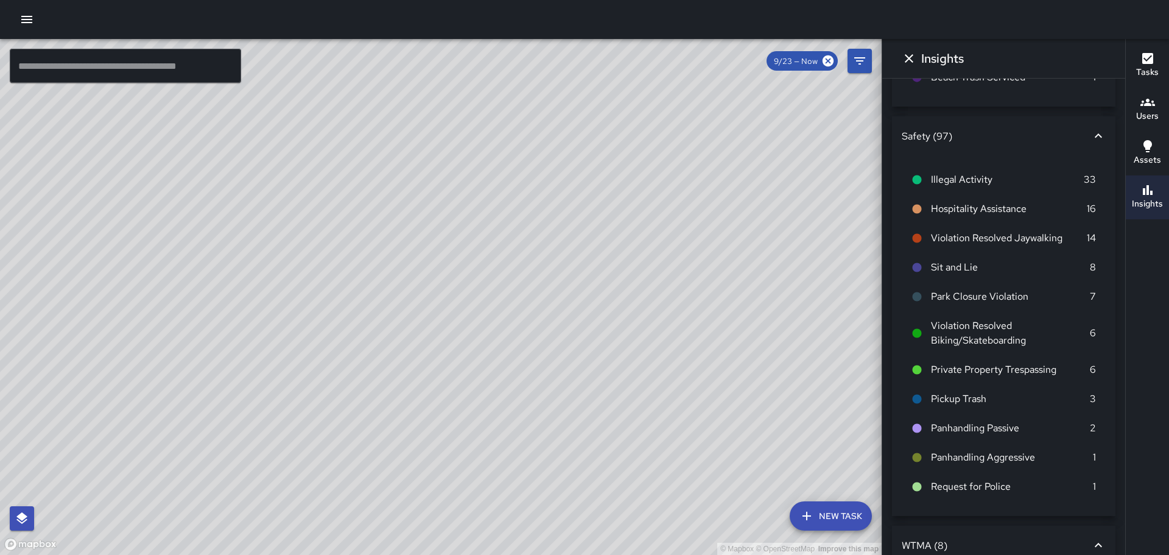
scroll to position [886, 0]
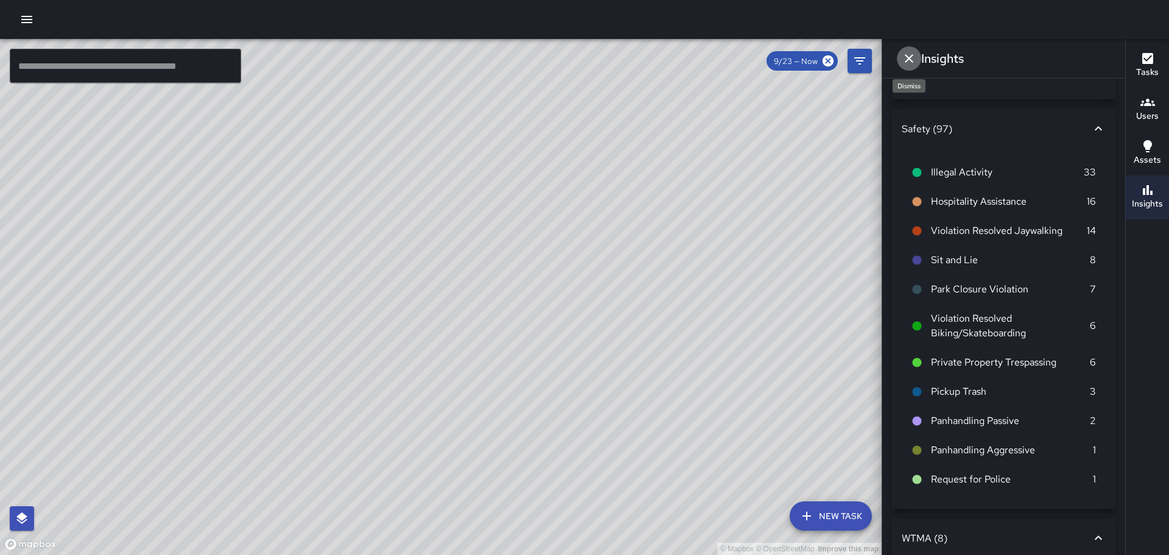
click at [908, 55] on icon "Dismiss" at bounding box center [909, 58] width 15 height 15
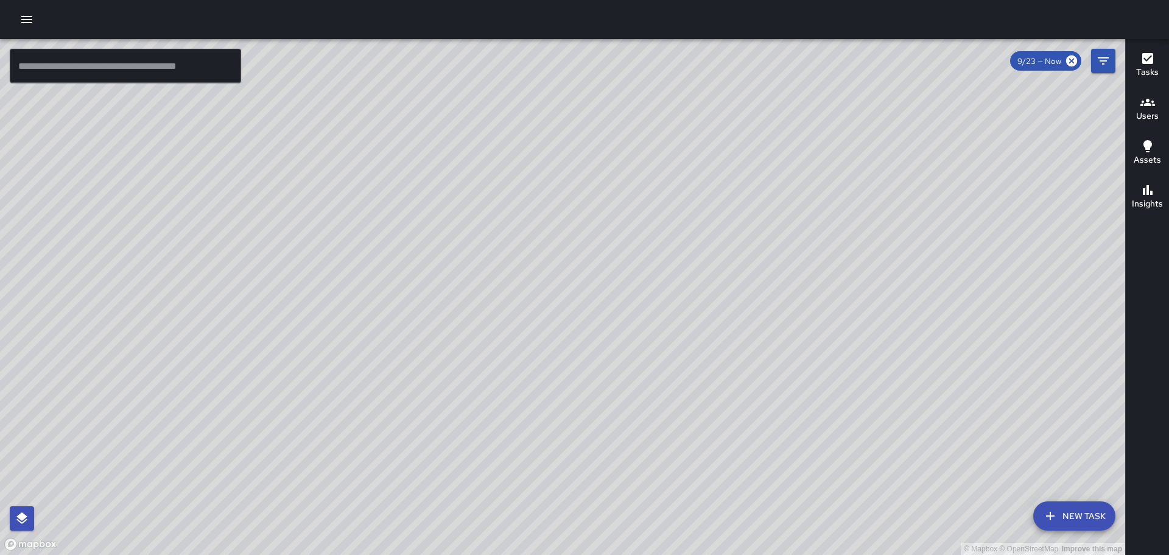
click at [1150, 59] on icon "button" at bounding box center [1148, 58] width 11 height 11
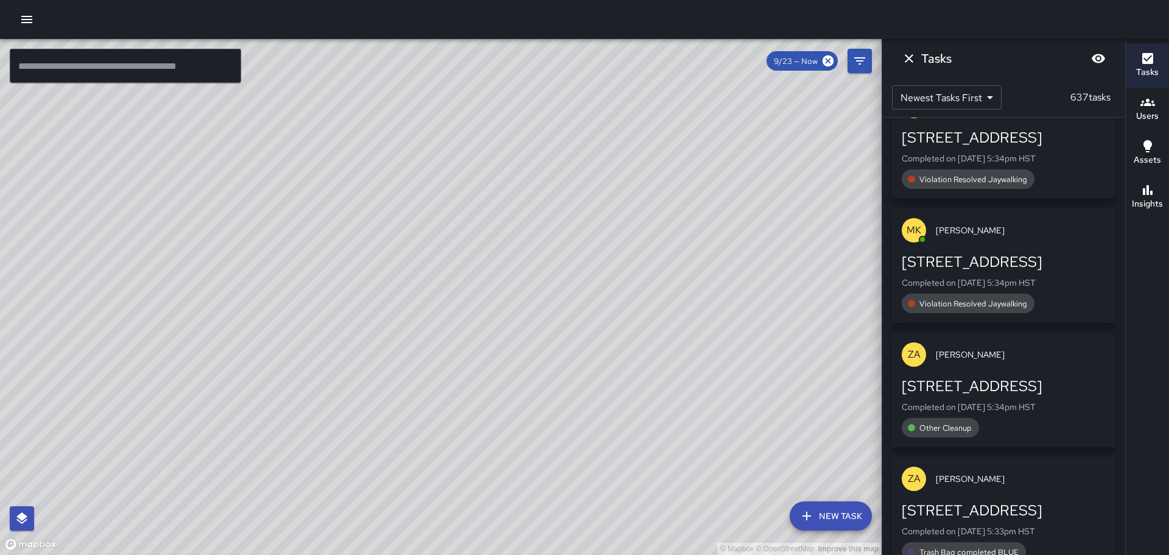
scroll to position [548, 0]
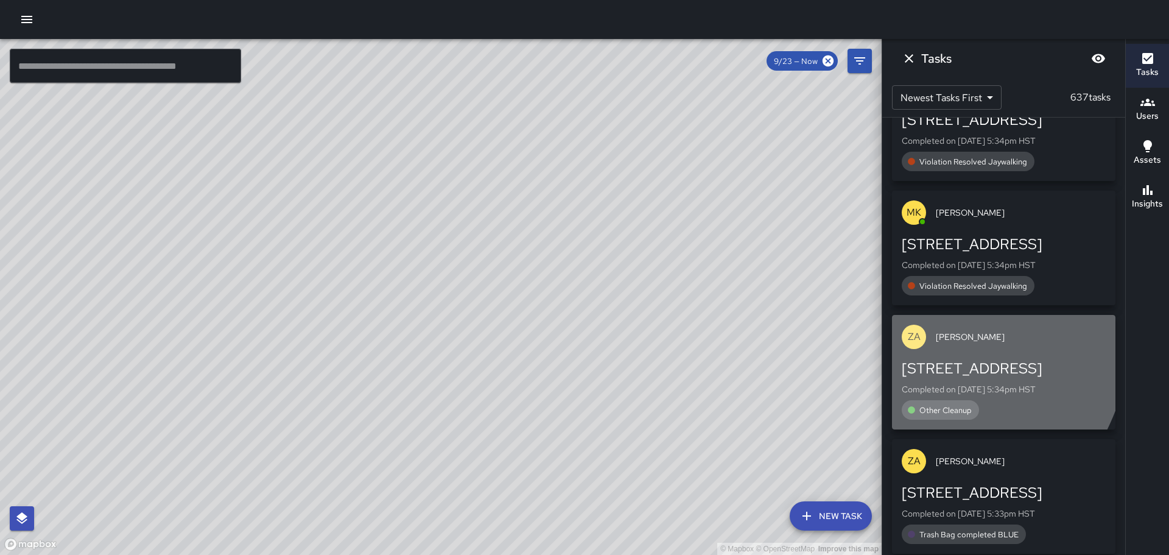
click at [922, 325] on div "ZA" at bounding box center [914, 337] width 24 height 24
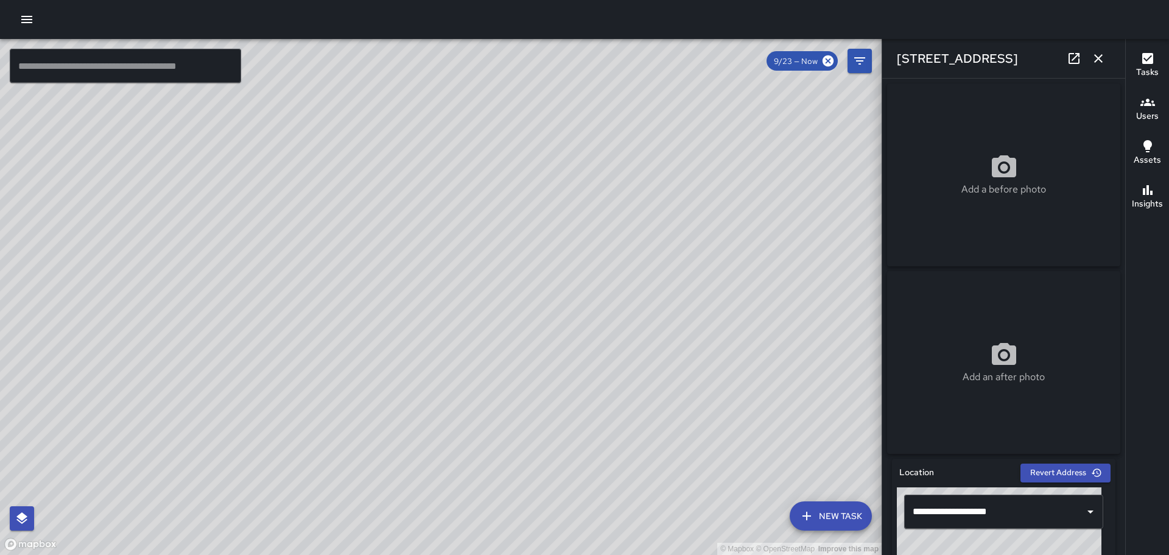
click at [1097, 55] on icon "button" at bounding box center [1098, 58] width 15 height 15
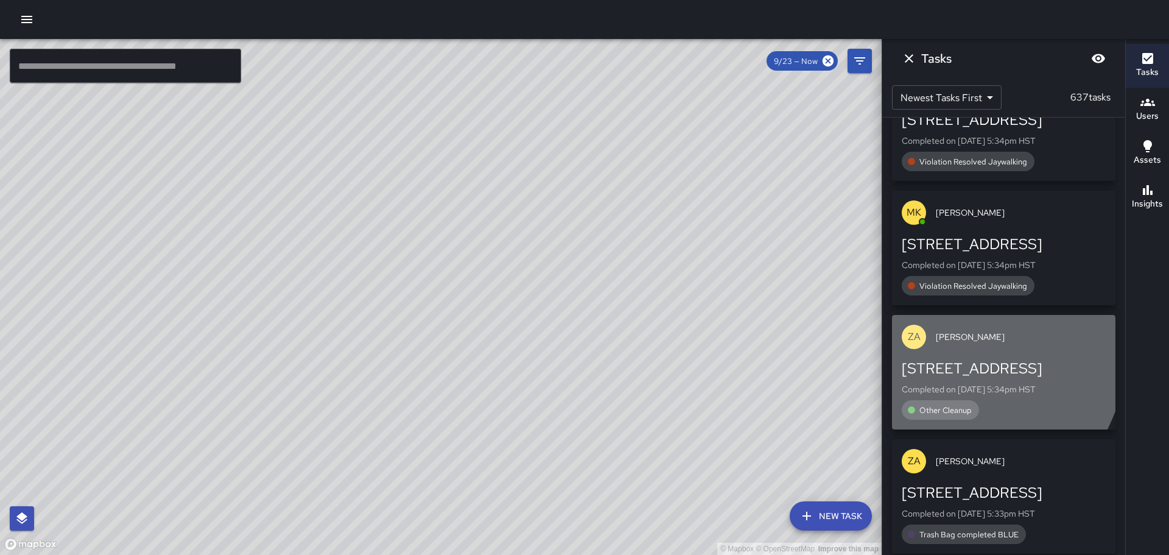
click at [917, 329] on p "ZA" at bounding box center [914, 336] width 13 height 15
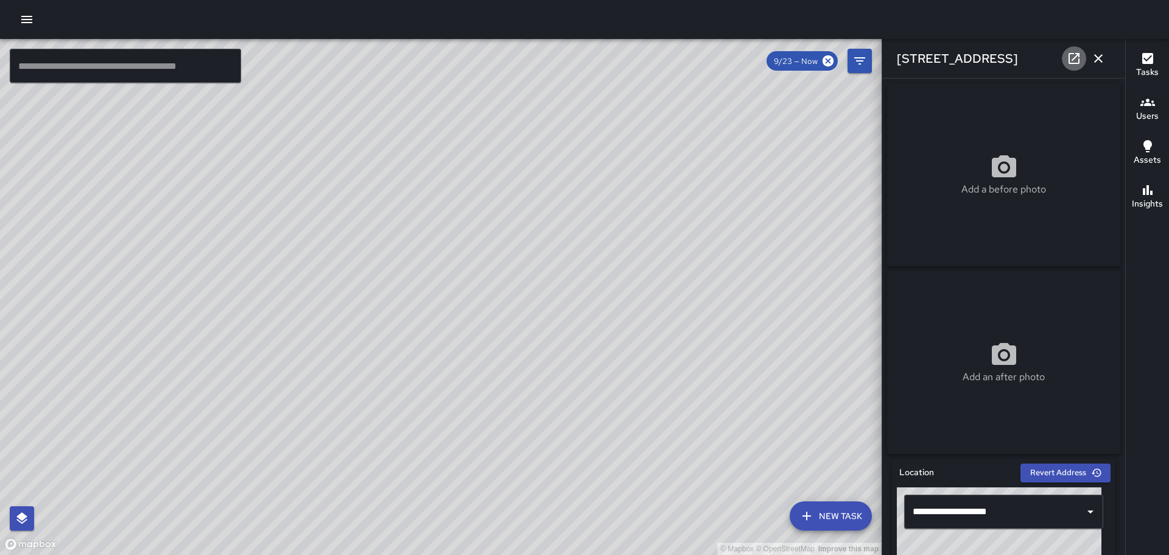
click at [1081, 55] on icon at bounding box center [1074, 58] width 15 height 15
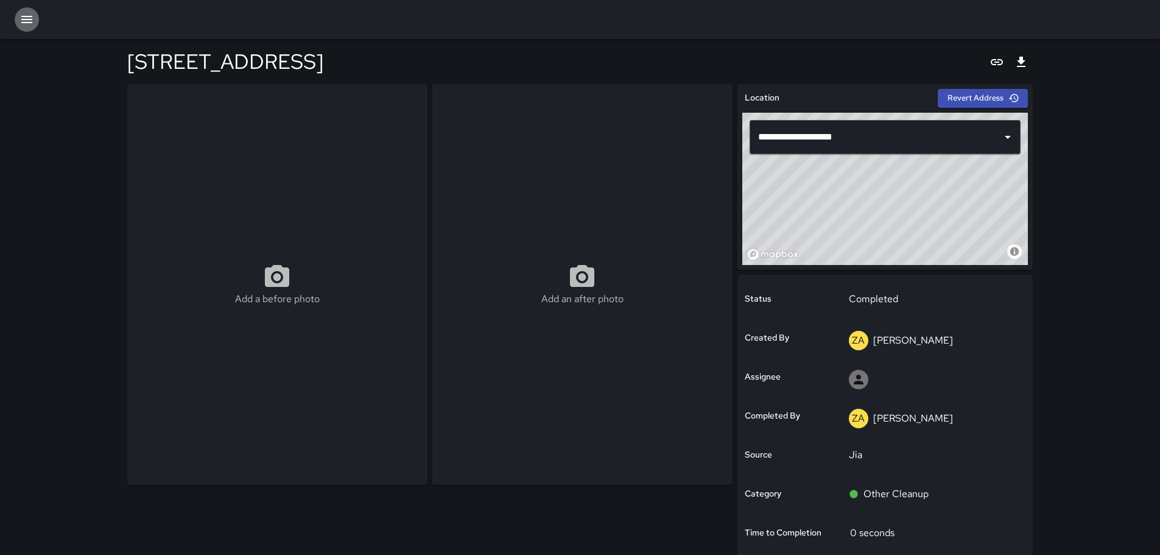
click at [33, 22] on icon "button" at bounding box center [26, 19] width 15 height 15
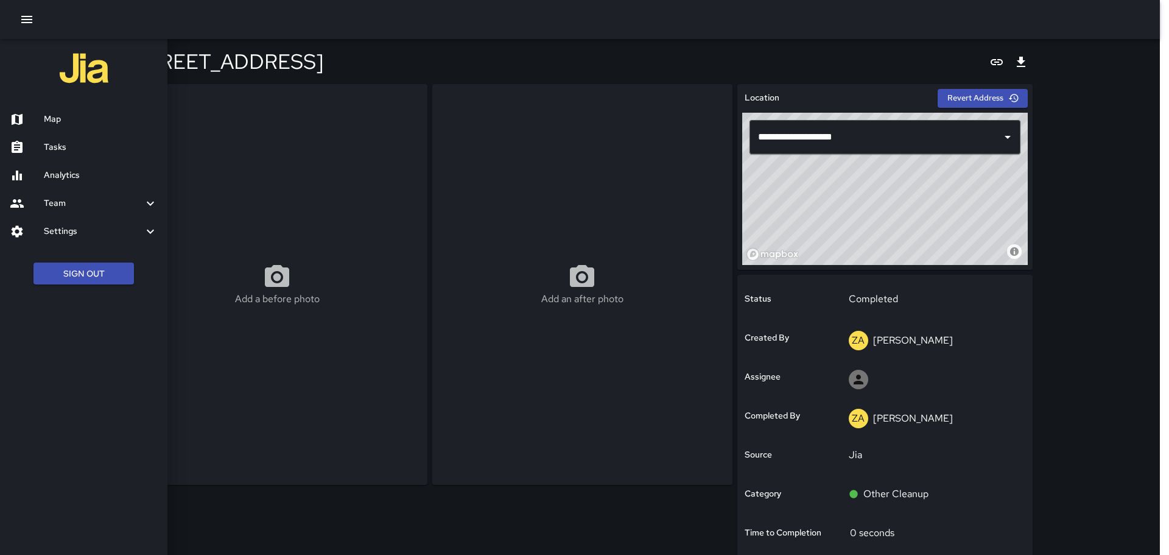
click at [60, 198] on h6 "Team" at bounding box center [93, 203] width 99 height 13
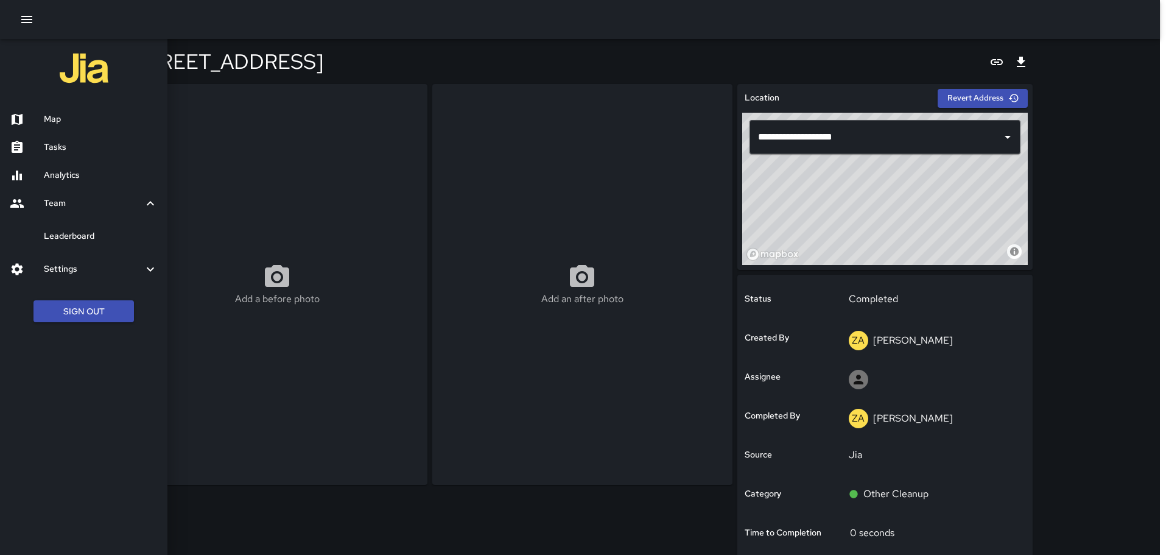
click at [150, 203] on icon at bounding box center [150, 203] width 7 height 4
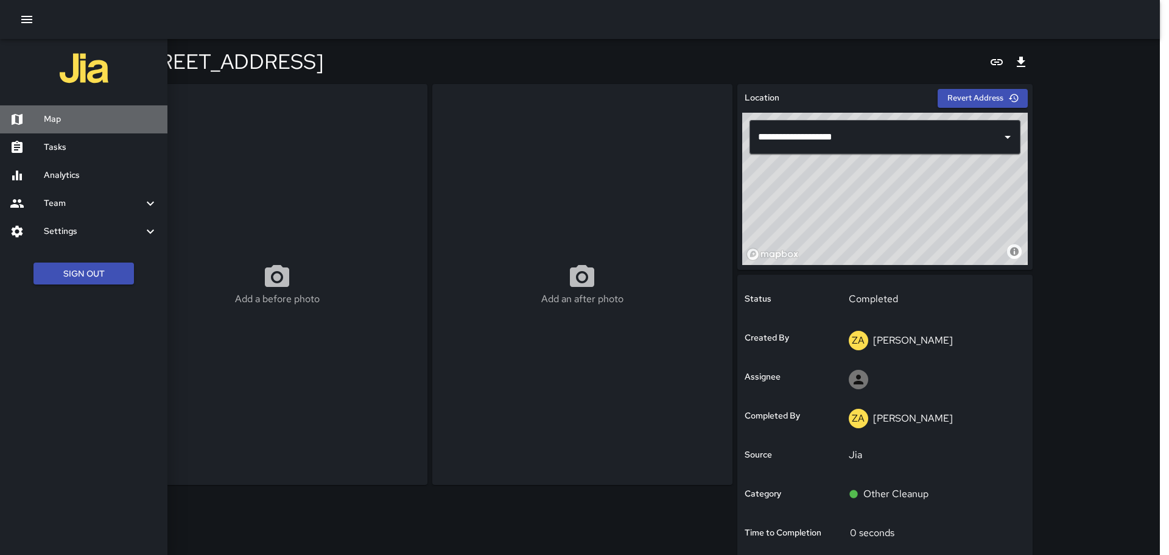
click at [54, 123] on h6 "Map" at bounding box center [101, 119] width 114 height 13
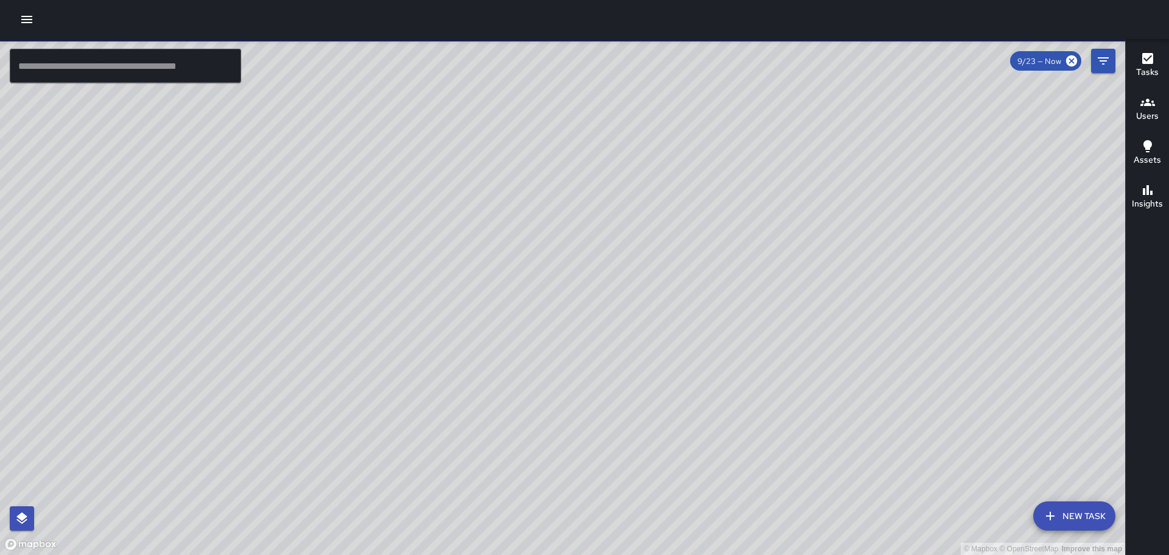
drag, startPoint x: 879, startPoint y: 273, endPoint x: 741, endPoint y: 114, distance: 210.3
click at [778, 145] on div "© Mapbox © OpenStreetMap Improve this map" at bounding box center [562, 297] width 1125 height 516
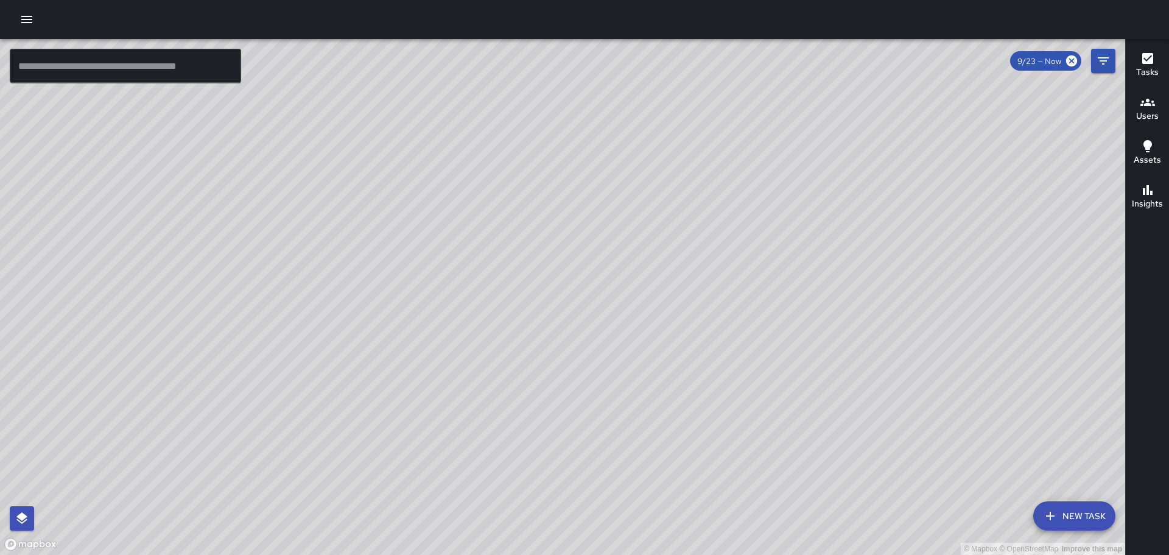
drag, startPoint x: 167, startPoint y: 384, endPoint x: 348, endPoint y: 217, distance: 246.1
click at [311, 236] on div "© Mapbox © OpenStreetMap Improve this map" at bounding box center [562, 297] width 1125 height 516
drag, startPoint x: 333, startPoint y: 424, endPoint x: 893, endPoint y: 143, distance: 626.7
click at [889, 143] on div "© Mapbox © OpenStreetMap Improve this map" at bounding box center [562, 297] width 1125 height 516
drag, startPoint x: 599, startPoint y: 135, endPoint x: 809, endPoint y: 428, distance: 360.1
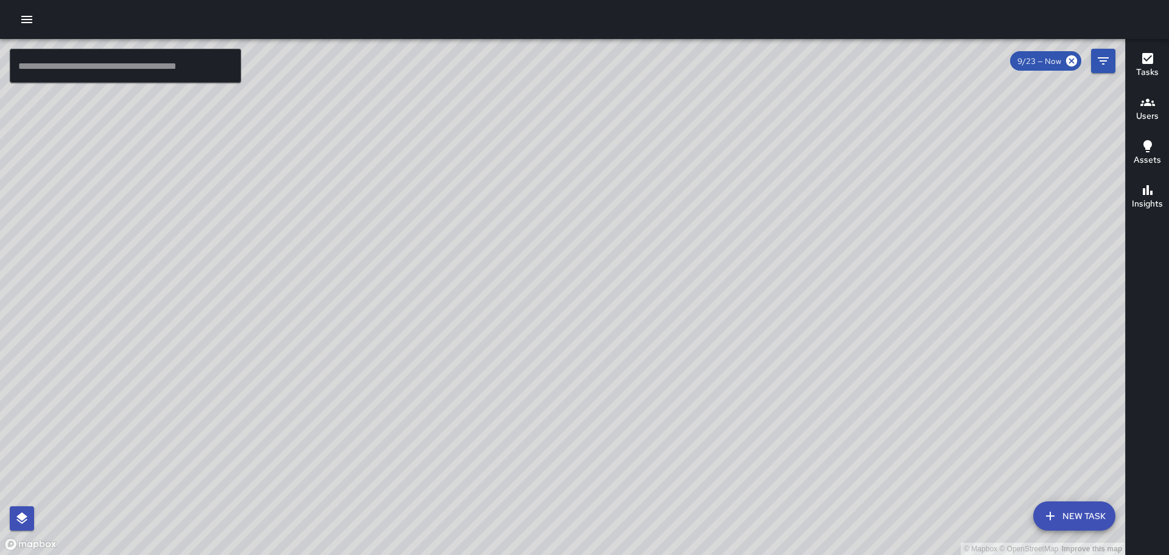
click at [809, 428] on div "© Mapbox © OpenStreetMap Improve this map" at bounding box center [562, 297] width 1125 height 516
drag, startPoint x: 725, startPoint y: 214, endPoint x: 724, endPoint y: 288, distance: 73.7
click at [724, 288] on div "© Mapbox © OpenStreetMap Improve this map" at bounding box center [562, 297] width 1125 height 516
drag, startPoint x: 562, startPoint y: 269, endPoint x: 593, endPoint y: 429, distance: 163.3
click at [593, 429] on div "© Mapbox © OpenStreetMap Improve this map" at bounding box center [562, 297] width 1125 height 516
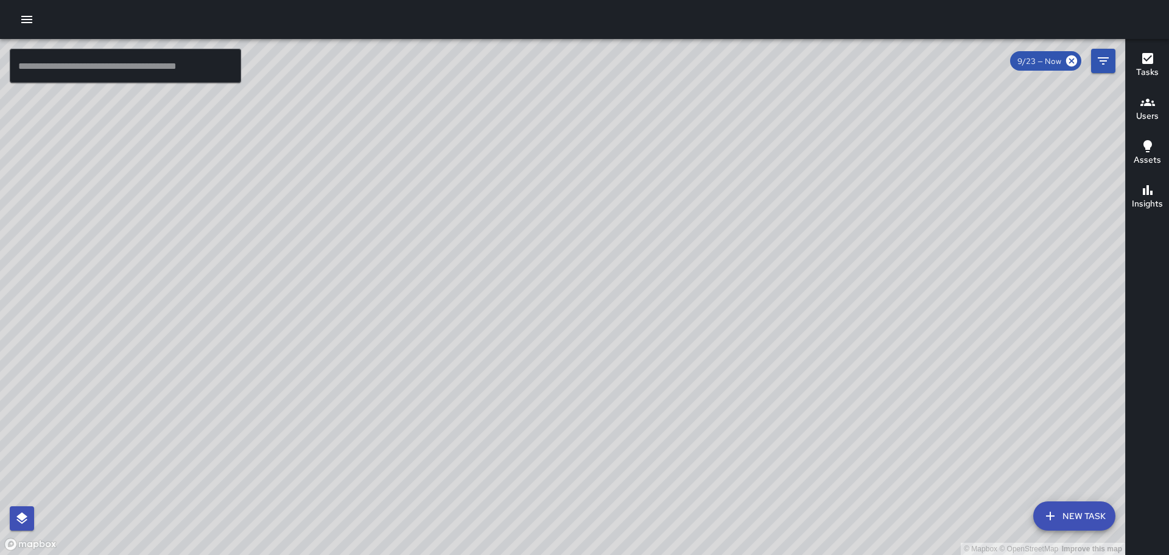
drag, startPoint x: 513, startPoint y: 312, endPoint x: 705, endPoint y: 444, distance: 233.0
click at [705, 445] on div "© Mapbox © OpenStreetMap Improve this map" at bounding box center [562, 297] width 1125 height 516
drag, startPoint x: 287, startPoint y: 211, endPoint x: 318, endPoint y: 336, distance: 128.7
click at [318, 336] on div "© Mapbox © OpenStreetMap Improve this map" at bounding box center [562, 297] width 1125 height 516
drag, startPoint x: 305, startPoint y: 242, endPoint x: 317, endPoint y: 350, distance: 108.6
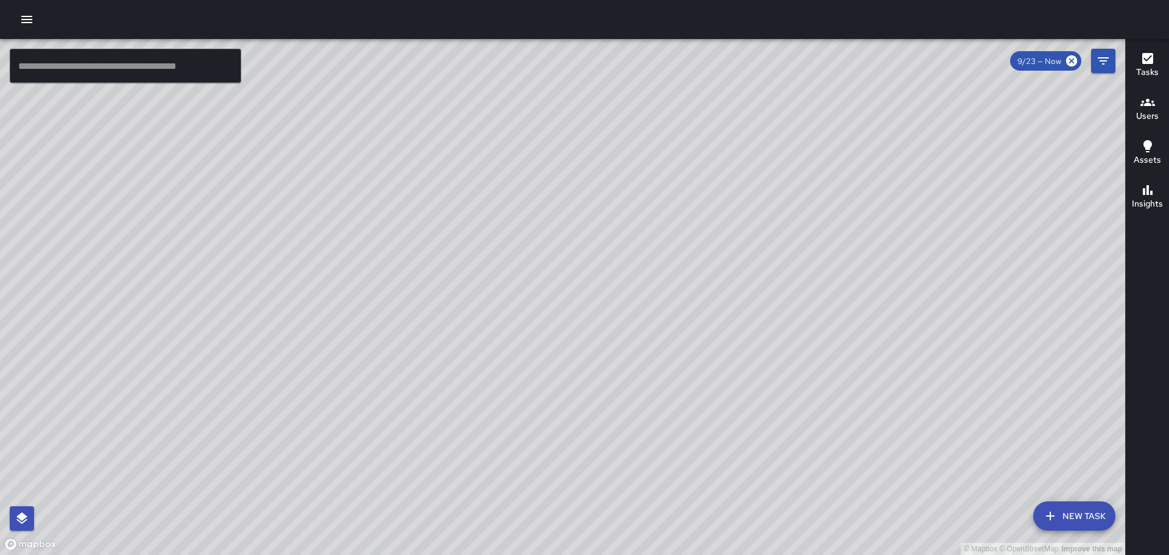
click at [317, 350] on div "© Mapbox © OpenStreetMap Improve this map" at bounding box center [562, 297] width 1125 height 516
drag, startPoint x: 792, startPoint y: 399, endPoint x: 639, endPoint y: 203, distance: 248.5
click at [661, 222] on div "© Mapbox © OpenStreetMap Improve this map DL Dustie Liupaono 2255 Kūhiō Avenue …" at bounding box center [562, 297] width 1125 height 516
drag, startPoint x: 241, startPoint y: 154, endPoint x: 657, endPoint y: 399, distance: 482.7
click at [672, 457] on div "© Mapbox © OpenStreetMap Improve this map" at bounding box center [562, 297] width 1125 height 516
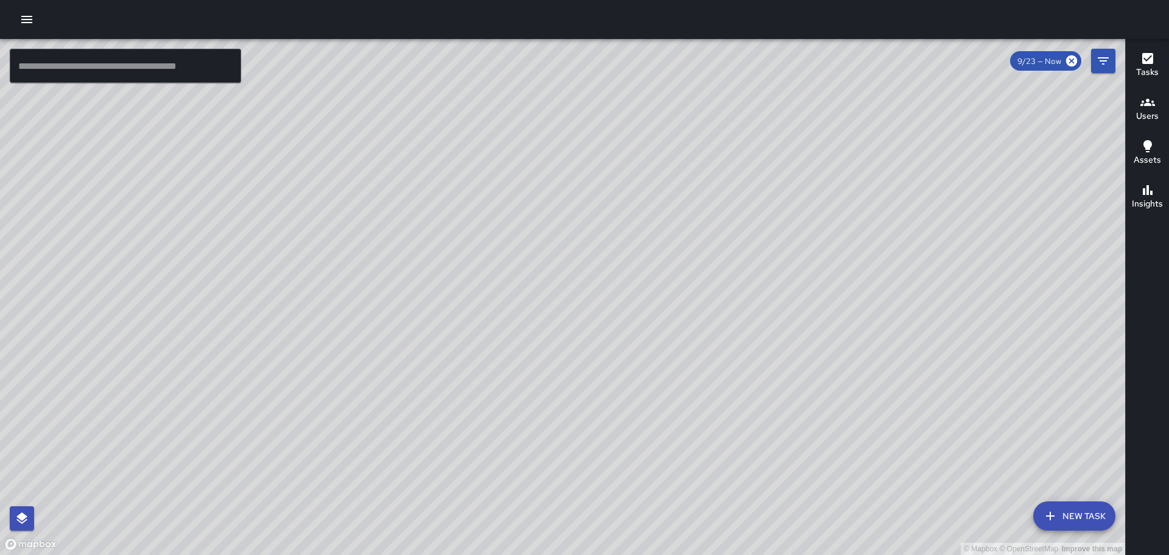
drag, startPoint x: 593, startPoint y: 259, endPoint x: 639, endPoint y: 384, distance: 133.2
click at [762, 535] on div "© Mapbox © OpenStreetMap Improve this map" at bounding box center [562, 297] width 1125 height 516
drag, startPoint x: 504, startPoint y: 248, endPoint x: 599, endPoint y: 439, distance: 213.3
click at [600, 445] on div "© Mapbox © OpenStreetMap Improve this map" at bounding box center [562, 297] width 1125 height 516
drag, startPoint x: 820, startPoint y: 310, endPoint x: 637, endPoint y: 204, distance: 211.2
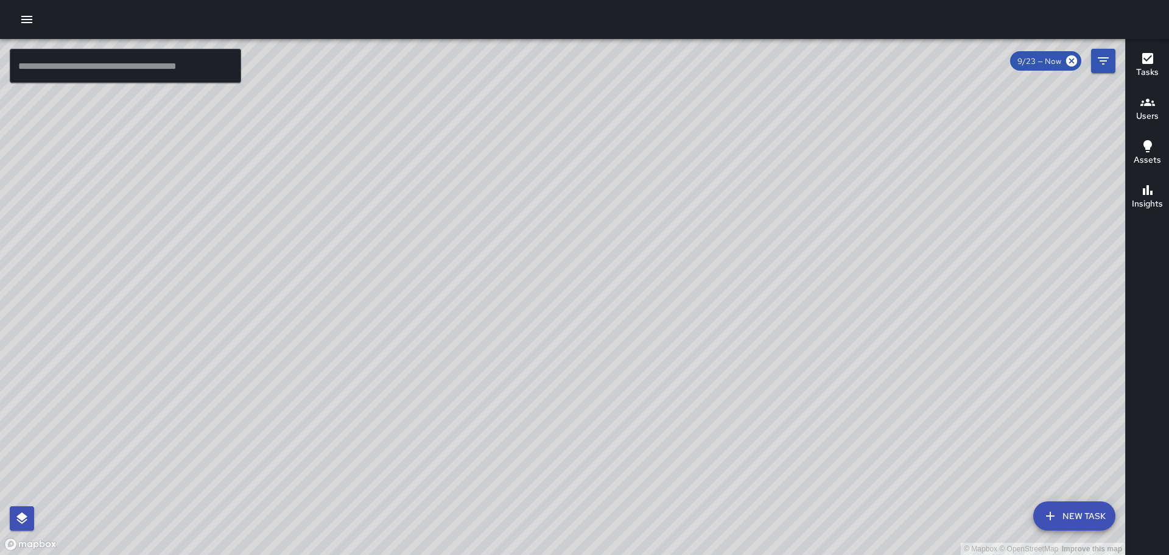
click at [667, 178] on div "© Mapbox © OpenStreetMap Improve this map" at bounding box center [562, 297] width 1125 height 516
drag, startPoint x: 798, startPoint y: 318, endPoint x: 791, endPoint y: 305, distance: 15.6
click at [794, 310] on div "© Mapbox © OpenStreetMap Improve this map" at bounding box center [562, 297] width 1125 height 516
drag, startPoint x: 512, startPoint y: 156, endPoint x: 680, endPoint y: 578, distance: 454.3
click at [680, 554] on html "© Mapbox © OpenStreetMap Improve this map ​ New Task 9/23 — Now Map Layers Task…" at bounding box center [584, 277] width 1169 height 555
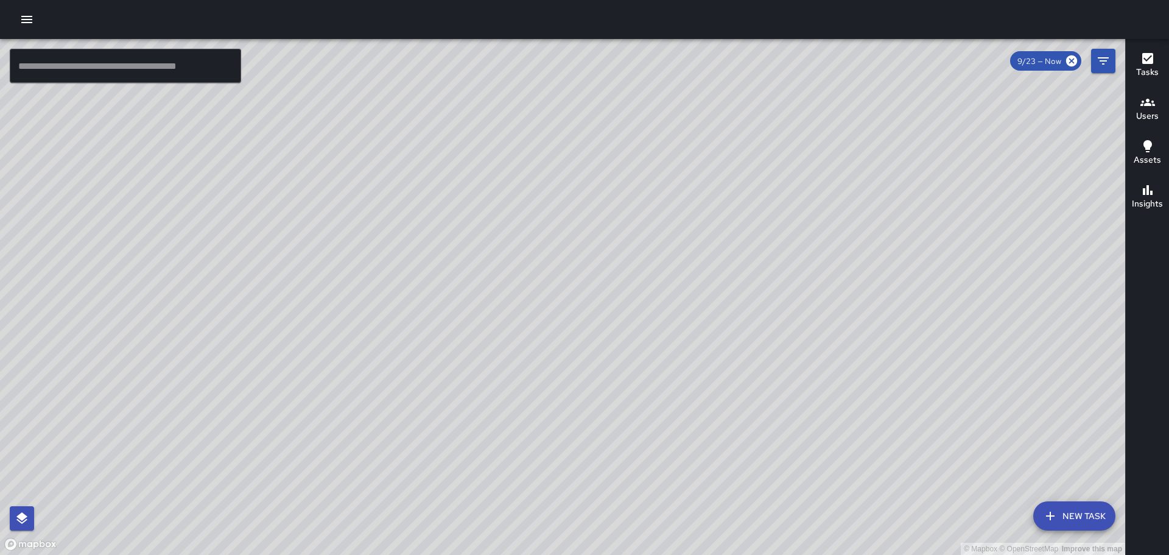
drag, startPoint x: 428, startPoint y: 244, endPoint x: 551, endPoint y: 414, distance: 209.3
click at [550, 435] on div "© Mapbox © OpenStreetMap Improve this map" at bounding box center [562, 297] width 1125 height 516
drag, startPoint x: 524, startPoint y: 395, endPoint x: 504, endPoint y: 267, distance: 130.2
click at [504, 270] on div "© Mapbox © OpenStreetMap Improve this map" at bounding box center [562, 297] width 1125 height 516
drag, startPoint x: 618, startPoint y: 443, endPoint x: 565, endPoint y: 332, distance: 123.4
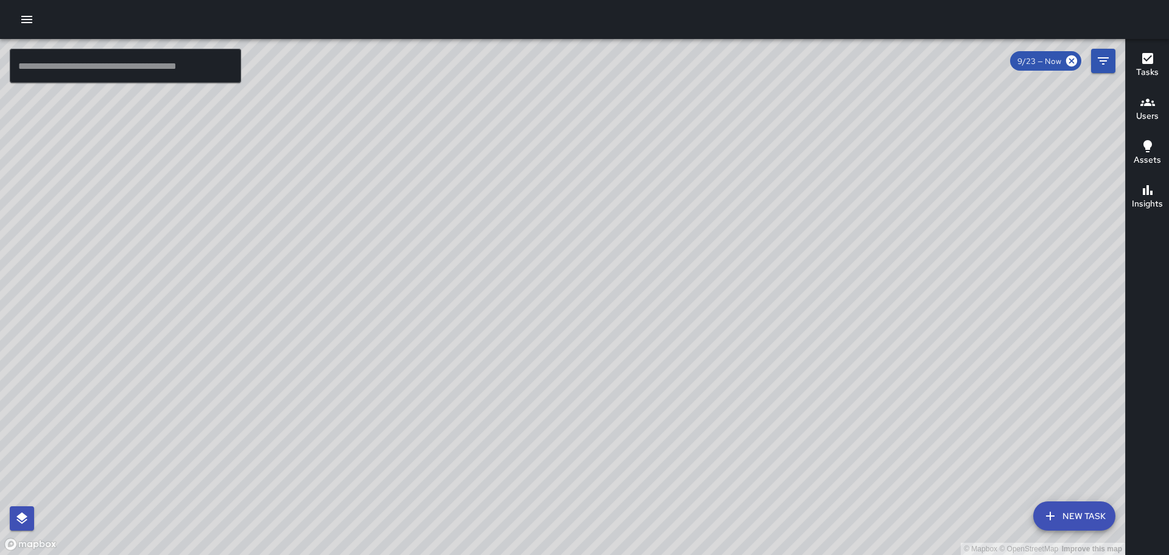
click at [565, 333] on div "© Mapbox © OpenStreetMap Improve this map" at bounding box center [562, 297] width 1125 height 516
drag, startPoint x: 415, startPoint y: 339, endPoint x: 1023, endPoint y: 387, distance: 610.3
click at [1020, 386] on div "© Mapbox © OpenStreetMap Improve this map" at bounding box center [562, 297] width 1125 height 516
drag, startPoint x: 640, startPoint y: 365, endPoint x: 649, endPoint y: 229, distance: 136.7
click at [647, 194] on div "© Mapbox © OpenStreetMap Improve this map" at bounding box center [562, 297] width 1125 height 516
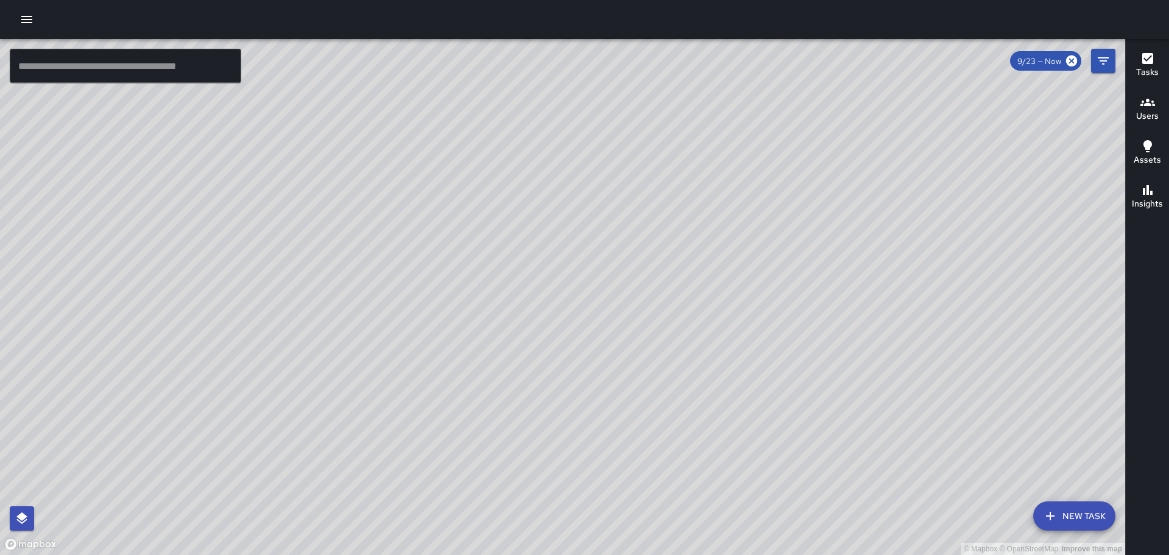
drag, startPoint x: 608, startPoint y: 239, endPoint x: 790, endPoint y: 536, distance: 347.7
click at [790, 537] on div "© Mapbox © OpenStreetMap Improve this map" at bounding box center [562, 297] width 1125 height 516
drag, startPoint x: 933, startPoint y: 334, endPoint x: 838, endPoint y: 229, distance: 141.4
click at [840, 229] on div "© Mapbox © OpenStreetMap Improve this map" at bounding box center [562, 297] width 1125 height 516
drag, startPoint x: 763, startPoint y: 384, endPoint x: 755, endPoint y: 337, distance: 48.3
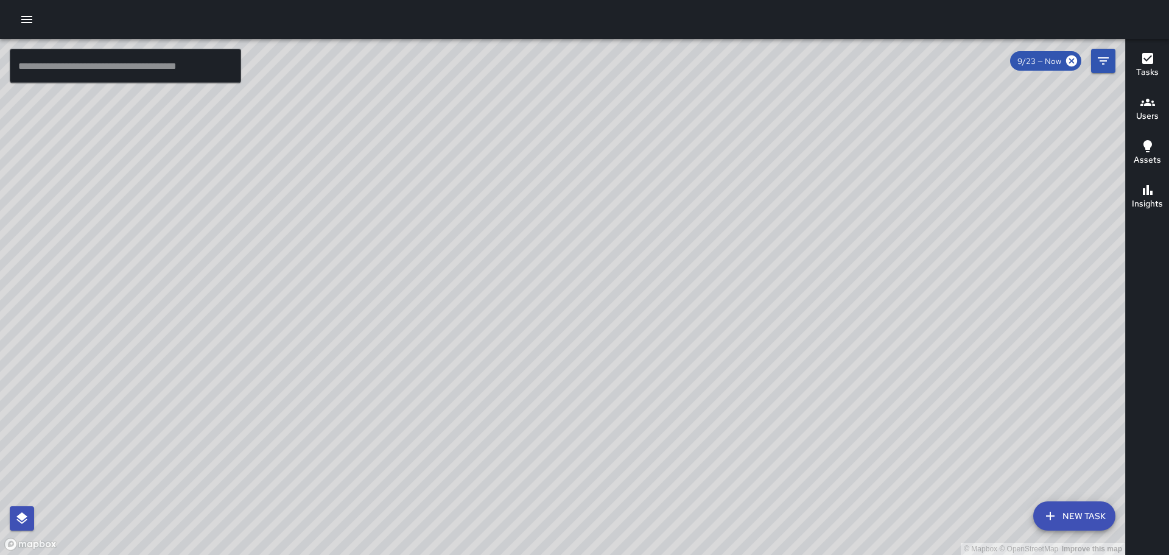
click at [755, 337] on div "© Mapbox © OpenStreetMap Improve this map" at bounding box center [562, 297] width 1125 height 516
drag, startPoint x: 285, startPoint y: 161, endPoint x: 293, endPoint y: 258, distance: 97.2
click at [293, 258] on div "© Mapbox © OpenStreetMap Improve this map" at bounding box center [562, 297] width 1125 height 516
drag, startPoint x: 404, startPoint y: 191, endPoint x: 410, endPoint y: 222, distance: 31.1
click at [410, 222] on div "© Mapbox © OpenStreetMap Improve this map" at bounding box center [562, 297] width 1125 height 516
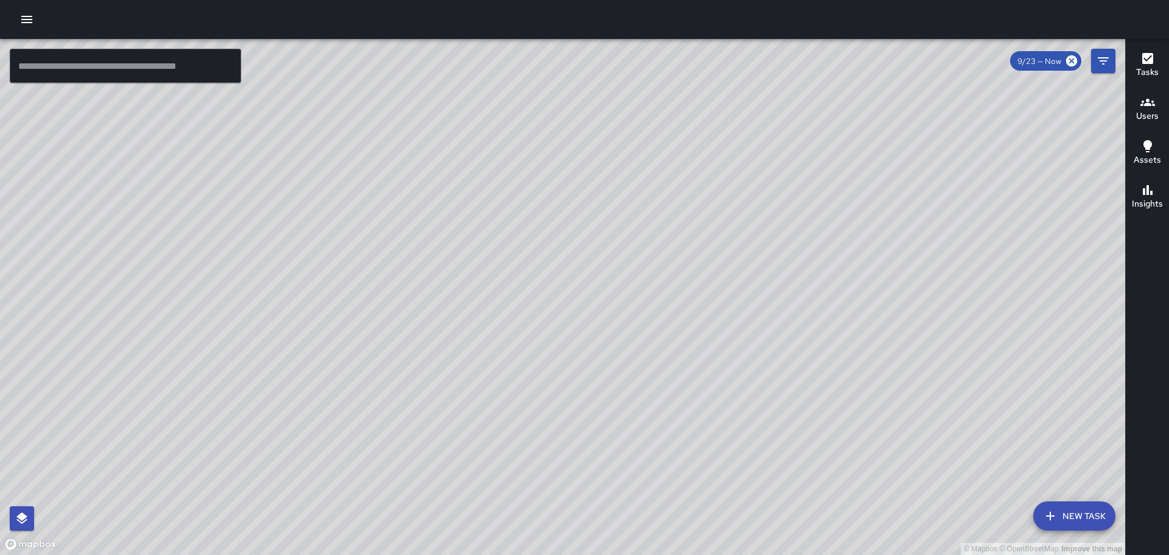
drag, startPoint x: 708, startPoint y: 444, endPoint x: 690, endPoint y: 274, distance: 170.9
click at [695, 294] on div "© Mapbox © OpenStreetMap Improve this map" at bounding box center [562, 297] width 1125 height 516
drag, startPoint x: 822, startPoint y: 372, endPoint x: 769, endPoint y: 228, distance: 153.0
click at [772, 233] on div "© Mapbox © OpenStreetMap Improve this map" at bounding box center [562, 297] width 1125 height 516
drag, startPoint x: 795, startPoint y: 424, endPoint x: 699, endPoint y: 260, distance: 190.5
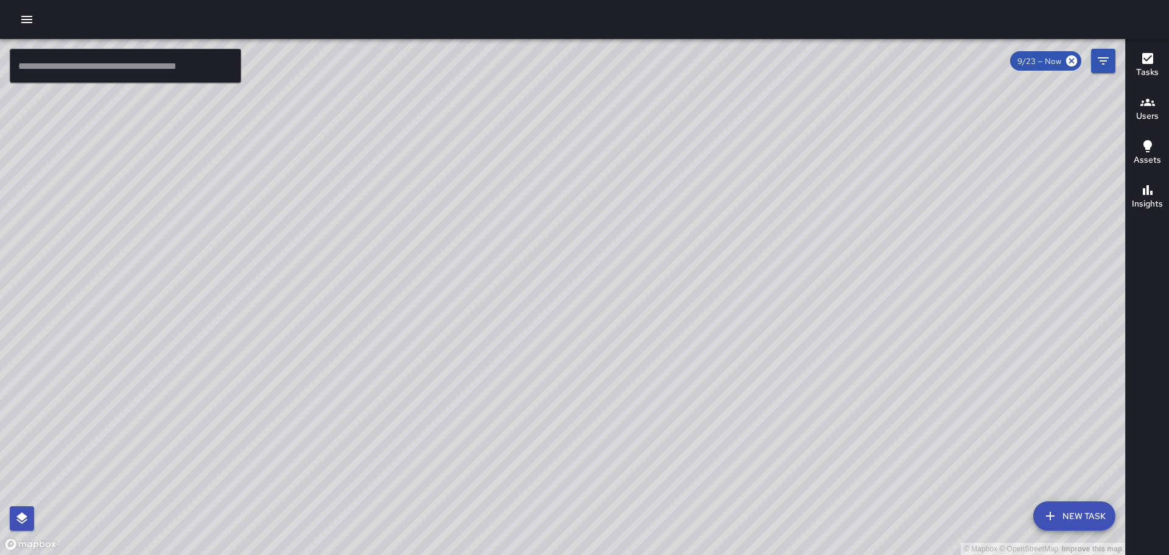
click at [703, 266] on div "© Mapbox © OpenStreetMap Improve this map" at bounding box center [562, 297] width 1125 height 516
drag, startPoint x: 754, startPoint y: 363, endPoint x: 700, endPoint y: 265, distance: 112.0
click at [700, 266] on div "© Mapbox © OpenStreetMap Improve this map" at bounding box center [562, 297] width 1125 height 516
drag, startPoint x: 680, startPoint y: 362, endPoint x: 630, endPoint y: 261, distance: 113.6
click at [630, 261] on div "© Mapbox © OpenStreetMap Improve this map" at bounding box center [562, 297] width 1125 height 516
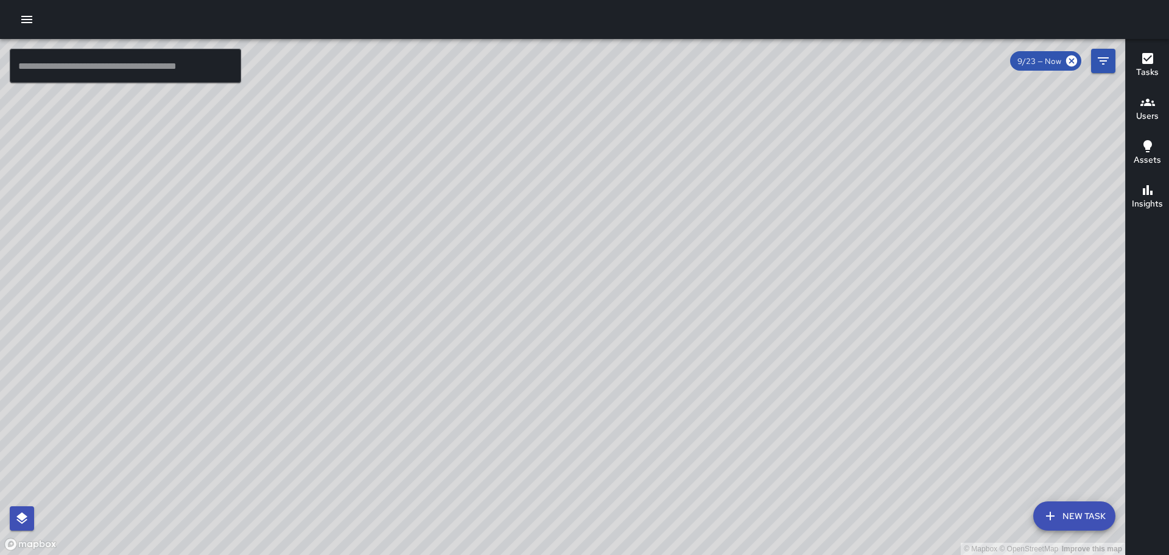
drag, startPoint x: 617, startPoint y: 199, endPoint x: 526, endPoint y: 308, distance: 141.8
click at [527, 306] on div "© Mapbox © OpenStreetMap Improve this map" at bounding box center [562, 297] width 1125 height 516
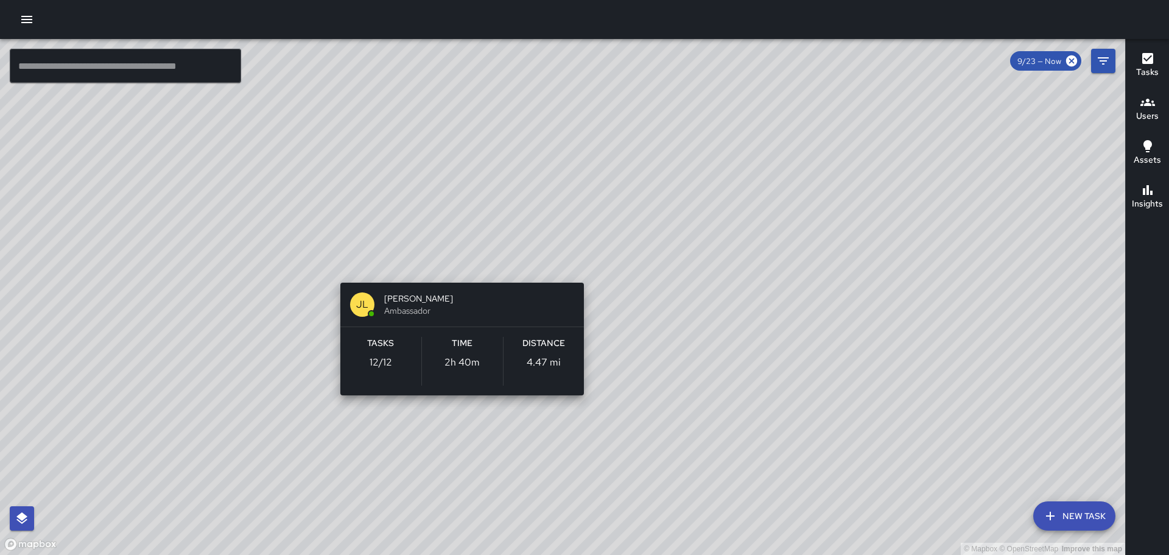
click at [459, 266] on div "© Mapbox © OpenStreetMap Improve this map JL Joshua Lewis Ambassador Tasks 12 /…" at bounding box center [562, 297] width 1125 height 516
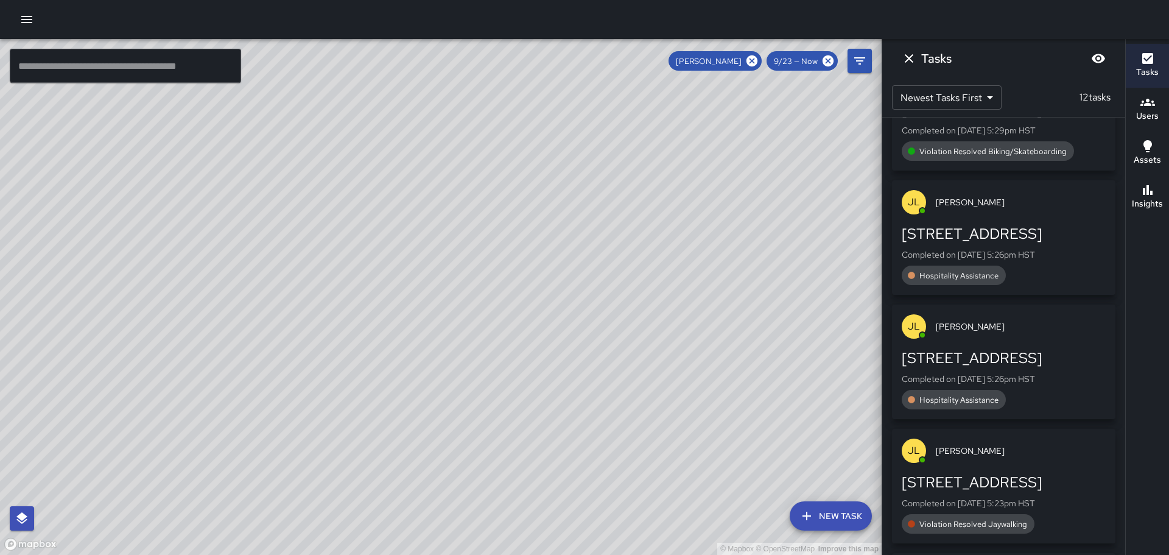
scroll to position [61, 0]
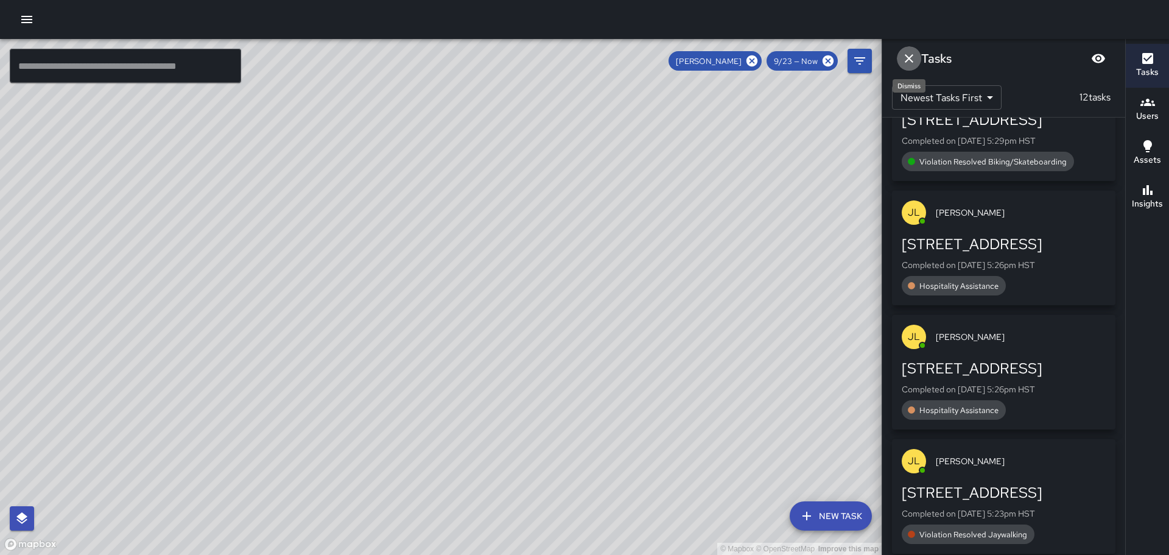
click at [904, 57] on icon "Dismiss" at bounding box center [909, 58] width 15 height 15
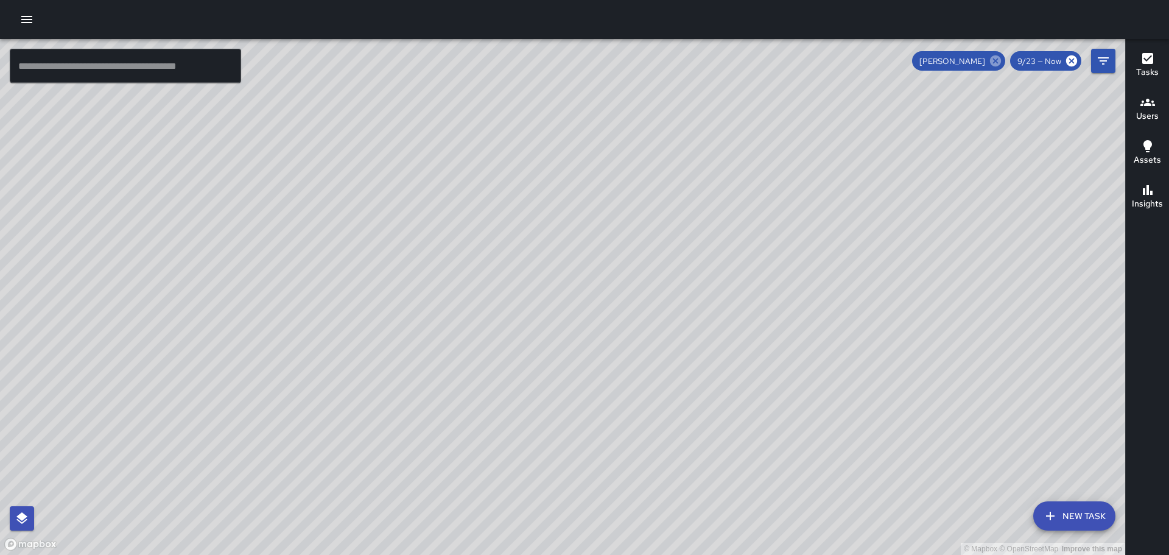
click at [996, 61] on icon at bounding box center [995, 60] width 11 height 11
drag, startPoint x: 1030, startPoint y: 331, endPoint x: 810, endPoint y: 226, distance: 244.1
click at [823, 223] on div "© Mapbox © OpenStreetMap Improve this map" at bounding box center [562, 297] width 1125 height 516
drag, startPoint x: 912, startPoint y: 361, endPoint x: 840, endPoint y: 340, distance: 75.0
click at [841, 340] on div "© Mapbox © OpenStreetMap Improve this map" at bounding box center [562, 297] width 1125 height 516
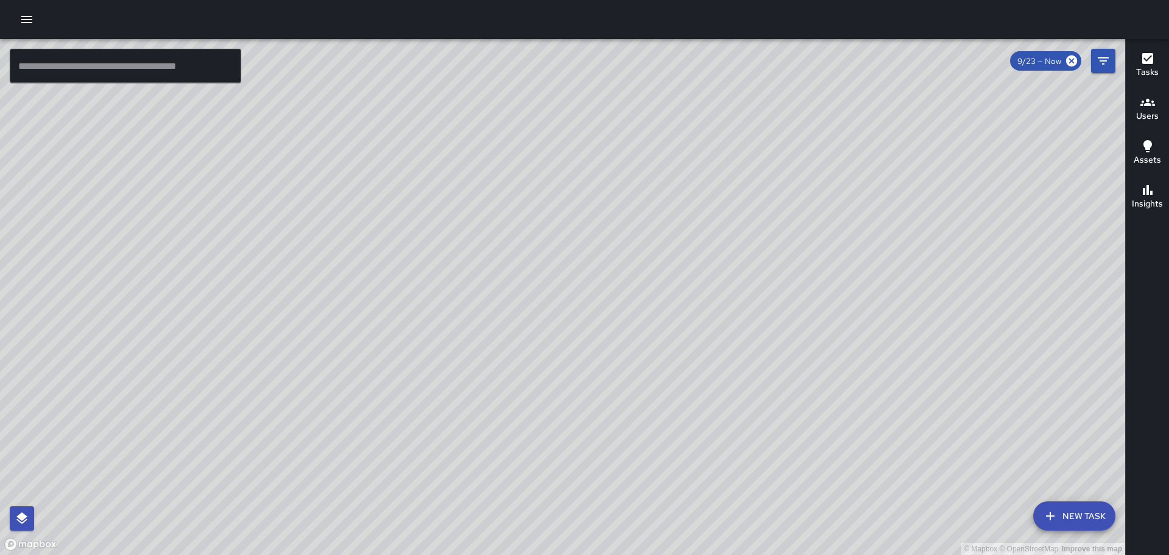
drag, startPoint x: 811, startPoint y: 353, endPoint x: 904, endPoint y: 508, distance: 180.6
click at [904, 508] on div "© Mapbox © OpenStreetMap Improve this map" at bounding box center [562, 297] width 1125 height 516
drag, startPoint x: 576, startPoint y: 385, endPoint x: 553, endPoint y: 476, distance: 93.6
click at [559, 479] on div "© Mapbox © OpenStreetMap Improve this map ZA Zachary Allen 2476 Kalākaua Avenue…" at bounding box center [562, 297] width 1125 height 516
drag, startPoint x: 867, startPoint y: 319, endPoint x: 850, endPoint y: 419, distance: 101.4
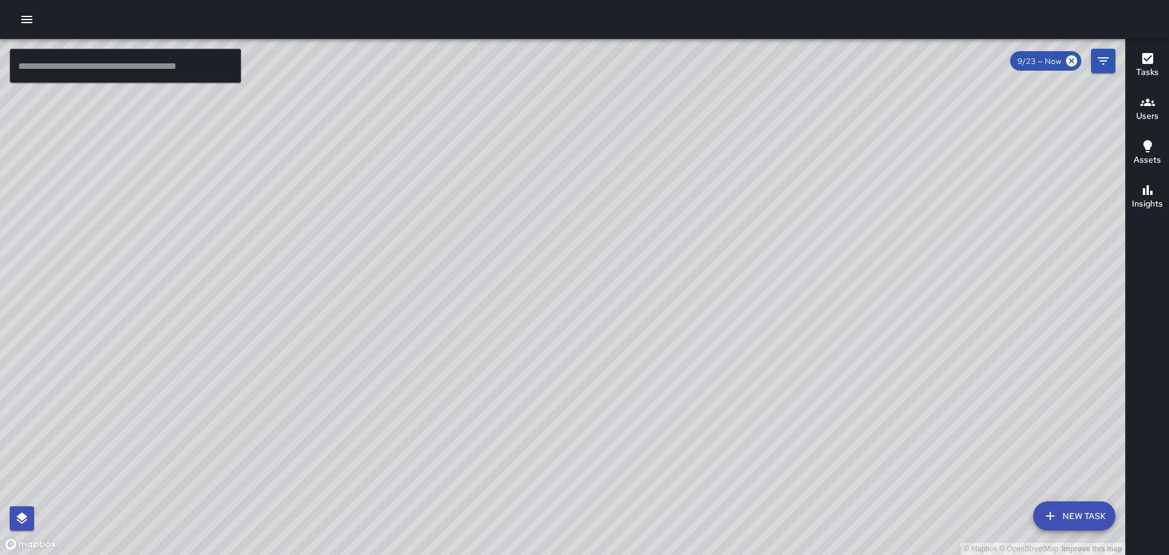
click at [850, 419] on div "© Mapbox © OpenStreetMap Improve this map" at bounding box center [562, 297] width 1125 height 516
drag, startPoint x: 810, startPoint y: 388, endPoint x: 781, endPoint y: 348, distance: 48.9
click at [781, 348] on div "© Mapbox © OpenStreetMap Improve this map" at bounding box center [562, 297] width 1125 height 516
drag, startPoint x: 427, startPoint y: 248, endPoint x: 738, endPoint y: 403, distance: 346.7
click at [738, 403] on div "© Mapbox © OpenStreetMap Improve this map" at bounding box center [562, 297] width 1125 height 516
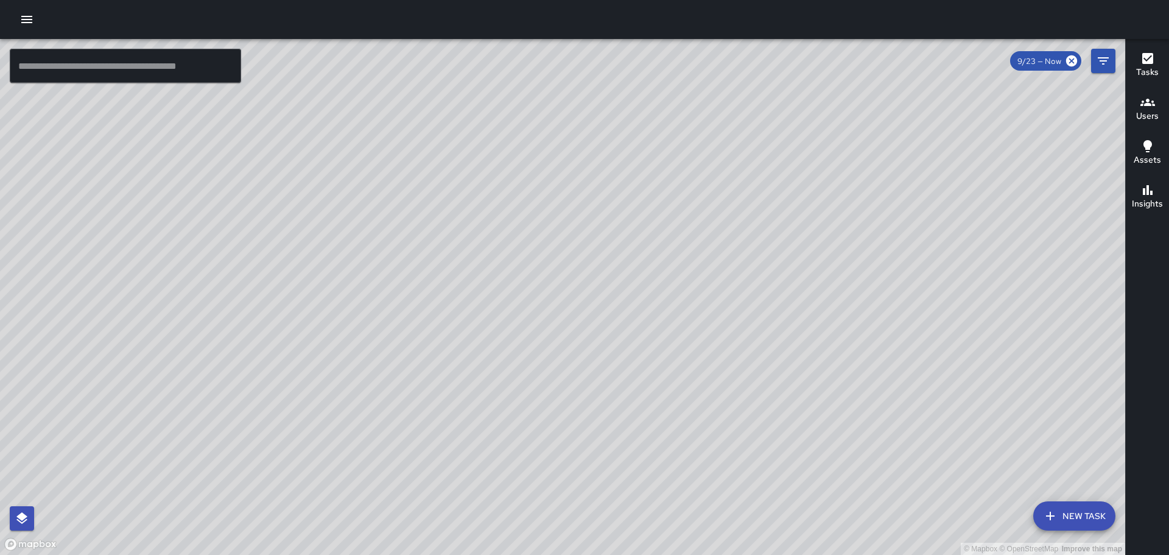
drag, startPoint x: 629, startPoint y: 283, endPoint x: 560, endPoint y: 167, distance: 135.5
click at [560, 161] on div "© Mapbox © OpenStreetMap Improve this map" at bounding box center [562, 297] width 1125 height 516
drag, startPoint x: 735, startPoint y: 382, endPoint x: 641, endPoint y: 200, distance: 205.4
click at [641, 201] on div "© Mapbox © OpenStreetMap Improve this map" at bounding box center [562, 297] width 1125 height 516
drag, startPoint x: 725, startPoint y: 369, endPoint x: 664, endPoint y: 206, distance: 174.2
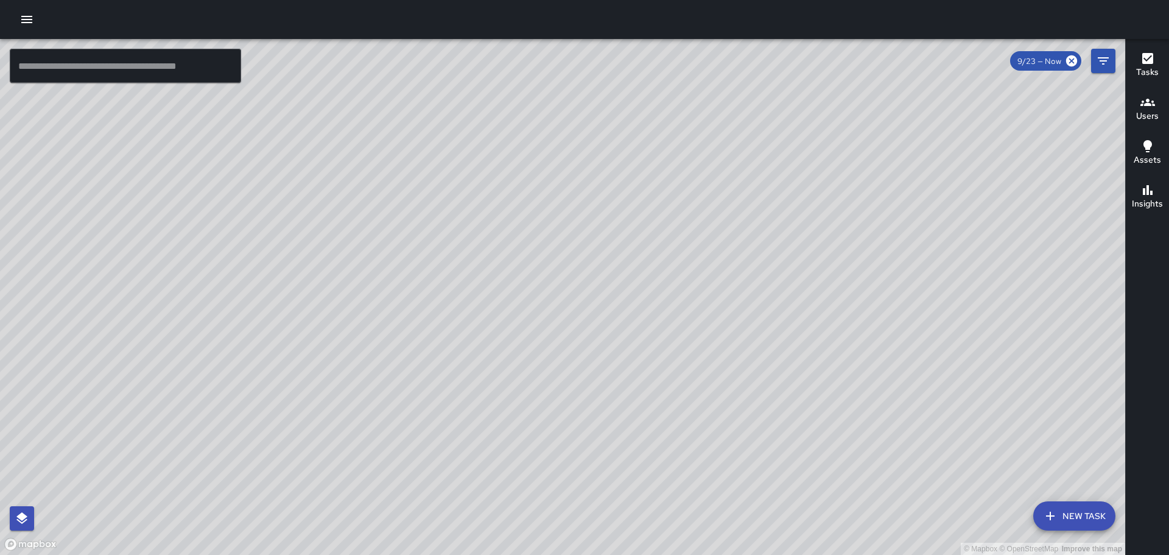
click at [664, 214] on div "© Mapbox © OpenStreetMap Improve this map" at bounding box center [562, 297] width 1125 height 516
drag, startPoint x: 761, startPoint y: 425, endPoint x: 710, endPoint y: 270, distance: 162.9
click at [711, 273] on div "© Mapbox © OpenStreetMap Improve this map" at bounding box center [562, 297] width 1125 height 516
drag, startPoint x: 867, startPoint y: 393, endPoint x: 868, endPoint y: 231, distance: 162.0
click at [868, 233] on div "© Mapbox © OpenStreetMap Improve this map" at bounding box center [562, 297] width 1125 height 516
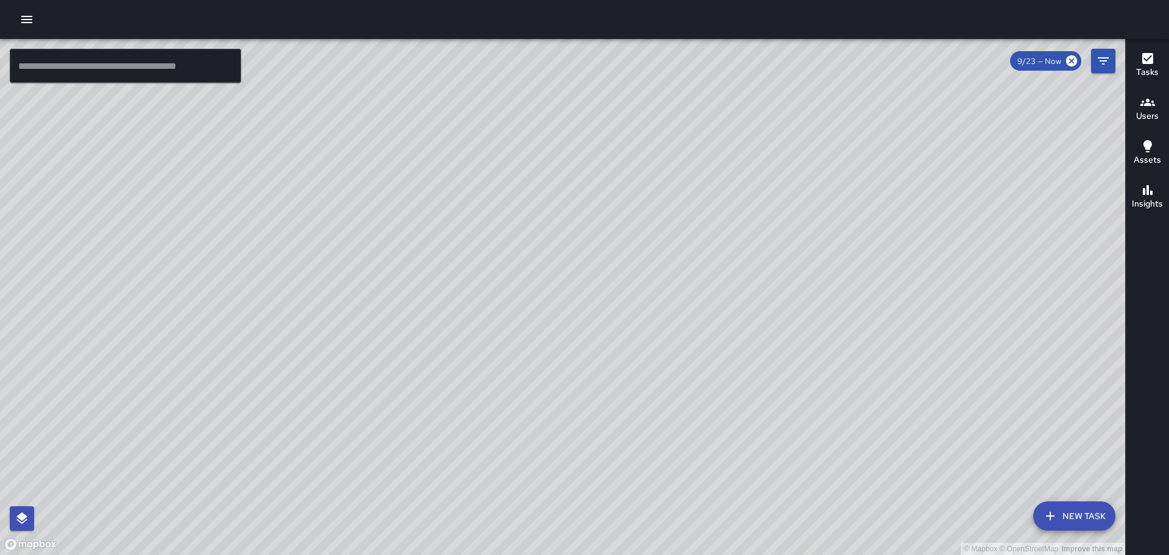
drag, startPoint x: 854, startPoint y: 423, endPoint x: 781, endPoint y: 284, distance: 156.4
click at [787, 298] on div "© Mapbox © OpenStreetMap Improve this map" at bounding box center [562, 297] width 1125 height 516
drag, startPoint x: 904, startPoint y: 424, endPoint x: 722, endPoint y: 147, distance: 330.7
click at [811, 248] on div "© Mapbox © OpenStreetMap Improve this map" at bounding box center [562, 297] width 1125 height 516
drag, startPoint x: 879, startPoint y: 376, endPoint x: 758, endPoint y: 163, distance: 245.2
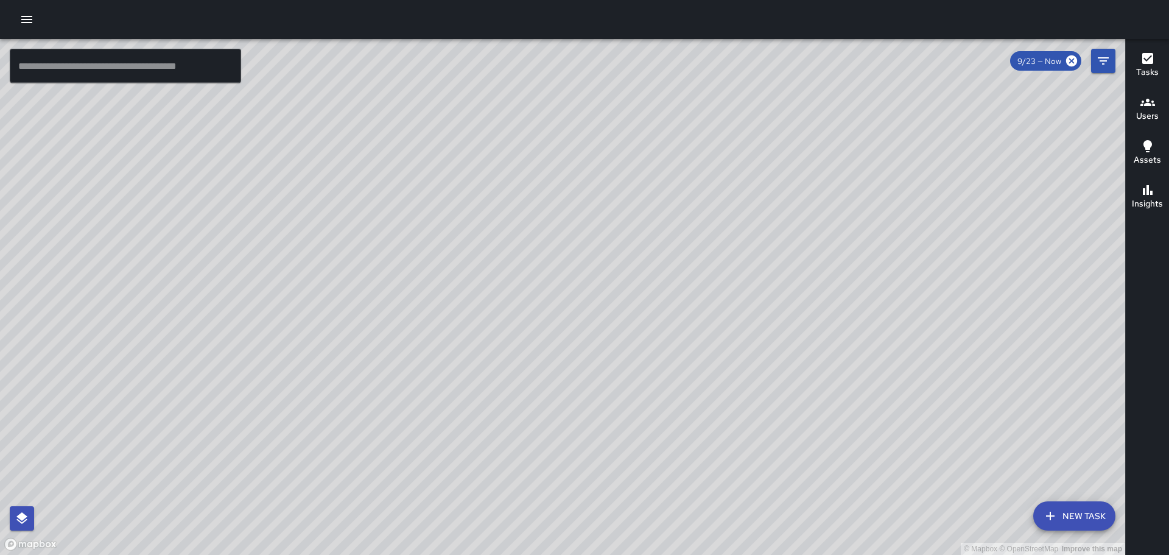
click at [755, 153] on div "© Mapbox © OpenStreetMap Improve this map" at bounding box center [562, 297] width 1125 height 516
drag, startPoint x: 902, startPoint y: 294, endPoint x: 847, endPoint y: 272, distance: 58.8
click at [847, 272] on div "© Mapbox © OpenStreetMap Improve this map" at bounding box center [562, 297] width 1125 height 516
drag, startPoint x: 949, startPoint y: 393, endPoint x: 867, endPoint y: 224, distance: 188.5
click at [868, 227] on div "© Mapbox © OpenStreetMap Improve this map" at bounding box center [562, 297] width 1125 height 516
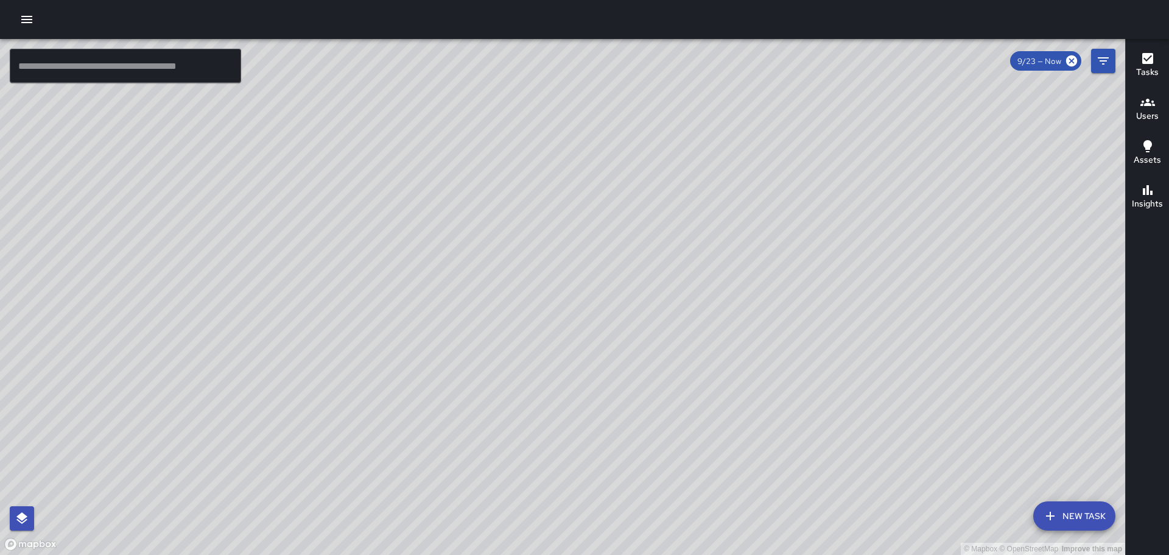
drag, startPoint x: 957, startPoint y: 418, endPoint x: 981, endPoint y: 520, distance: 105.0
click at [981, 520] on div "© Mapbox © OpenStreetMap Improve this map" at bounding box center [562, 297] width 1125 height 516
drag, startPoint x: 893, startPoint y: 352, endPoint x: 955, endPoint y: 471, distance: 133.7
click at [954, 497] on div "© Mapbox © OpenStreetMap Improve this map" at bounding box center [562, 297] width 1125 height 516
drag, startPoint x: 424, startPoint y: 311, endPoint x: 462, endPoint y: 387, distance: 85.0
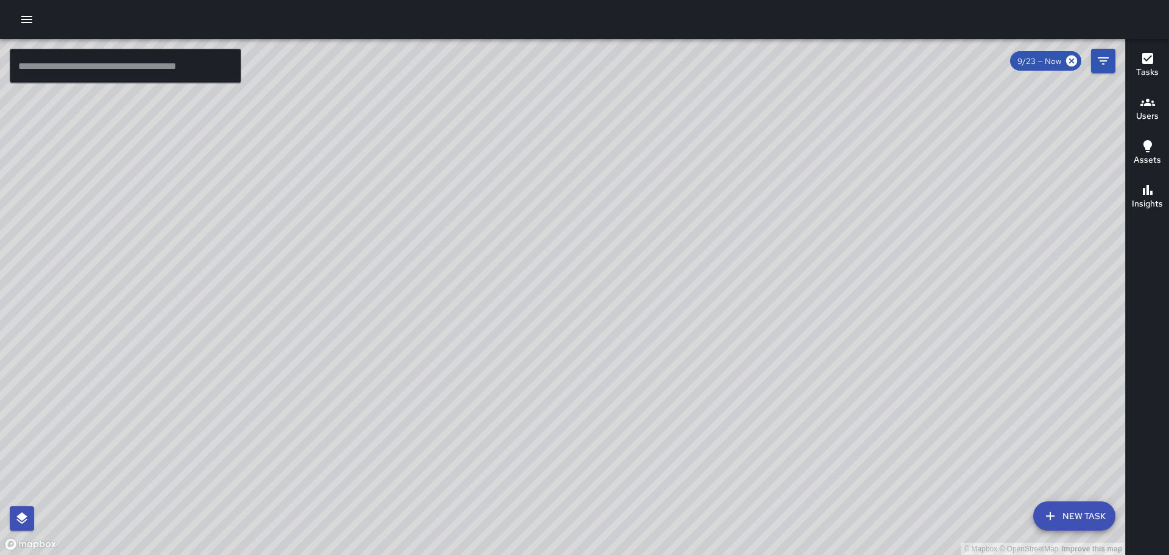
click at [462, 387] on div "© Mapbox © OpenStreetMap Improve this map" at bounding box center [562, 297] width 1125 height 516
drag, startPoint x: 424, startPoint y: 340, endPoint x: 442, endPoint y: 379, distance: 43.3
click at [441, 397] on div "© Mapbox © OpenStreetMap Improve this map" at bounding box center [562, 297] width 1125 height 516
drag, startPoint x: 432, startPoint y: 364, endPoint x: 431, endPoint y: 354, distance: 9.2
click at [431, 354] on div "© Mapbox © OpenStreetMap Improve this map" at bounding box center [562, 297] width 1125 height 516
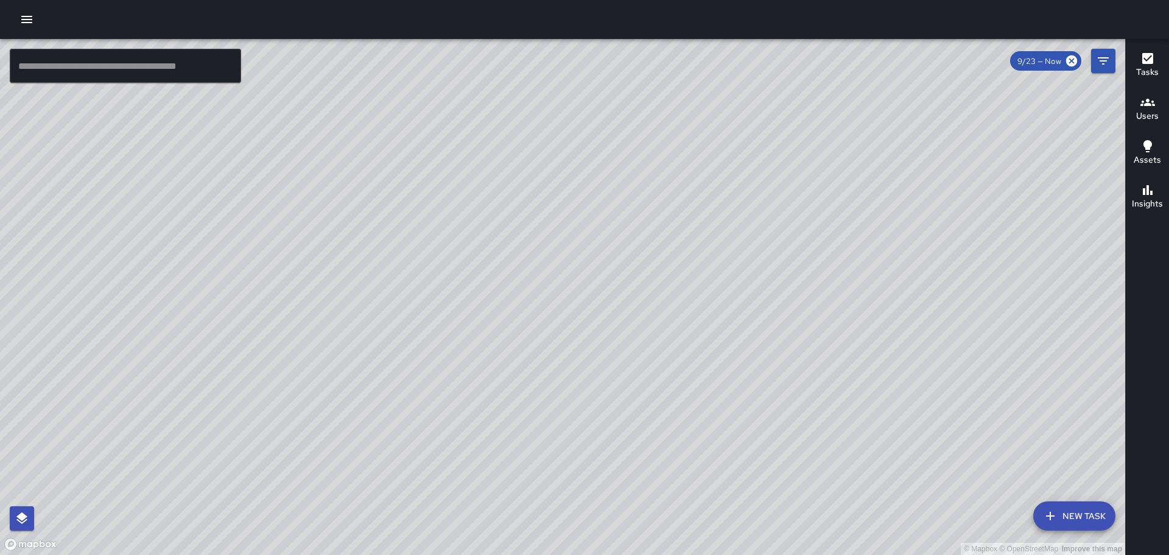
drag, startPoint x: 431, startPoint y: 232, endPoint x: 988, endPoint y: 191, distance: 558.2
click at [972, 191] on div "© Mapbox © OpenStreetMap Improve this map" at bounding box center [562, 297] width 1125 height 516
drag, startPoint x: 387, startPoint y: 411, endPoint x: 914, endPoint y: 222, distance: 560.2
click at [914, 220] on div "© Mapbox © OpenStreetMap Improve this map" at bounding box center [562, 297] width 1125 height 516
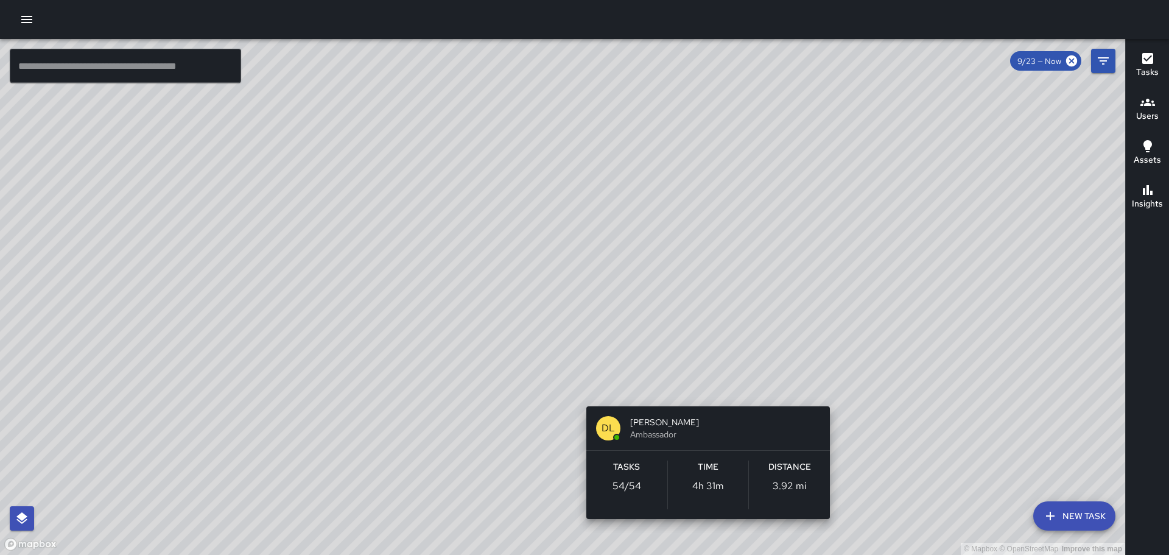
drag, startPoint x: 537, startPoint y: 266, endPoint x: 694, endPoint y: 435, distance: 230.5
click at [706, 459] on div "© Mapbox © OpenStreetMap Improve this map DL Dustie Liupaono Ambassador Tasks 5…" at bounding box center [562, 297] width 1125 height 516
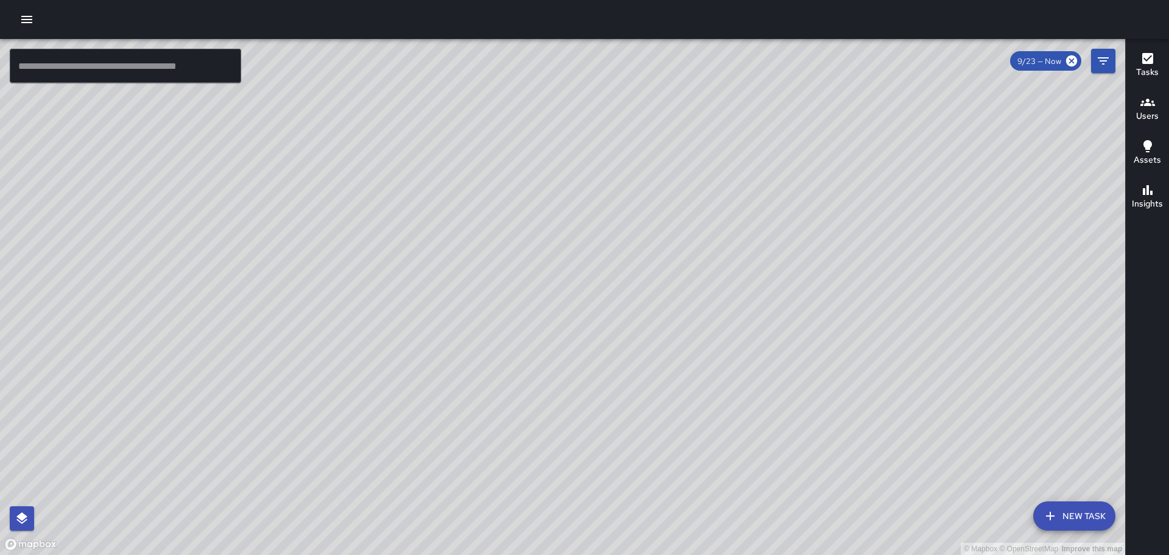
drag, startPoint x: 540, startPoint y: 299, endPoint x: 667, endPoint y: 453, distance: 200.2
click at [675, 469] on div "© Mapbox © OpenStreetMap Improve this map" at bounding box center [562, 297] width 1125 height 516
drag, startPoint x: 625, startPoint y: 367, endPoint x: 624, endPoint y: 342, distance: 25.0
click at [622, 340] on div "© Mapbox © OpenStreetMap Improve this map" at bounding box center [562, 297] width 1125 height 516
drag, startPoint x: 688, startPoint y: 252, endPoint x: 569, endPoint y: 188, distance: 134.1
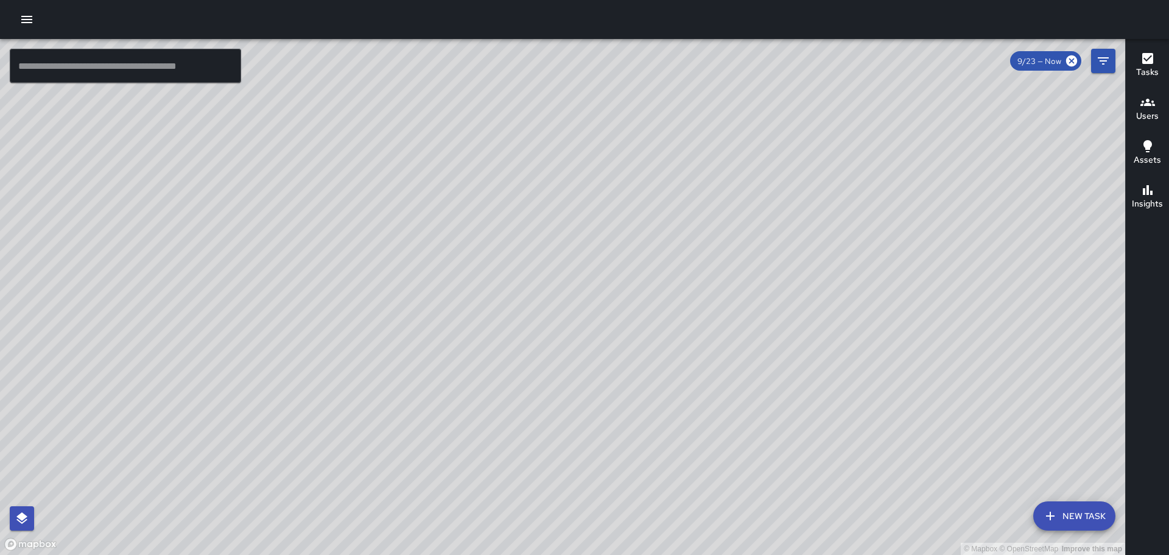
click at [591, 233] on div "© Mapbox © OpenStreetMap Improve this map" at bounding box center [562, 297] width 1125 height 516
drag, startPoint x: 705, startPoint y: 336, endPoint x: 714, endPoint y: 180, distance: 156.1
click at [700, 191] on div "© Mapbox © OpenStreetMap Improve this map" at bounding box center [562, 297] width 1125 height 516
drag, startPoint x: 569, startPoint y: 347, endPoint x: 549, endPoint y: 264, distance: 84.8
click at [549, 266] on div "© Mapbox © OpenStreetMap Improve this map" at bounding box center [562, 297] width 1125 height 516
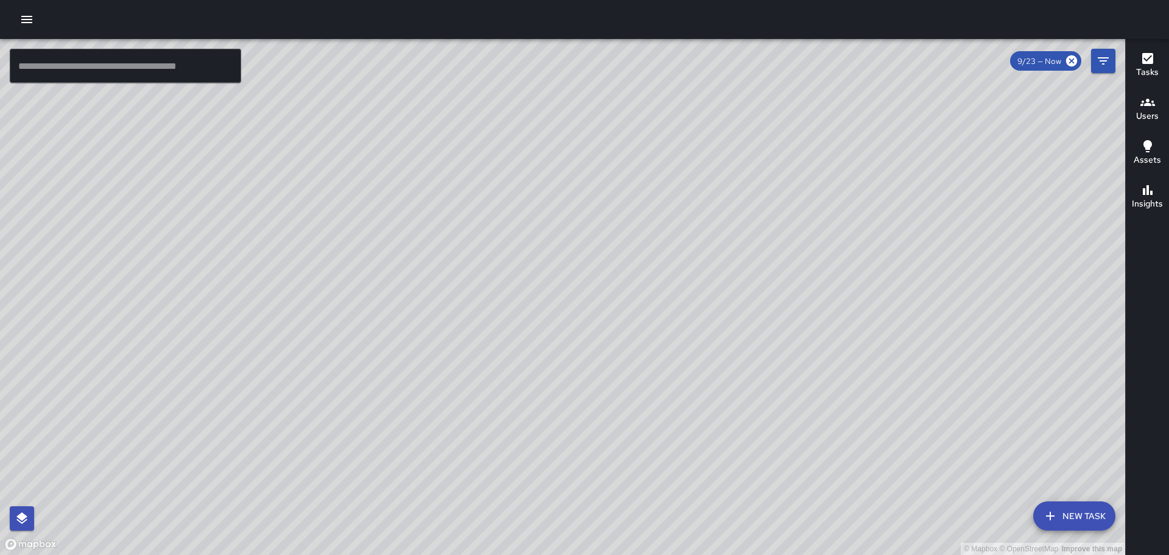
drag, startPoint x: 839, startPoint y: 394, endPoint x: 907, endPoint y: 449, distance: 87.5
click at [684, 300] on div "© Mapbox © OpenStreetMap Improve this map" at bounding box center [562, 297] width 1125 height 516
